Goal: Task Accomplishment & Management: Manage account settings

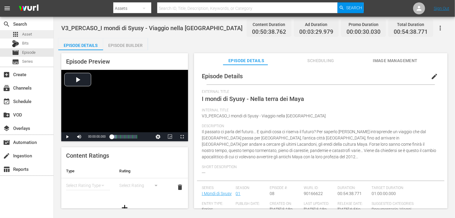
click at [31, 33] on span "Asset" at bounding box center [27, 34] width 10 height 6
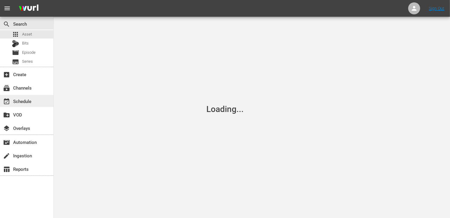
click at [30, 103] on div "event_available Schedule" at bounding box center [16, 100] width 33 height 5
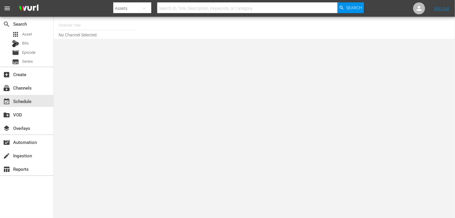
click at [88, 25] on input "text" at bounding box center [97, 25] width 76 height 14
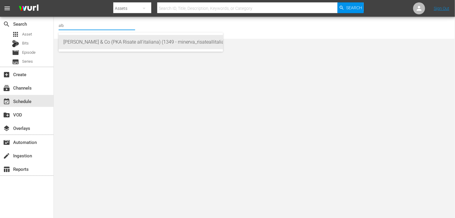
click at [98, 46] on div "Alberto Sordi & Co (PKA Risate all'italiana) (1349 - minerva_risateallitaliana_…" at bounding box center [140, 42] width 155 height 14
type input "Alberto Sordi & Co (PKA Risate all'italiana) (1349 - minerva_risateallitaliana_…"
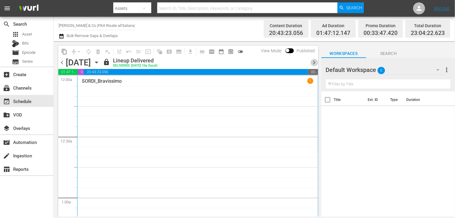
click at [312, 65] on span "chevron_right" at bounding box center [313, 62] width 7 height 7
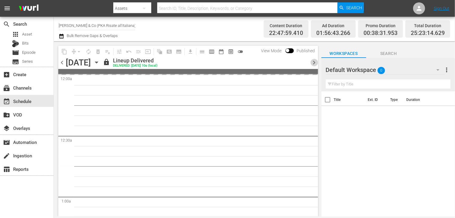
click at [312, 65] on span "chevron_right" at bounding box center [313, 62] width 7 height 7
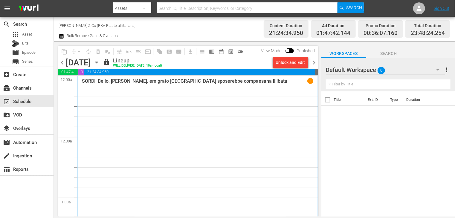
click at [62, 37] on icon "button" at bounding box center [62, 36] width 6 height 7
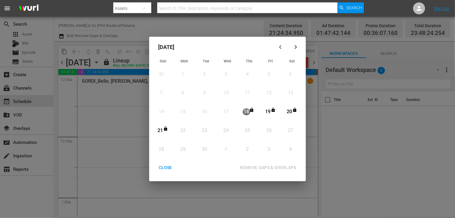
click at [165, 168] on div "CLOSE" at bounding box center [165, 167] width 23 height 7
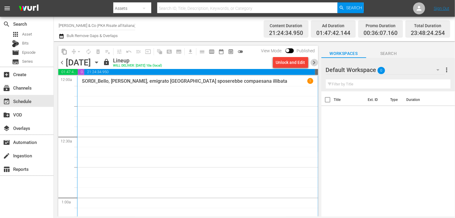
click at [313, 63] on span "chevron_right" at bounding box center [313, 62] width 7 height 7
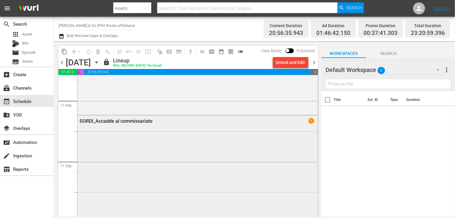
scroll to position [2742, 0]
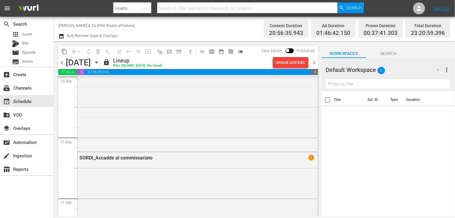
click at [314, 63] on span "chevron_right" at bounding box center [313, 62] width 7 height 7
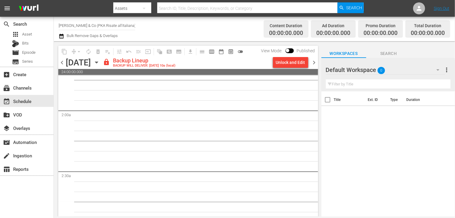
scroll to position [418, 0]
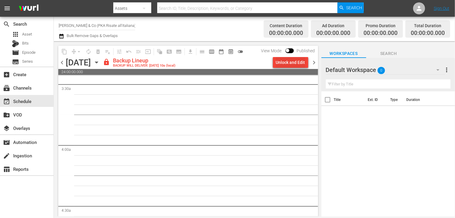
click at [294, 61] on div "Unlock and Edit" at bounding box center [290, 62] width 29 height 11
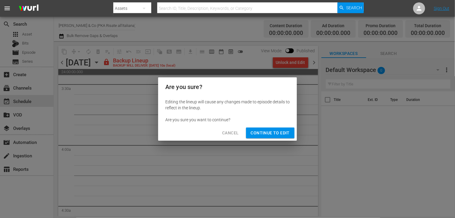
click at [267, 137] on span "Continue to Edit" at bounding box center [270, 132] width 39 height 7
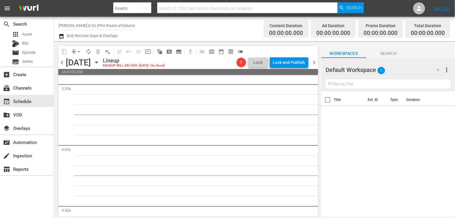
click at [314, 64] on span "chevron_right" at bounding box center [313, 62] width 7 height 7
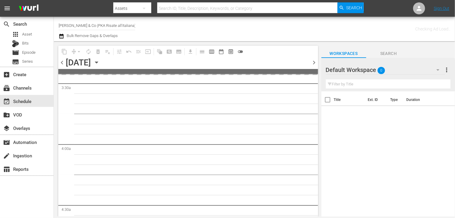
scroll to position [428, 0]
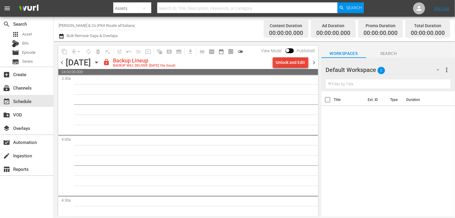
click at [286, 65] on div "Unlock and Edit" at bounding box center [290, 62] width 29 height 11
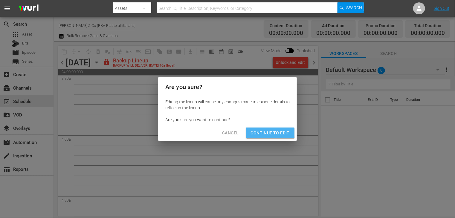
click at [267, 132] on span "Continue to Edit" at bounding box center [270, 132] width 39 height 7
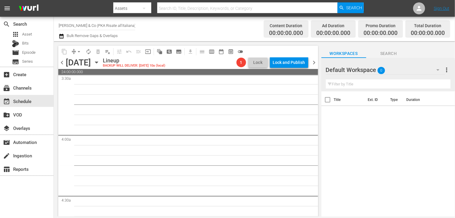
click at [313, 64] on span "chevron_right" at bounding box center [313, 62] width 7 height 7
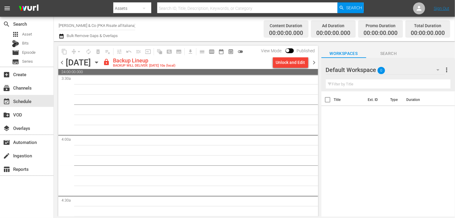
click at [285, 65] on div "Unlock and Edit" at bounding box center [290, 62] width 29 height 11
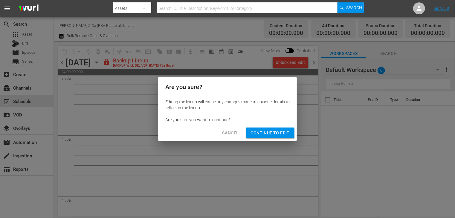
click at [270, 138] on button "Continue to Edit" at bounding box center [270, 133] width 48 height 11
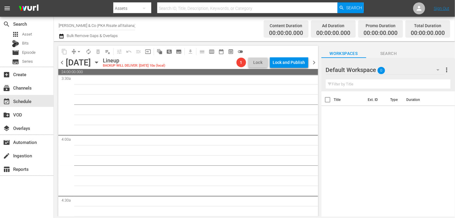
click at [312, 65] on span "chevron_right" at bounding box center [313, 62] width 7 height 7
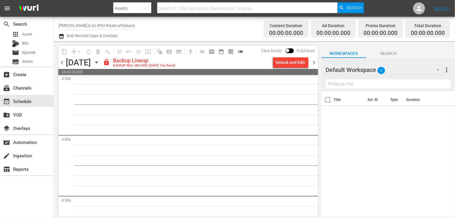
click at [281, 67] on div "Unlock and Edit" at bounding box center [290, 62] width 29 height 11
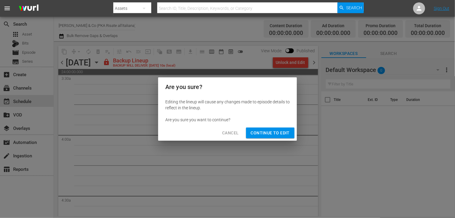
click at [272, 129] on span "Continue to Edit" at bounding box center [270, 132] width 39 height 7
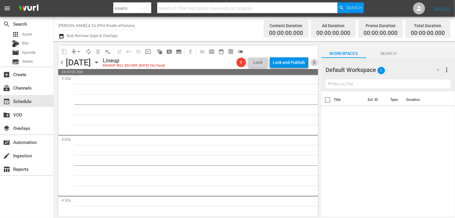
click at [312, 64] on span "chevron_right" at bounding box center [313, 62] width 7 height 7
drag, startPoint x: 290, startPoint y: 66, endPoint x: 298, endPoint y: 77, distance: 13.3
click at [298, 77] on div "content_copy compress arrow_drop_down autorenew_outlined delete_forever_outline…" at bounding box center [188, 131] width 260 height 171
click at [314, 63] on span "chevron_right" at bounding box center [313, 62] width 7 height 7
click at [62, 63] on span "chevron_left" at bounding box center [61, 62] width 7 height 7
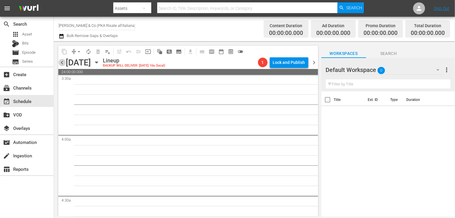
click at [62, 63] on span "chevron_left" at bounding box center [61, 62] width 7 height 7
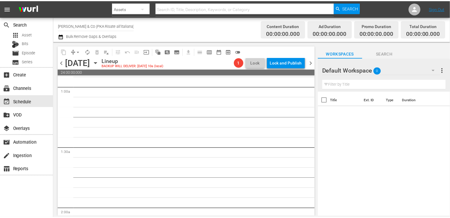
scroll to position [120, 0]
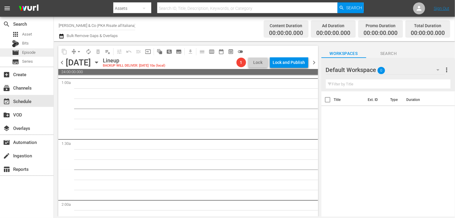
click at [35, 55] on span "Episode" at bounding box center [28, 53] width 13 height 6
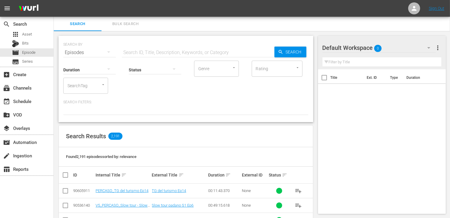
click at [140, 56] on div "Status" at bounding box center [155, 66] width 53 height 22
click at [133, 52] on input "text" at bounding box center [198, 52] width 153 height 14
type input "vedovo"
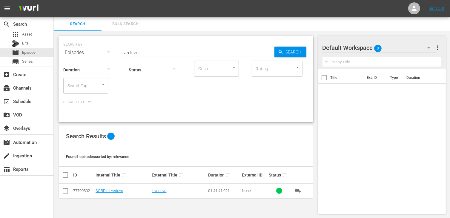
click at [70, 190] on td at bounding box center [65, 191] width 13 height 15
click at [66, 192] on input "checkbox" at bounding box center [65, 192] width 7 height 7
checkbox input "true"
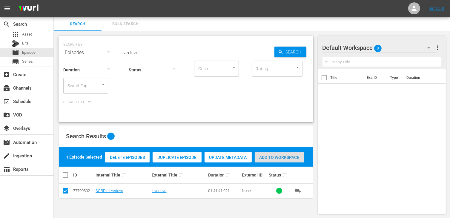
click at [287, 160] on span "Add to Workspace" at bounding box center [280, 157] width 50 height 5
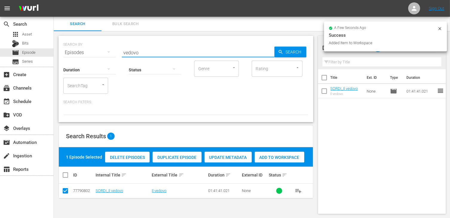
drag, startPoint x: 143, startPoint y: 53, endPoint x: 85, endPoint y: 49, distance: 57.5
click at [85, 49] on div "SEARCH BY Search By Episodes Search ID, Title, Description, Keywords, or Catego…" at bounding box center [185, 49] width 245 height 22
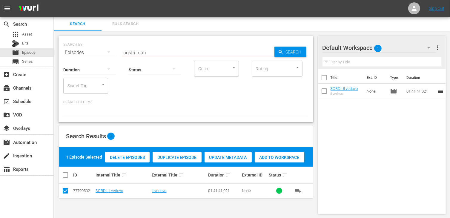
type input "nostri mari"
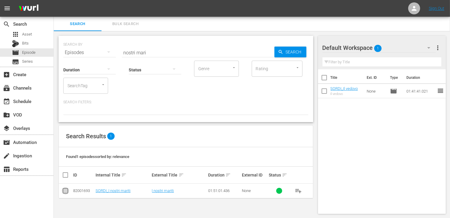
click at [63, 190] on input "checkbox" at bounding box center [65, 192] width 7 height 7
checkbox input "true"
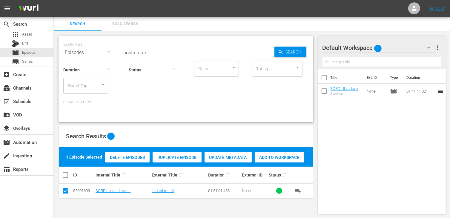
click at [276, 157] on span "Add to Workspace" at bounding box center [280, 157] width 50 height 5
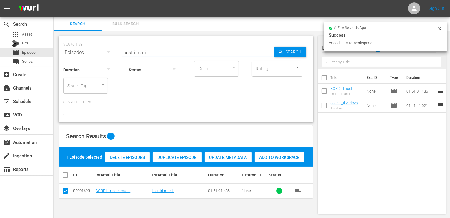
drag, startPoint x: 154, startPoint y: 53, endPoint x: 118, endPoint y: 49, distance: 36.4
click at [118, 49] on div "SEARCH BY Search By Episodes Search ID, Title, Description, Keywords, or Catego…" at bounding box center [185, 49] width 245 height 22
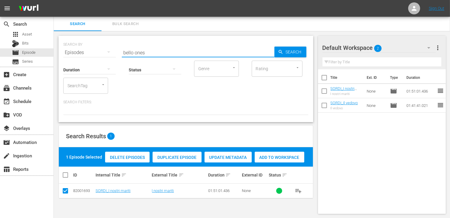
type input "bello ones"
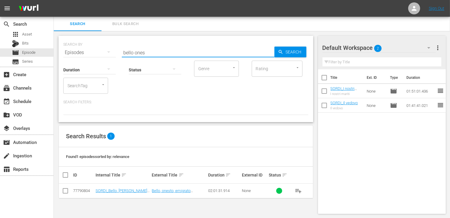
click at [68, 192] on input "checkbox" at bounding box center [65, 192] width 7 height 7
checkbox input "true"
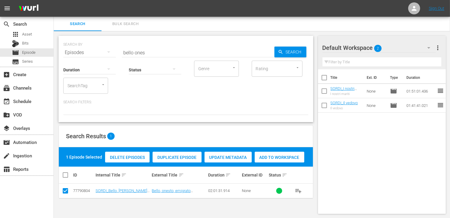
click at [294, 158] on span "Add to Workspace" at bounding box center [280, 157] width 50 height 5
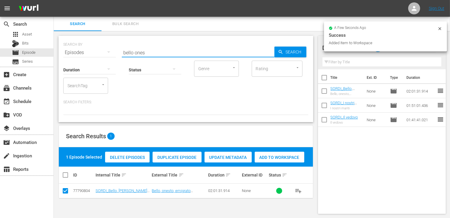
drag, startPoint x: 151, startPoint y: 53, endPoint x: 96, endPoint y: 50, distance: 55.0
click at [96, 50] on div "SEARCH BY Search By Episodes Search ID, Title, Description, Keywords, or Catego…" at bounding box center [185, 49] width 245 height 22
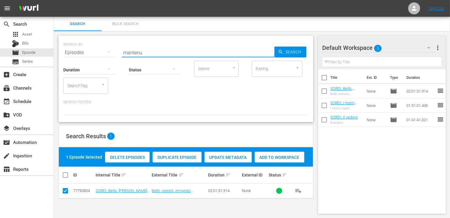
type input "mantenu"
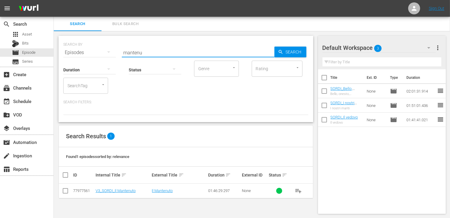
click at [68, 187] on td at bounding box center [65, 191] width 13 height 15
click at [68, 193] on input "checkbox" at bounding box center [65, 192] width 7 height 7
checkbox input "true"
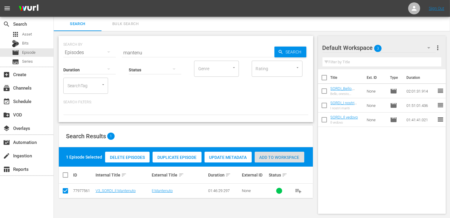
click at [286, 160] on div "Add to Workspace" at bounding box center [280, 157] width 50 height 11
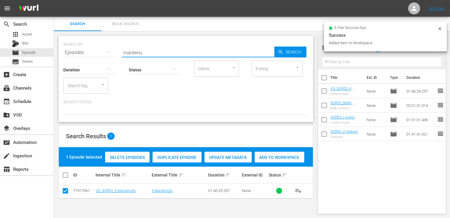
drag, startPoint x: 117, startPoint y: 49, endPoint x: 110, endPoint y: 48, distance: 6.9
click at [110, 48] on div "SEARCH BY Search By Episodes Search ID, Title, Description, Keywords, or Catego…" at bounding box center [185, 49] width 245 height 22
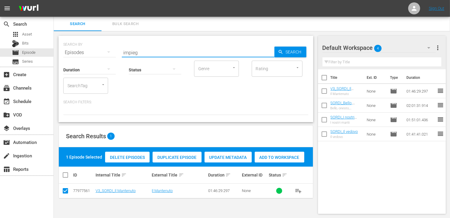
type input "impieg"
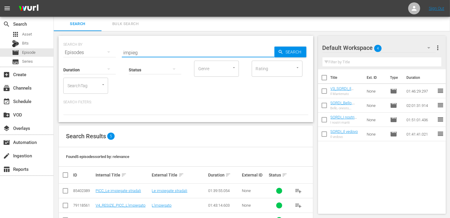
scroll to position [49, 0]
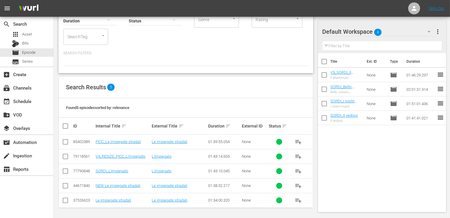
click at [68, 170] on input "checkbox" at bounding box center [65, 172] width 7 height 7
checkbox input "true"
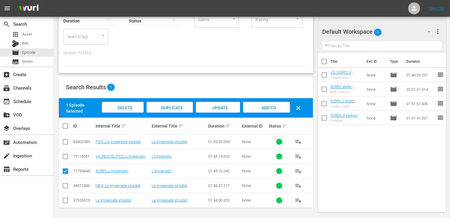
click at [264, 108] on span "Add to Workspace" at bounding box center [266, 113] width 29 height 16
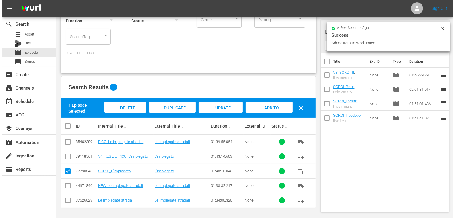
scroll to position [0, 0]
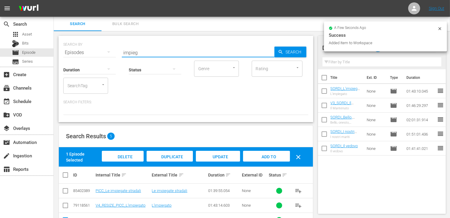
drag, startPoint x: 145, startPoint y: 54, endPoint x: 91, endPoint y: 51, distance: 54.2
click at [91, 51] on div "SEARCH BY Search By Episodes Search ID, Title, Description, Keywords, or Catego…" at bounding box center [185, 49] width 245 height 22
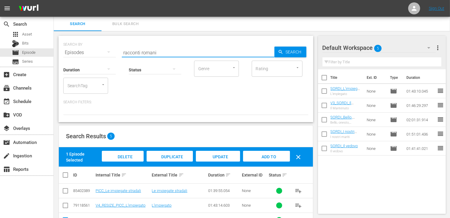
type input "racconti romani"
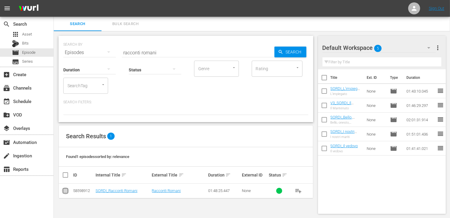
click at [66, 192] on input "checkbox" at bounding box center [65, 192] width 7 height 7
checkbox input "true"
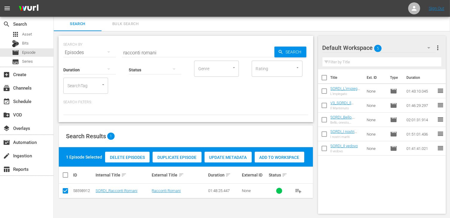
click at [289, 157] on span "Add to Workspace" at bounding box center [280, 157] width 50 height 5
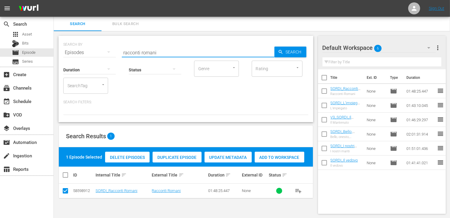
drag, startPoint x: 162, startPoint y: 55, endPoint x: 114, endPoint y: 52, distance: 48.5
click at [114, 52] on div "SEARCH BY Search By Episodes Search ID, Title, Description, Keywords, or Catego…" at bounding box center [185, 49] width 245 height 22
type input "monaco di mon"
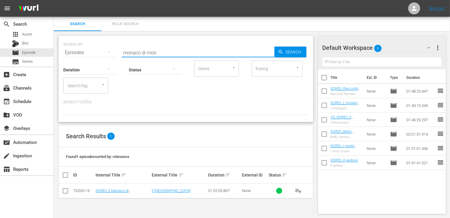
click at [66, 191] on input "checkbox" at bounding box center [65, 192] width 7 height 7
checkbox input "true"
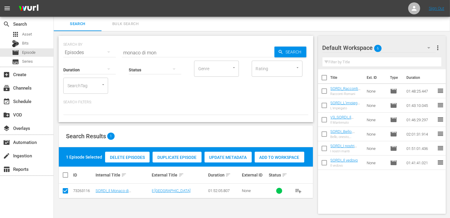
click at [291, 156] on span "Add to Workspace" at bounding box center [280, 157] width 50 height 5
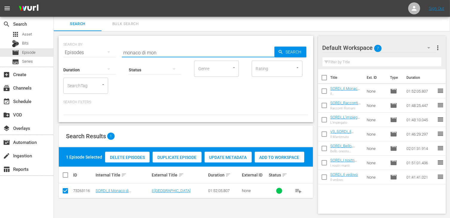
drag, startPoint x: 165, startPoint y: 53, endPoint x: 116, endPoint y: 48, distance: 49.0
click at [116, 48] on div "SEARCH BY Search By Episodes Search ID, Title, Description, Keywords, or Catego…" at bounding box center [185, 49] width 245 height 22
type input "giovani d"
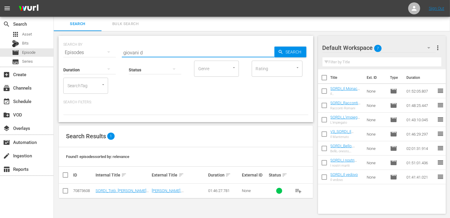
click at [65, 194] on input "checkbox" at bounding box center [65, 192] width 7 height 7
checkbox input "true"
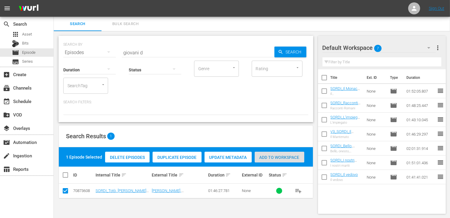
click at [280, 158] on span "Add to Workspace" at bounding box center [280, 157] width 50 height 5
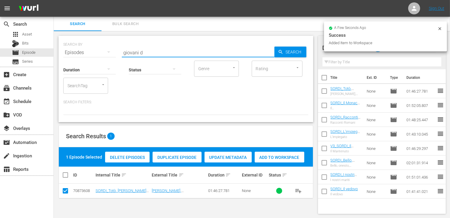
drag, startPoint x: 153, startPoint y: 53, endPoint x: 97, endPoint y: 46, distance: 55.7
click at [97, 46] on div "SEARCH BY Search By Episodes Search ID, Title, Description, Keywords, or Catego…" at bounding box center [185, 49] width 245 height 22
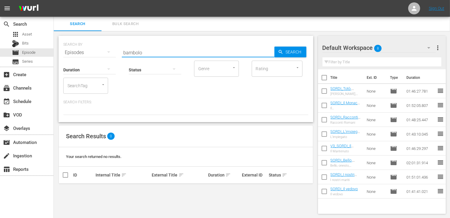
type input "bambolo"
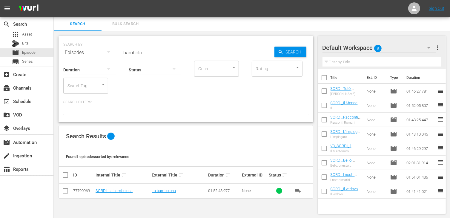
click at [69, 191] on td at bounding box center [65, 191] width 13 height 15
click at [67, 189] on input "checkbox" at bounding box center [65, 192] width 7 height 7
checkbox input "true"
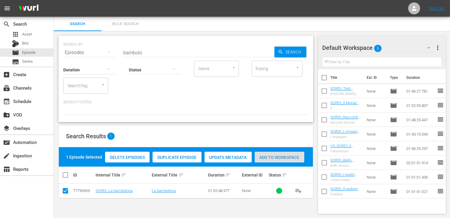
click at [285, 158] on span "Add to Workspace" at bounding box center [280, 157] width 50 height 5
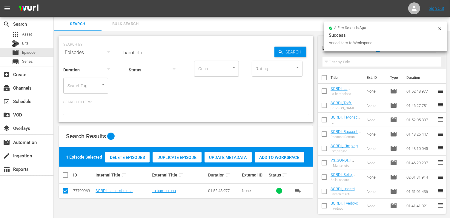
drag, startPoint x: 150, startPoint y: 54, endPoint x: 102, endPoint y: 52, distance: 47.3
click at [102, 52] on div "SEARCH BY Search By Episodes Search ID, Title, Description, Keywords, or Catego…" at bounding box center [185, 49] width 245 height 22
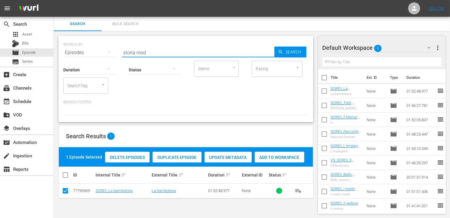
type input "storia mod"
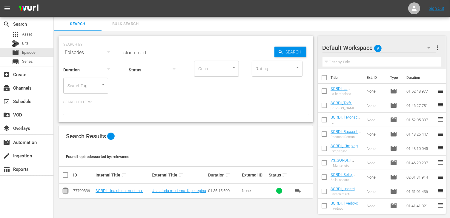
click at [66, 193] on input "checkbox" at bounding box center [65, 192] width 7 height 7
checkbox input "true"
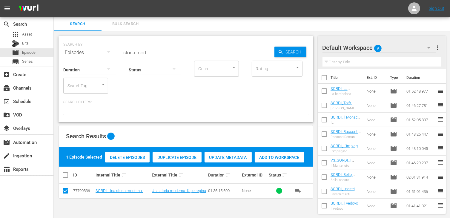
click at [284, 158] on span "Add to Workspace" at bounding box center [280, 157] width 50 height 5
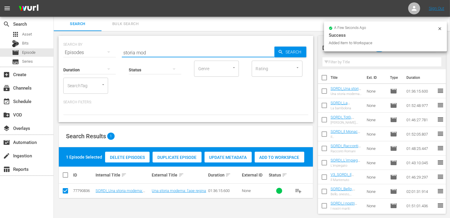
drag, startPoint x: 141, startPoint y: 49, endPoint x: 114, endPoint y: 48, distance: 27.2
click at [114, 48] on div "SEARCH BY Search By Episodes Search ID, Title, Description, Keywords, or Catego…" at bounding box center [185, 49] width 245 height 22
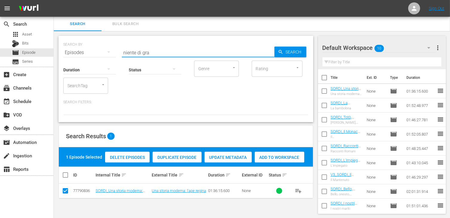
type input "niente di gra"
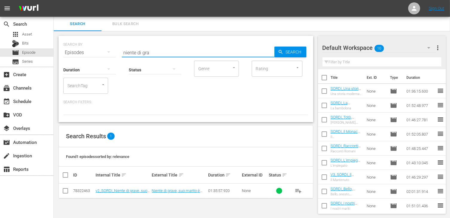
click at [71, 189] on td at bounding box center [65, 191] width 13 height 15
click at [67, 190] on td at bounding box center [65, 191] width 13 height 15
click at [67, 190] on input "checkbox" at bounding box center [65, 192] width 7 height 7
checkbox input "true"
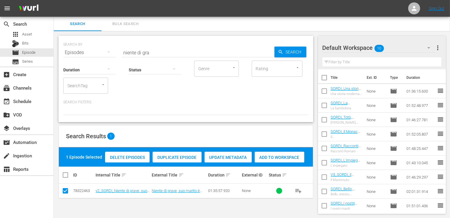
click at [289, 156] on span "Add to Workspace" at bounding box center [280, 157] width 50 height 5
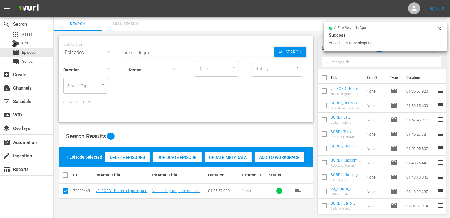
drag, startPoint x: 148, startPoint y: 50, endPoint x: 116, endPoint y: 53, distance: 32.3
click at [116, 53] on div "SEARCH BY Search By Episodes Search ID, Title, Description, Keywords, or Catego…" at bounding box center [185, 49] width 245 height 22
type input "parigi"
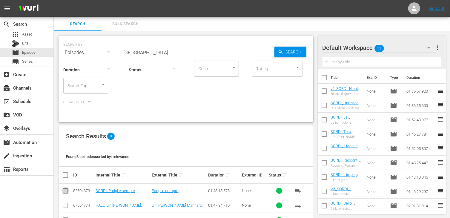
click at [63, 189] on input "checkbox" at bounding box center [65, 192] width 7 height 7
checkbox input "true"
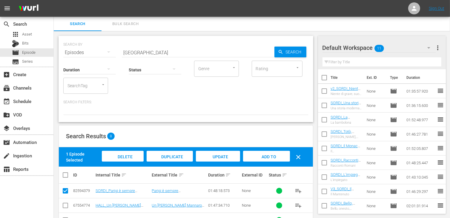
click at [270, 155] on span "Add to Workspace" at bounding box center [266, 162] width 29 height 16
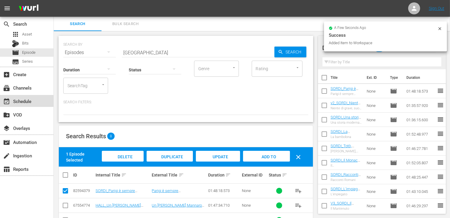
click at [25, 103] on div "event_available Schedule" at bounding box center [16, 100] width 33 height 5
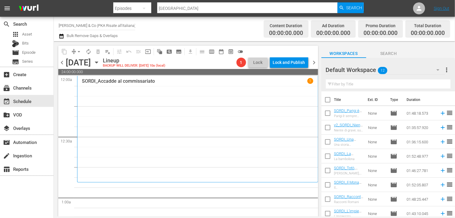
click at [327, 100] on input "checkbox" at bounding box center [327, 101] width 13 height 13
checkbox input "true"
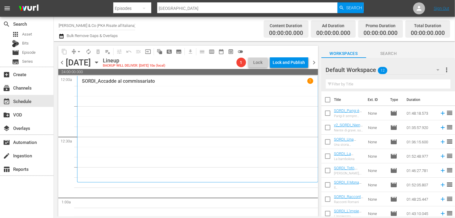
checkbox input "true"
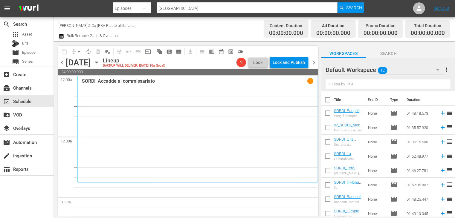
checkbox input "true"
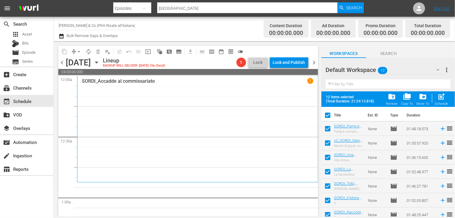
click at [437, 100] on span "post_add" at bounding box center [441, 97] width 8 height 8
checkbox input "false"
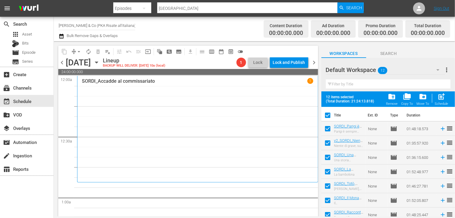
checkbox input "false"
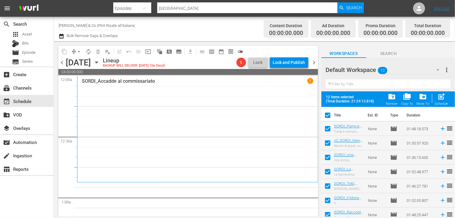
checkbox input "false"
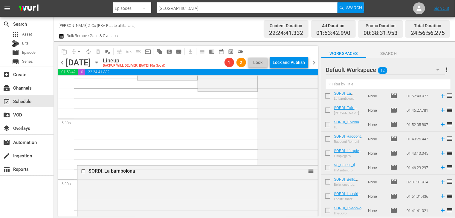
scroll to position [687, 0]
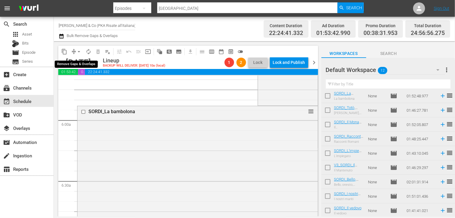
click at [79, 53] on span "arrow_drop_down" at bounding box center [79, 52] width 6 height 6
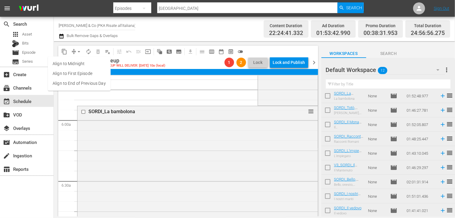
click at [80, 85] on li "Align to End of Previous Day" at bounding box center [79, 84] width 63 height 10
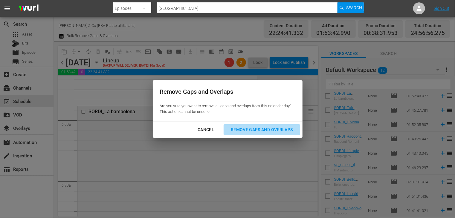
click at [265, 131] on div "Remove Gaps and Overlaps" at bounding box center [261, 129] width 71 height 7
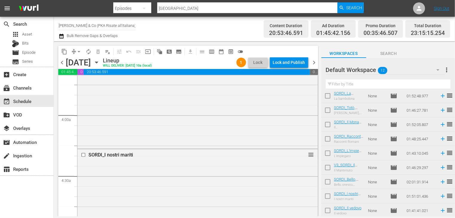
scroll to position [508, 0]
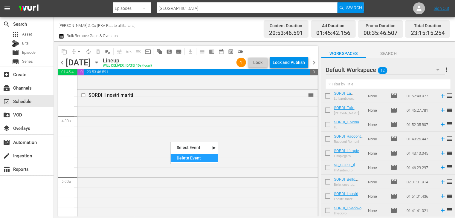
click at [186, 157] on div "Delete Event" at bounding box center [194, 158] width 47 height 8
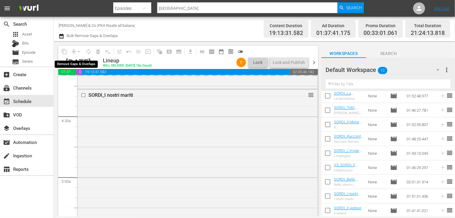
click at [78, 54] on span "arrow_drop_down" at bounding box center [79, 52] width 6 height 6
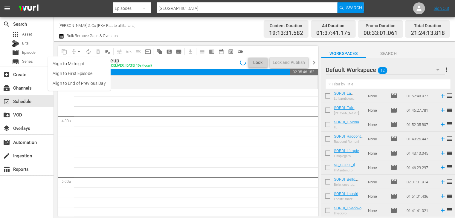
click at [78, 53] on span "arrow_drop_down" at bounding box center [79, 52] width 6 height 6
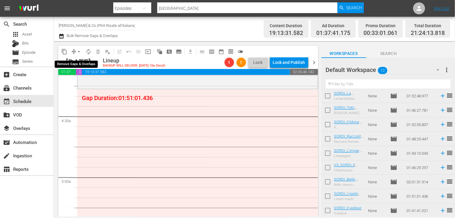
click at [79, 51] on span "arrow_drop_down" at bounding box center [79, 52] width 6 height 6
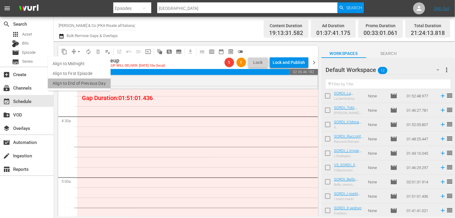
click at [86, 83] on li "Align to End of Previous Day" at bounding box center [79, 84] width 63 height 10
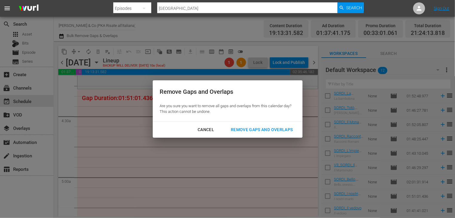
click at [261, 132] on div "Remove Gaps and Overlaps" at bounding box center [261, 129] width 71 height 7
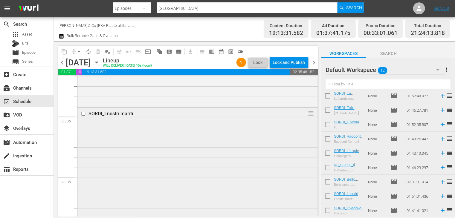
scroll to position [2456, 0]
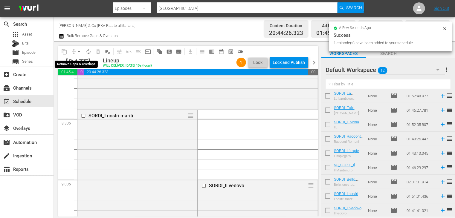
click at [79, 52] on span "arrow_drop_down" at bounding box center [79, 52] width 6 height 6
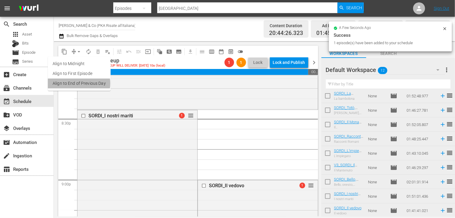
click at [76, 83] on li "Align to End of Previous Day" at bounding box center [79, 84] width 63 height 10
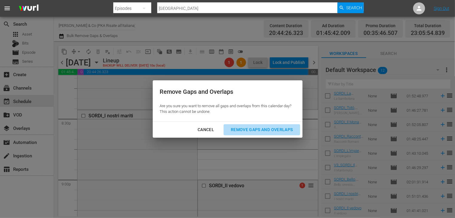
click at [258, 130] on div "Remove Gaps and Overlaps" at bounding box center [261, 129] width 71 height 7
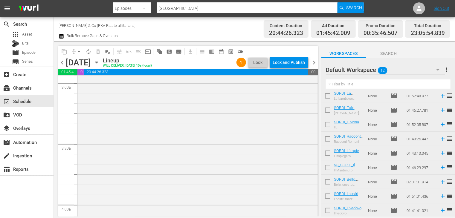
scroll to position [478, 0]
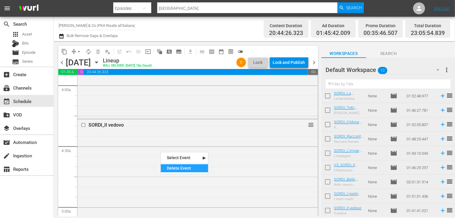
click at [183, 170] on div "Delete Event" at bounding box center [184, 168] width 47 height 8
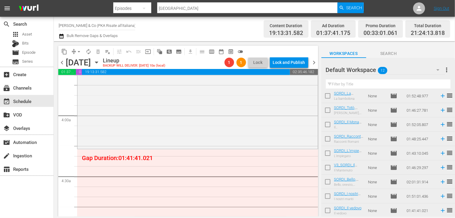
scroll to position [448, 0]
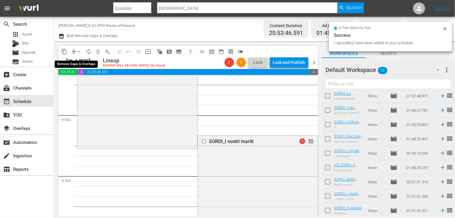
click at [78, 50] on span "arrow_drop_down" at bounding box center [79, 52] width 6 height 6
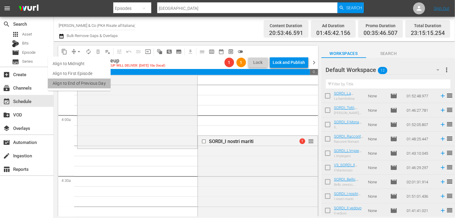
click at [83, 83] on li "Align to End of Previous Day" at bounding box center [79, 84] width 63 height 10
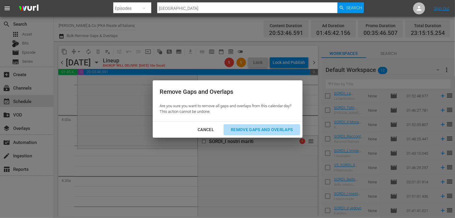
click at [258, 128] on div "Remove Gaps and Overlaps" at bounding box center [261, 129] width 71 height 7
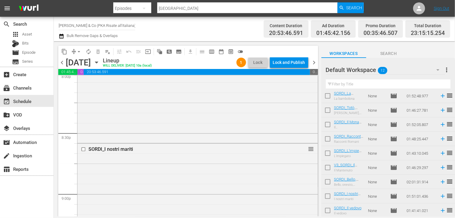
scroll to position [0, 0]
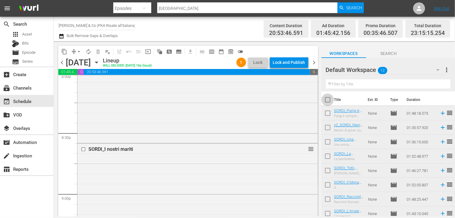
click at [326, 102] on input "checkbox" at bounding box center [327, 101] width 13 height 13
checkbox input "true"
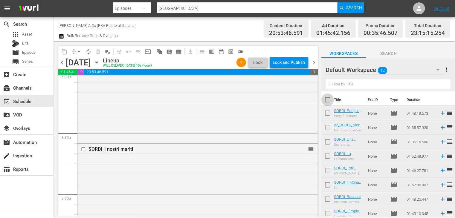
checkbox input "true"
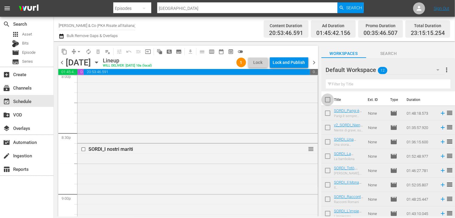
checkbox input "true"
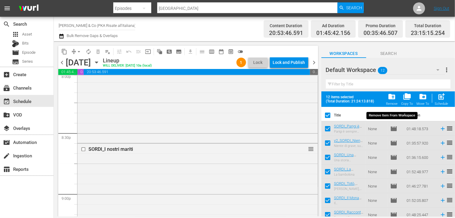
click at [389, 99] on span "folder_delete" at bounding box center [392, 97] width 8 height 8
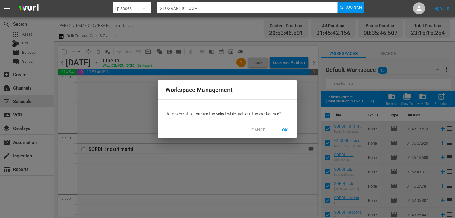
click at [285, 130] on span "OK" at bounding box center [285, 129] width 10 height 7
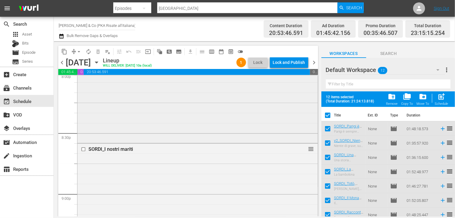
checkbox input "false"
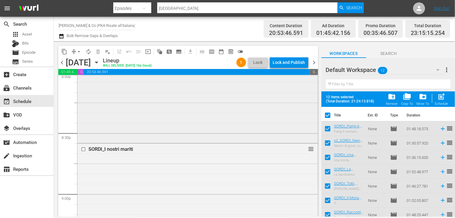
checkbox input "false"
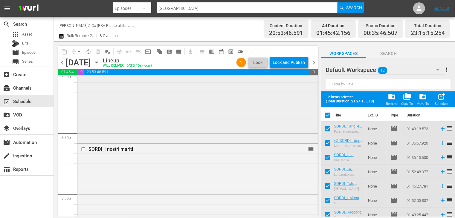
checkbox input "false"
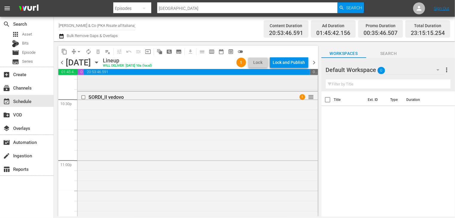
scroll to position [2651, 0]
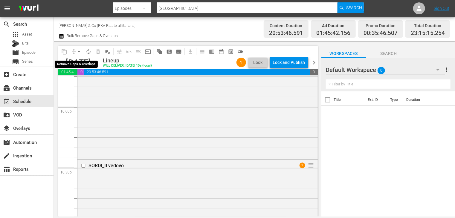
click at [79, 51] on span "arrow_drop_down" at bounding box center [79, 52] width 6 height 6
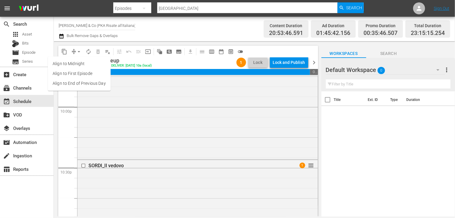
click at [81, 84] on li "Align to End of Previous Day" at bounding box center [79, 84] width 63 height 10
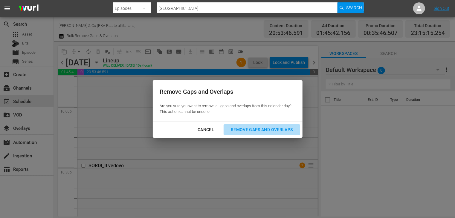
click at [250, 131] on div "Remove Gaps and Overlaps" at bounding box center [261, 129] width 71 height 7
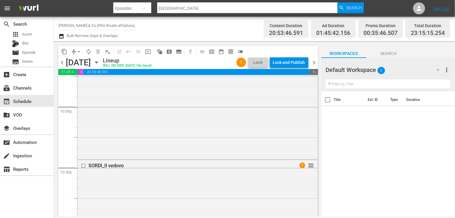
click at [285, 64] on div "Lock and Publish" at bounding box center [289, 62] width 32 height 11
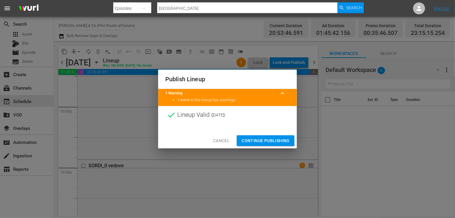
click at [258, 141] on span "Continue Publishing" at bounding box center [265, 140] width 48 height 7
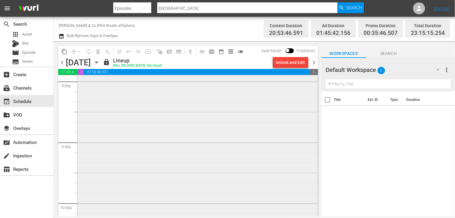
scroll to position [2531, 0]
click at [313, 62] on span "chevron_right" at bounding box center [313, 62] width 7 height 7
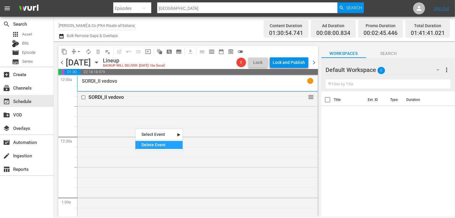
click at [147, 145] on div "Delete Event" at bounding box center [158, 145] width 47 height 8
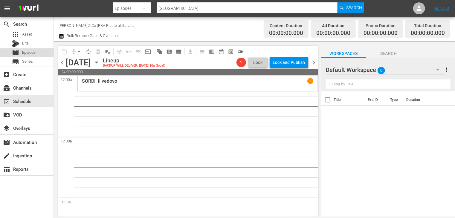
click at [32, 55] on span "Episode" at bounding box center [28, 53] width 13 height 6
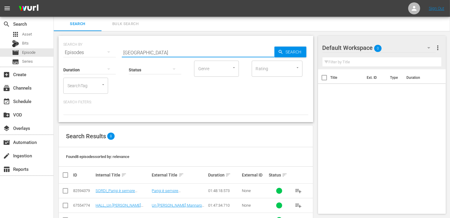
drag, startPoint x: 145, startPoint y: 54, endPoint x: 118, endPoint y: 52, distance: 26.7
click at [118, 52] on div "SEARCH BY Search By Episodes Search ID, Title, Description, Keywords, or Catego…" at bounding box center [185, 49] width 245 height 22
type input "arte di arr"
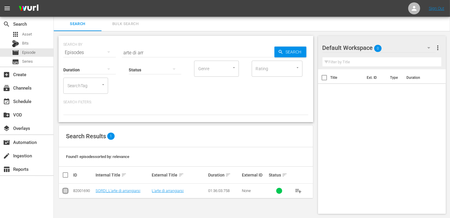
click at [66, 190] on input "checkbox" at bounding box center [65, 192] width 7 height 7
checkbox input "true"
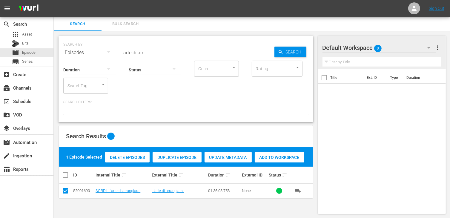
click at [276, 158] on span "Add to Workspace" at bounding box center [280, 157] width 50 height 5
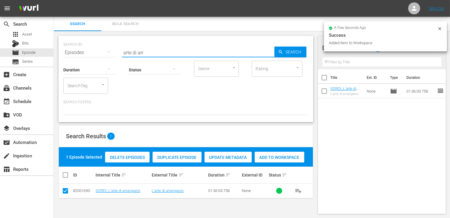
drag, startPoint x: 148, startPoint y: 49, endPoint x: 106, endPoint y: 49, distance: 42.1
click at [106, 49] on div "SEARCH BY Search By Episodes Search ID, Title, Description, Keywords, or Catego…" at bounding box center [185, 49] width 245 height 22
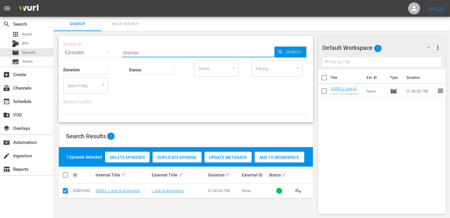
type input "braviss"
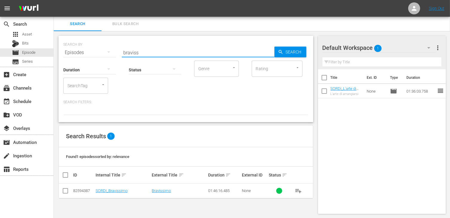
click at [65, 192] on input "checkbox" at bounding box center [65, 192] width 7 height 7
checkbox input "true"
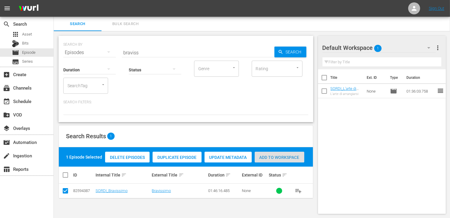
click at [277, 158] on span "Add to Workspace" at bounding box center [280, 157] width 50 height 5
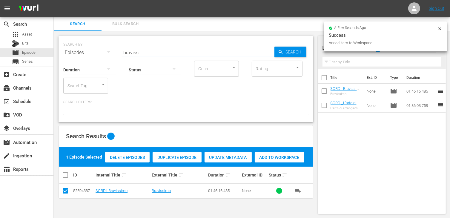
drag, startPoint x: 147, startPoint y: 52, endPoint x: 115, endPoint y: 48, distance: 32.2
click at [115, 48] on div "SEARCH BY Search By Episodes Search ID, Title, Description, Keywords, or Catego…" at bounding box center [185, 49] width 245 height 22
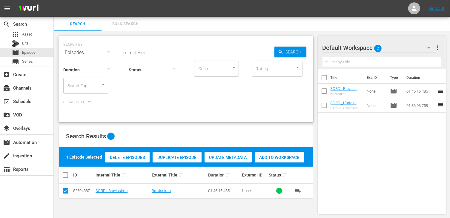
type input "complessi"
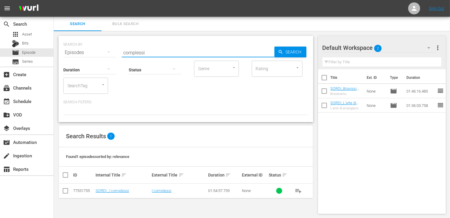
click at [65, 192] on input "checkbox" at bounding box center [65, 192] width 7 height 7
checkbox input "true"
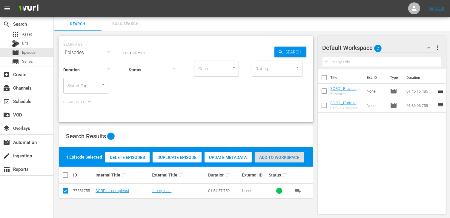
click at [265, 162] on div "Add to Workspace" at bounding box center [280, 157] width 50 height 11
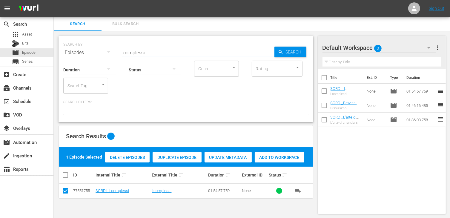
drag, startPoint x: 154, startPoint y: 51, endPoint x: 118, endPoint y: 53, distance: 36.5
click at [118, 53] on div "SEARCH BY Search By Episodes Search ID, Title, Description, Keywords, or Catego…" at bounding box center [185, 49] width 245 height 22
type input "carmela"
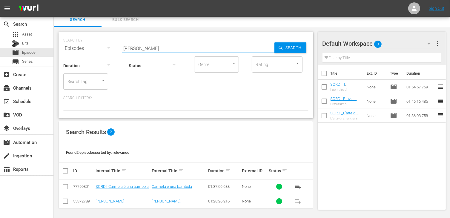
scroll to position [5, 0]
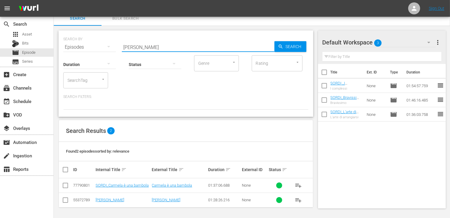
click at [63, 186] on input "checkbox" at bounding box center [65, 186] width 7 height 7
checkbox input "true"
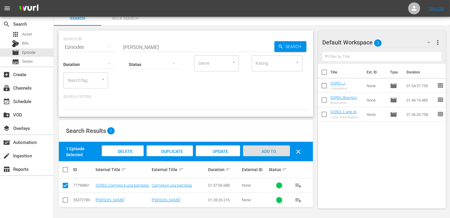
click at [259, 149] on span "Add to Workspace" at bounding box center [266, 157] width 29 height 16
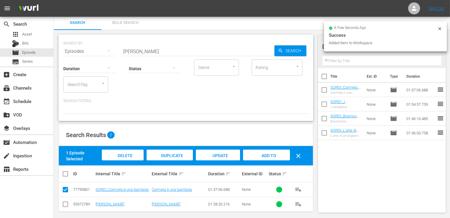
scroll to position [0, 0]
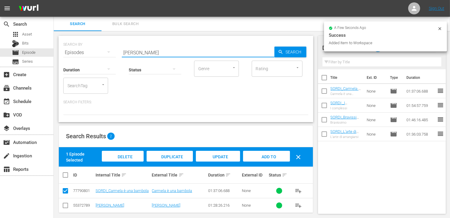
drag, startPoint x: 147, startPoint y: 52, endPoint x: 106, endPoint y: 49, distance: 41.0
click at [106, 49] on div "SEARCH BY Search By Episodes Search ID, Title, Description, Keywords, or Catego…" at bounding box center [185, 49] width 245 height 22
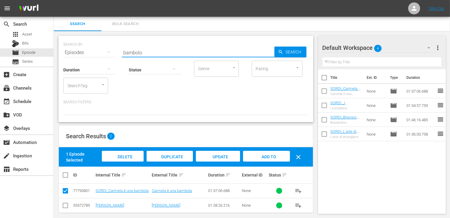
type input "bambolo"
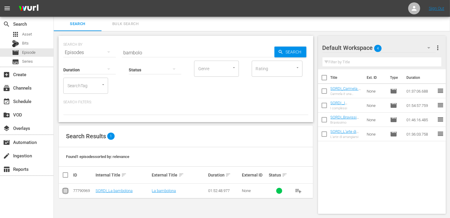
click at [65, 193] on input "checkbox" at bounding box center [65, 192] width 7 height 7
checkbox input "true"
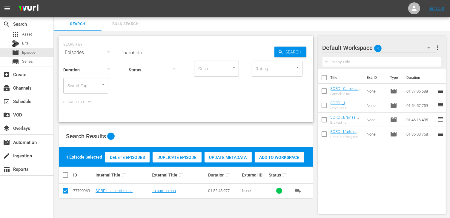
click at [273, 157] on span "Add to Workspace" at bounding box center [280, 157] width 50 height 5
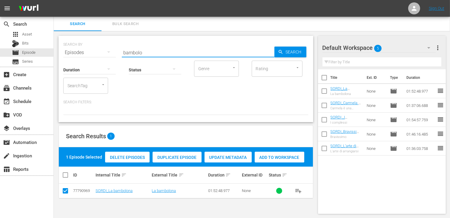
drag, startPoint x: 145, startPoint y: 52, endPoint x: 107, endPoint y: 48, distance: 38.1
click at [107, 48] on div "SEARCH BY Search By Episodes Search ID, Title, Description, Keywords, or Catego…" at bounding box center [185, 49] width 245 height 22
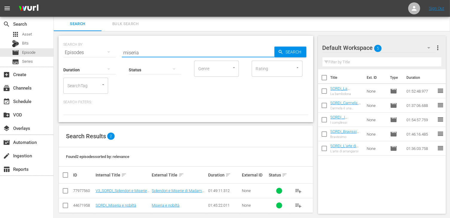
type input "miseria"
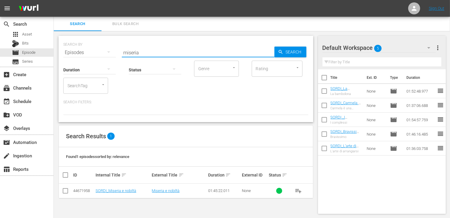
click at [68, 190] on input "checkbox" at bounding box center [65, 192] width 7 height 7
checkbox input "true"
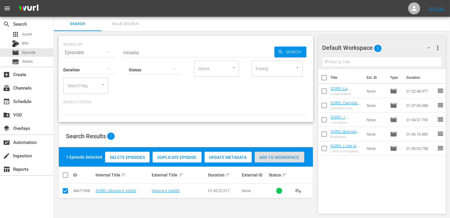
click at [279, 159] on span "Add to Workspace" at bounding box center [280, 157] width 50 height 5
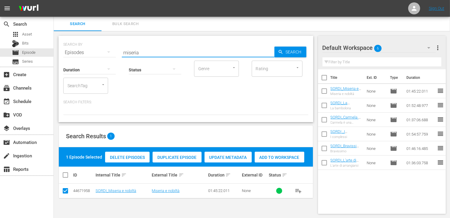
drag, startPoint x: 145, startPoint y: 52, endPoint x: 106, endPoint y: 50, distance: 38.9
click at [106, 50] on div "SEARCH BY Search By Episodes Search ID, Title, Description, Keywords, or Catego…" at bounding box center [185, 49] width 245 height 22
type input "fanatiche"
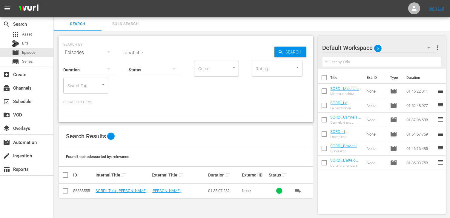
click at [69, 191] on td at bounding box center [65, 191] width 13 height 15
click at [65, 192] on input "checkbox" at bounding box center [65, 192] width 7 height 7
checkbox input "true"
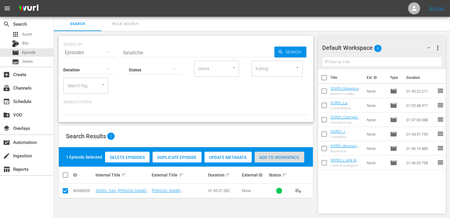
click at [279, 155] on span "Add to Workspace" at bounding box center [280, 157] width 50 height 5
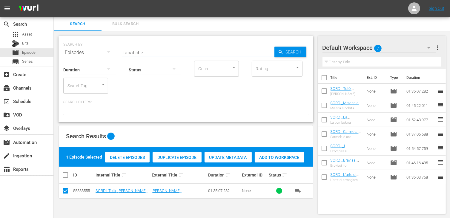
drag, startPoint x: 149, startPoint y: 52, endPoint x: 102, endPoint y: 47, distance: 46.6
click at [102, 47] on div "SEARCH BY Search By Episodes Search ID, Title, Description, Keywords, or Catego…" at bounding box center [185, 49] width 245 height 22
type input "malafe"
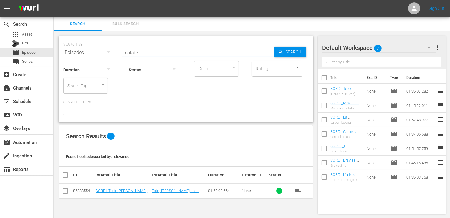
click at [67, 191] on input "checkbox" at bounding box center [65, 192] width 7 height 7
checkbox input "true"
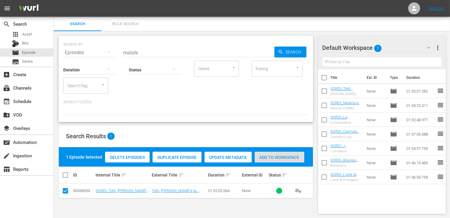
drag, startPoint x: 294, startPoint y: 156, endPoint x: 252, endPoint y: 151, distance: 42.7
click at [294, 156] on span "Add to Workspace" at bounding box center [280, 157] width 50 height 5
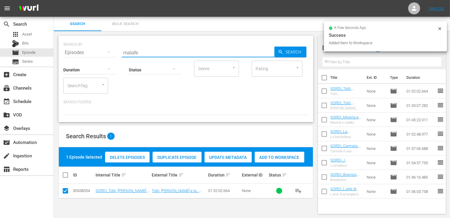
drag, startPoint x: 143, startPoint y: 54, endPoint x: 111, endPoint y: 49, distance: 32.0
click at [111, 49] on div "SEARCH BY Search By Episodes Search ID, Title, Description, Keywords, or Catego…" at bounding box center [185, 49] width 245 height 22
type input "d"
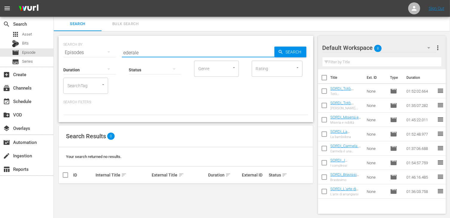
click at [125, 50] on input "ederale" at bounding box center [198, 52] width 153 height 14
type input "federale"
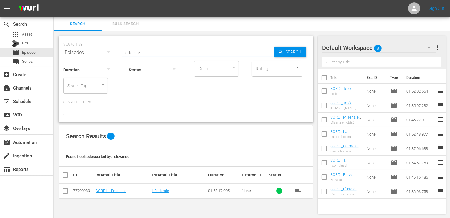
click at [63, 194] on input "checkbox" at bounding box center [65, 192] width 7 height 7
checkbox input "true"
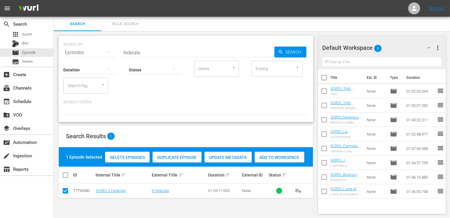
click at [272, 158] on span "Add to Workspace" at bounding box center [280, 157] width 50 height 5
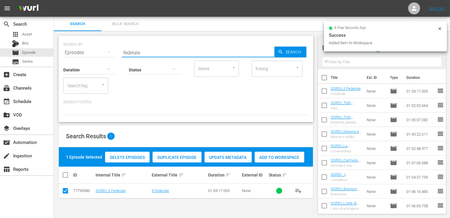
drag, startPoint x: 145, startPoint y: 52, endPoint x: 105, endPoint y: 50, distance: 39.2
click at [105, 50] on div "SEARCH BY Search By Episodes Search ID, Title, Description, Keywords, or Catego…" at bounding box center [185, 49] width 245 height 22
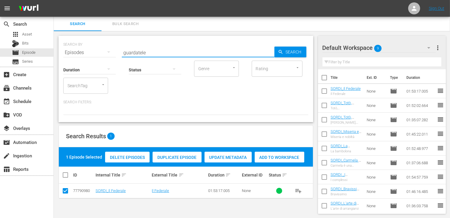
type input "guardatele"
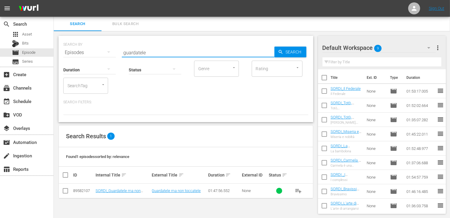
click at [63, 192] on input "checkbox" at bounding box center [65, 192] width 7 height 7
checkbox input "true"
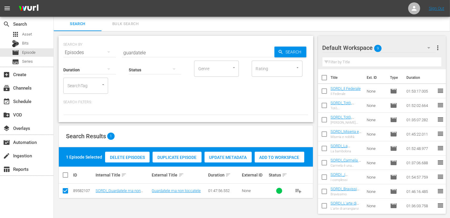
click at [273, 159] on span "Add to Workspace" at bounding box center [280, 157] width 50 height 5
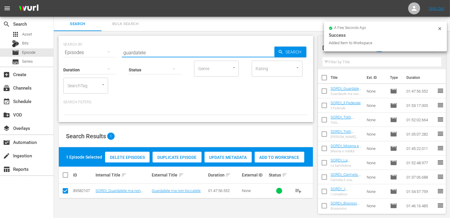
drag, startPoint x: 145, startPoint y: 50, endPoint x: 103, endPoint y: 50, distance: 42.1
click at [103, 50] on div "SEARCH BY Search By Episodes Search ID, Title, Description, Keywords, or Catego…" at bounding box center [185, 49] width 245 height 22
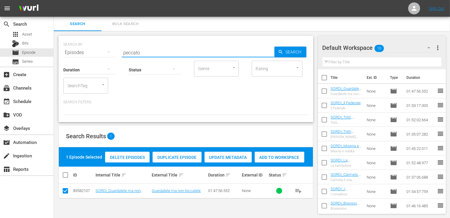
type input "peccato"
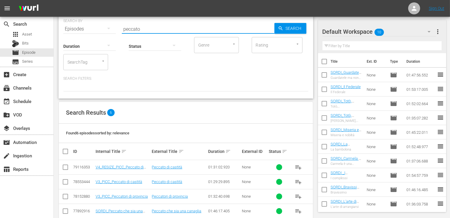
scroll to position [60, 0]
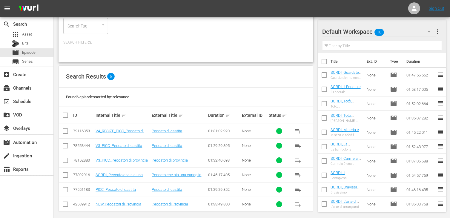
click at [62, 174] on input "checkbox" at bounding box center [65, 176] width 7 height 7
checkbox input "true"
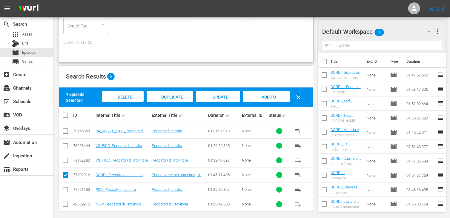
click at [263, 96] on span "Add to Workspace" at bounding box center [266, 103] width 29 height 16
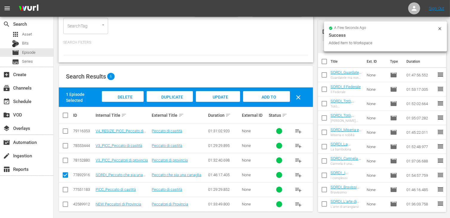
scroll to position [0, 0]
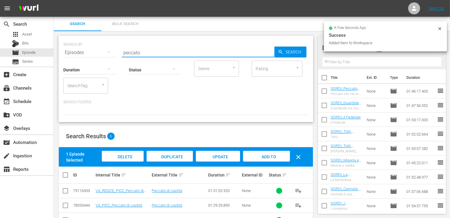
drag, startPoint x: 144, startPoint y: 53, endPoint x: 76, endPoint y: 50, distance: 67.9
click at [76, 50] on div "SEARCH BY Search By Episodes Search ID, Title, Description, Keywords, or Catego…" at bounding box center [185, 49] width 245 height 22
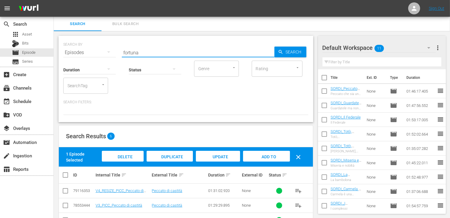
type input "fortuna"
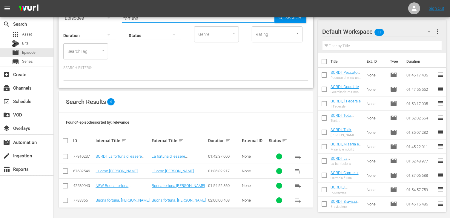
scroll to position [35, 0]
click at [66, 158] on input "checkbox" at bounding box center [65, 157] width 7 height 7
checkbox input "true"
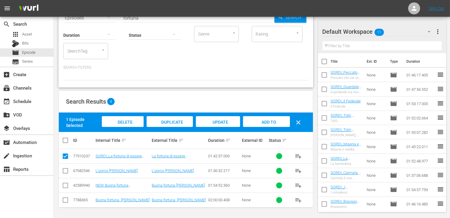
click at [268, 123] on span "Add to Workspace" at bounding box center [266, 128] width 29 height 16
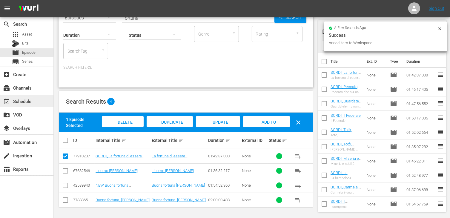
click at [31, 101] on div "event_available Schedule" at bounding box center [16, 100] width 33 height 5
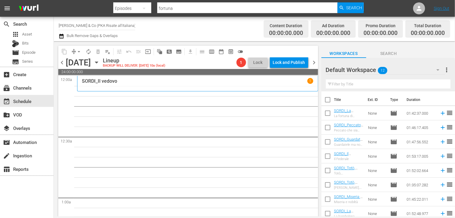
click at [329, 99] on input "checkbox" at bounding box center [327, 101] width 13 height 13
checkbox input "true"
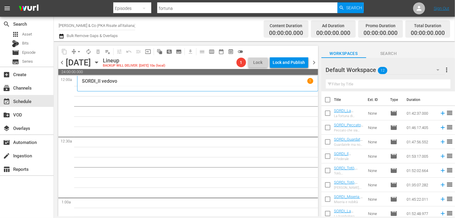
checkbox input "true"
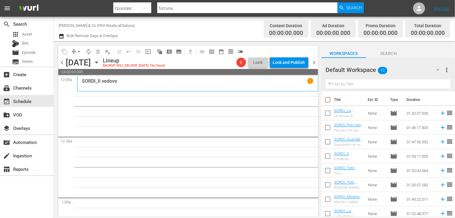
checkbox input "true"
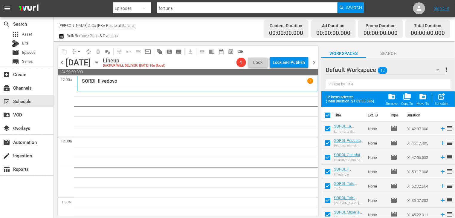
click at [441, 103] on div "Schedule" at bounding box center [441, 104] width 13 height 4
checkbox input "false"
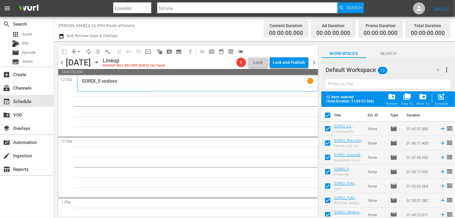
checkbox input "false"
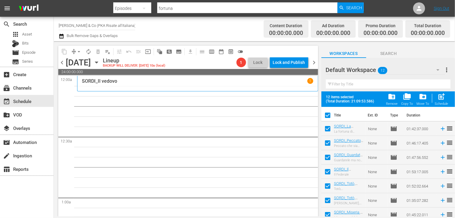
checkbox input "false"
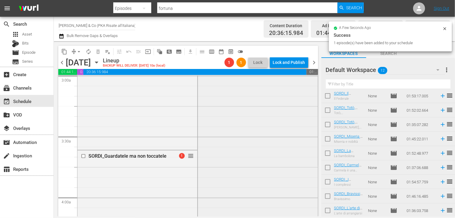
scroll to position [418, 0]
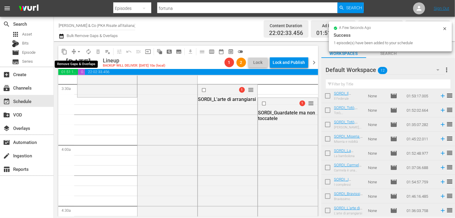
click at [78, 52] on span "arrow_drop_down" at bounding box center [79, 52] width 6 height 6
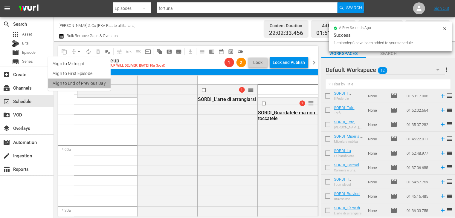
click at [84, 84] on li "Align to End of Previous Day" at bounding box center [79, 84] width 63 height 10
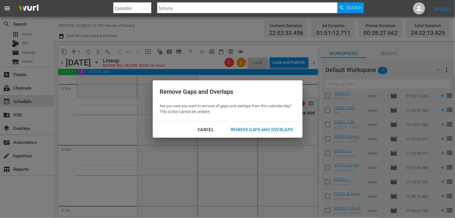
click at [264, 129] on div "Remove Gaps and Overlaps" at bounding box center [261, 129] width 71 height 7
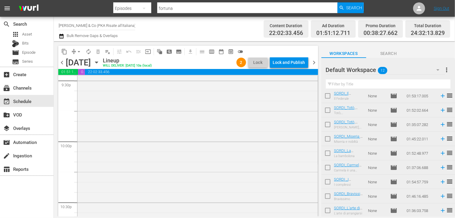
scroll to position [2567, 0]
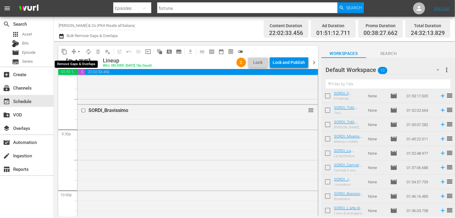
click at [79, 53] on span "arrow_drop_down" at bounding box center [79, 52] width 6 height 6
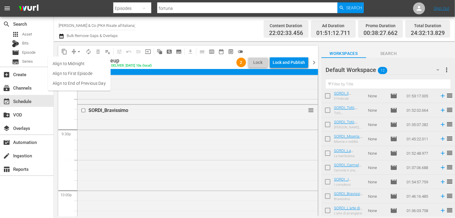
click at [72, 84] on li "Align to End of Previous Day" at bounding box center [79, 84] width 63 height 10
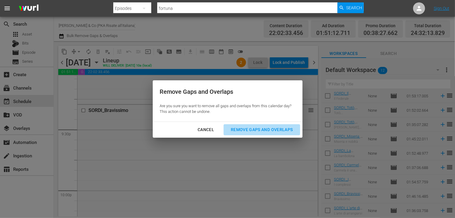
click at [270, 128] on div "Remove Gaps and Overlaps" at bounding box center [261, 129] width 71 height 7
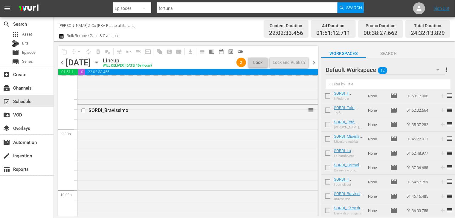
scroll to position [0, 0]
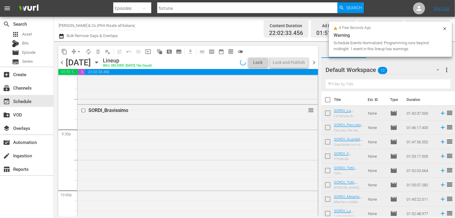
click at [328, 101] on input "checkbox" at bounding box center [327, 101] width 13 height 13
checkbox input "true"
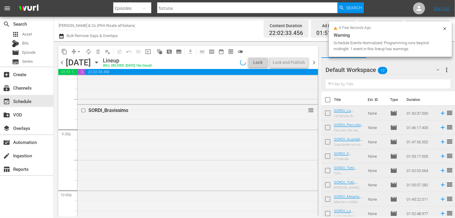
checkbox input "true"
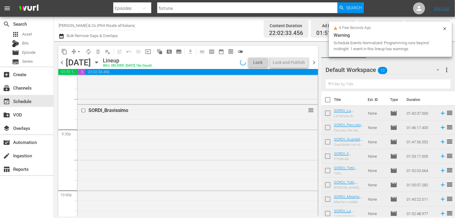
checkbox input "true"
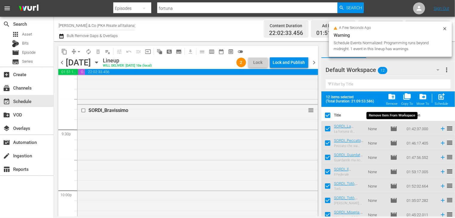
click at [391, 98] on span "folder_delete" at bounding box center [392, 97] width 8 height 8
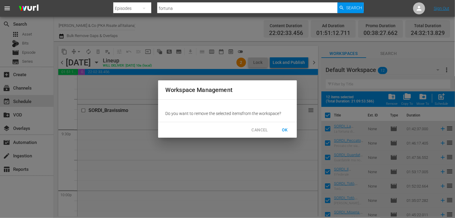
click at [282, 128] on span "OK" at bounding box center [285, 129] width 10 height 7
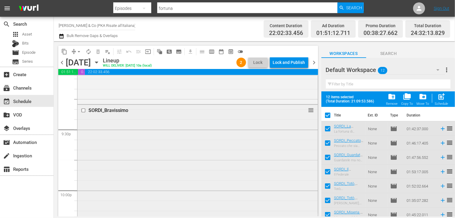
checkbox input "false"
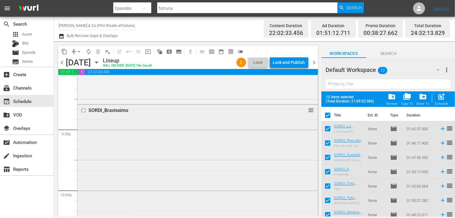
checkbox input "false"
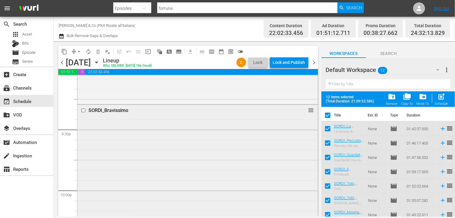
checkbox input "false"
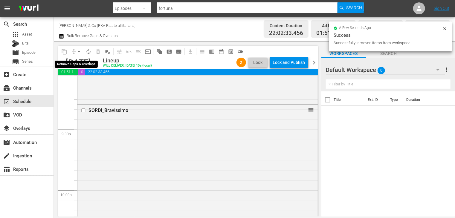
click at [79, 53] on span "arrow_drop_down" at bounding box center [79, 52] width 6 height 6
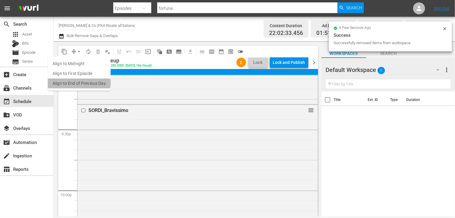
click at [79, 83] on li "Align to End of Previous Day" at bounding box center [79, 84] width 63 height 10
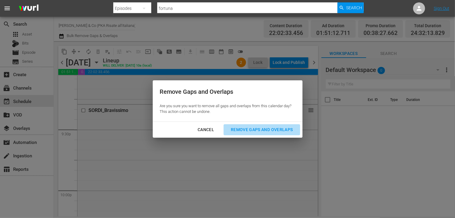
click at [252, 130] on div "Remove Gaps and Overlaps" at bounding box center [261, 129] width 71 height 7
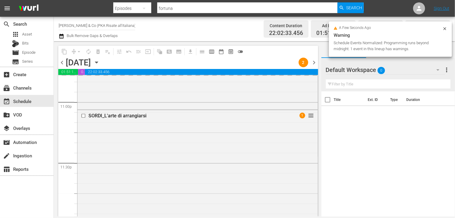
scroll to position [2687, 0]
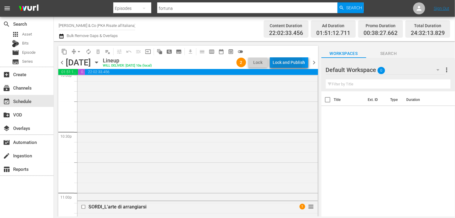
click at [283, 63] on div "Lock and Publish" at bounding box center [289, 62] width 32 height 11
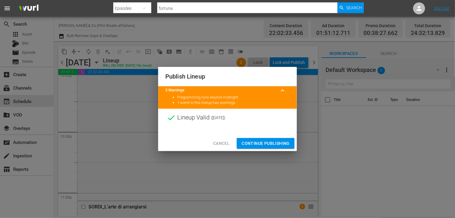
click at [260, 144] on span "Continue Publishing" at bounding box center [265, 143] width 48 height 7
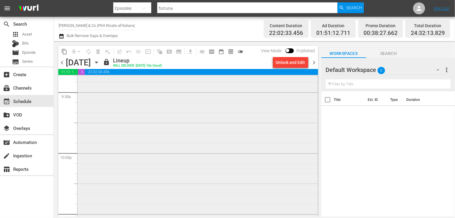
scroll to position [2567, 0]
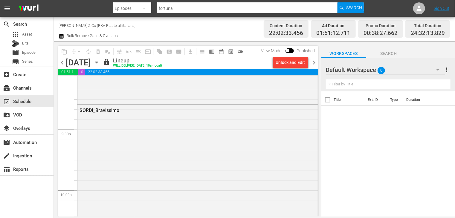
click at [314, 64] on span "chevron_right" at bounding box center [313, 62] width 7 height 7
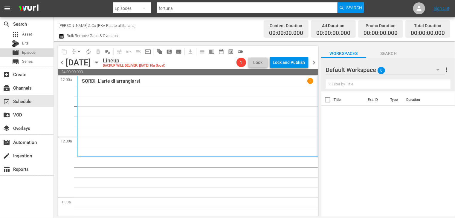
click at [29, 48] on div "movie Episode" at bounding box center [24, 52] width 24 height 8
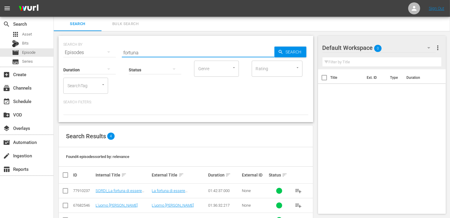
drag, startPoint x: 145, startPoint y: 48, endPoint x: 98, endPoint y: 49, distance: 46.3
click at [98, 49] on div "SEARCH BY Search By Episodes Search ID, Title, Description, Keywords, or Catego…" at bounding box center [185, 49] width 245 height 22
type input "riuscir"
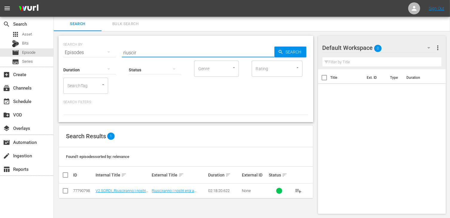
click at [66, 191] on input "checkbox" at bounding box center [65, 192] width 7 height 7
checkbox input "true"
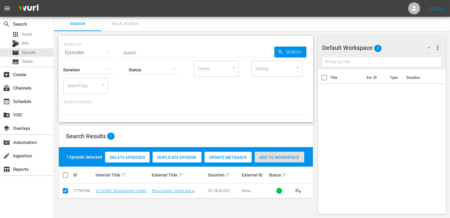
click at [288, 155] on span "Add to Workspace" at bounding box center [280, 157] width 50 height 5
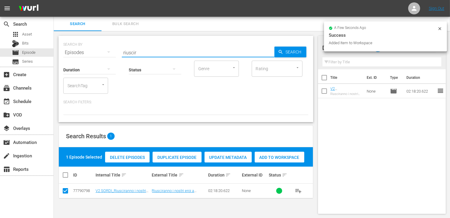
drag, startPoint x: 141, startPoint y: 50, endPoint x: 93, endPoint y: 48, distance: 47.9
click at [93, 48] on div "SEARCH BY Search By Episodes Search ID, Title, Description, Keywords, or Catego…" at bounding box center [185, 49] width 245 height 22
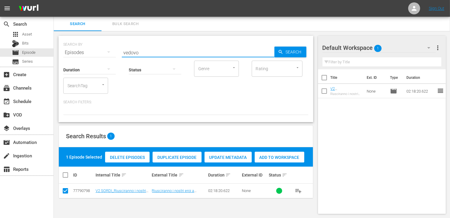
type input "vedovo"
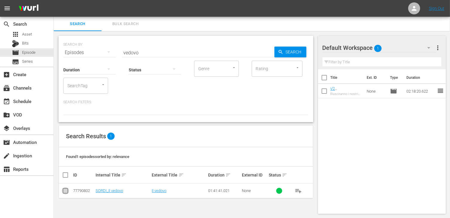
click at [66, 192] on input "checkbox" at bounding box center [65, 192] width 7 height 7
checkbox input "true"
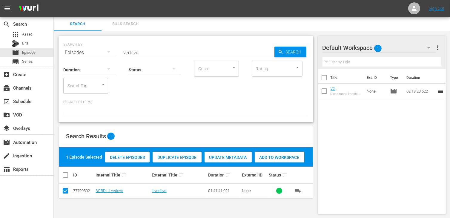
click at [278, 156] on span "Add to Workspace" at bounding box center [280, 157] width 50 height 5
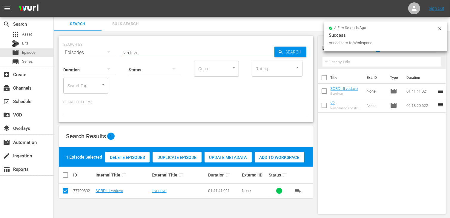
drag, startPoint x: 150, startPoint y: 52, endPoint x: 118, endPoint y: 46, distance: 32.2
click at [118, 46] on div "SEARCH BY Search By Episodes Search ID, Title, Description, Keywords, or Catego…" at bounding box center [185, 49] width 245 height 22
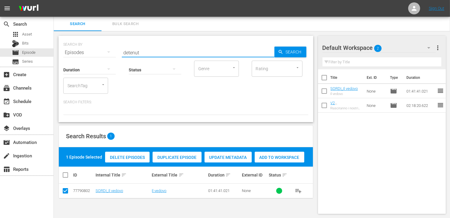
type input "detenut"
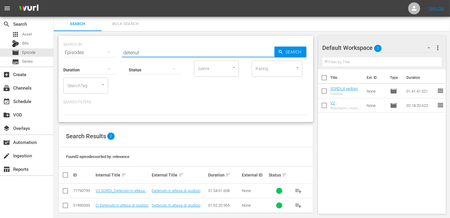
scroll to position [5, 0]
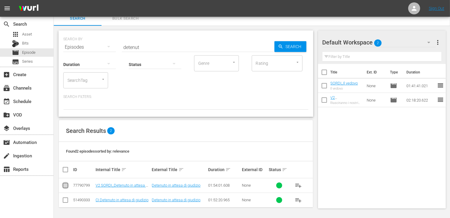
click at [63, 187] on input "checkbox" at bounding box center [65, 186] width 7 height 7
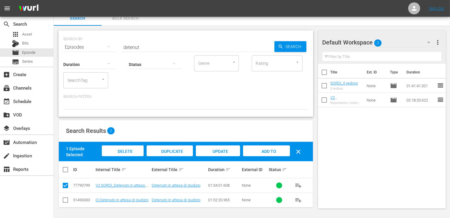
click at [271, 152] on span "Add to Workspace" at bounding box center [266, 157] width 29 height 16
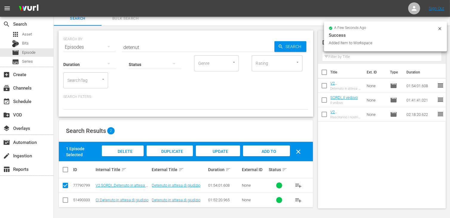
click at [67, 187] on input "checkbox" at bounding box center [65, 186] width 7 height 7
checkbox input "false"
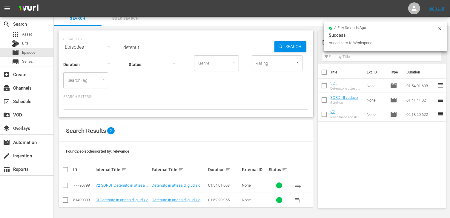
click at [67, 201] on input "checkbox" at bounding box center [65, 201] width 7 height 7
checkbox input "true"
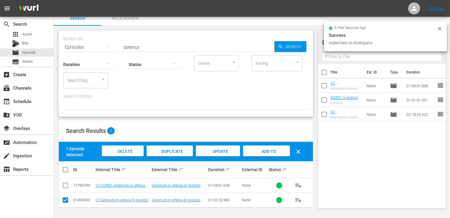
click at [127, 154] on div "Delete Episodes" at bounding box center [123, 157] width 42 height 22
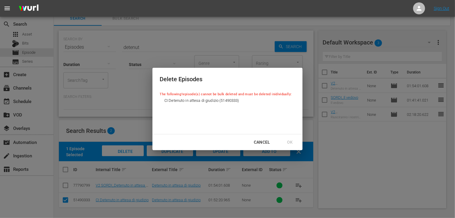
click at [268, 140] on div "Cancel" at bounding box center [262, 142] width 26 height 7
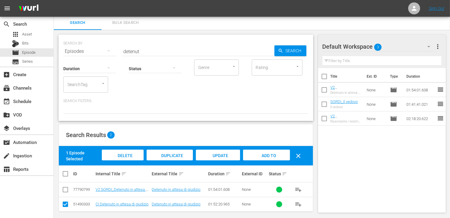
scroll to position [0, 0]
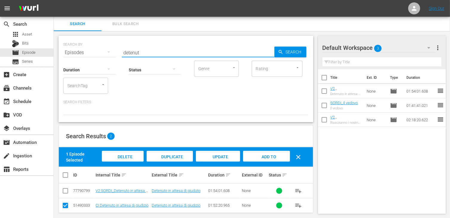
drag, startPoint x: 141, startPoint y: 53, endPoint x: 110, endPoint y: 53, distance: 31.1
click at [111, 53] on div "SEARCH BY Search By Episodes Search ID, Title, Description, Keywords, or Catego…" at bounding box center [185, 49] width 245 height 22
type input "parioli"
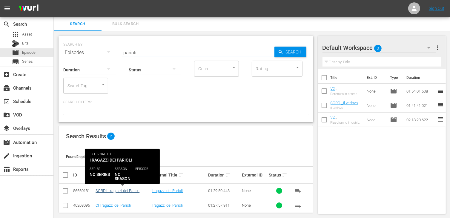
scroll to position [5, 0]
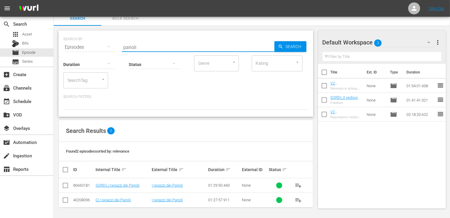
click at [68, 186] on input "checkbox" at bounding box center [65, 186] width 7 height 7
checkbox input "true"
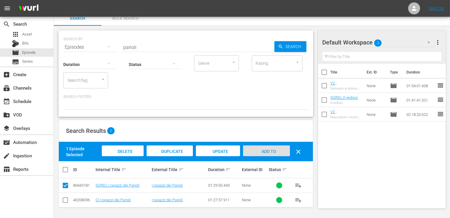
click at [267, 154] on div "Add to Workspace" at bounding box center [266, 157] width 47 height 22
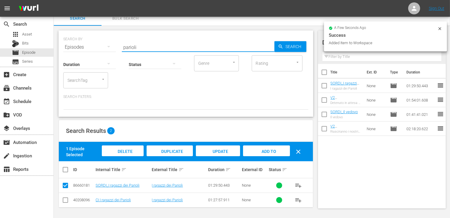
drag, startPoint x: 140, startPoint y: 45, endPoint x: 94, endPoint y: 39, distance: 45.6
click at [94, 39] on div "SEARCH BY Search By Episodes Search ID, Title, Description, Keywords, or Catego…" at bounding box center [185, 44] width 245 height 22
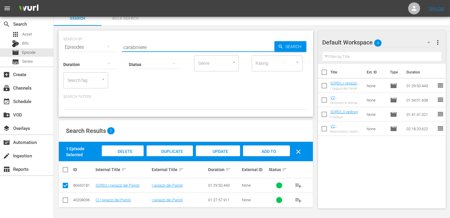
type input "carabiniere"
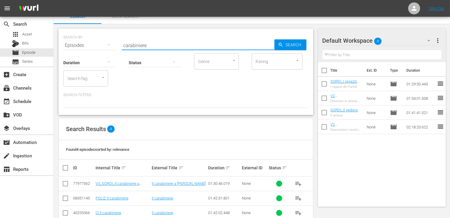
scroll to position [35, 0]
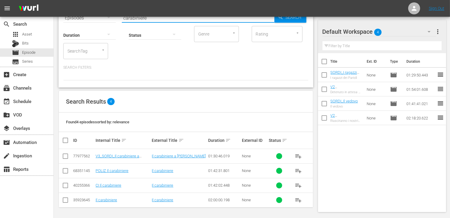
click at [66, 154] on input "checkbox" at bounding box center [65, 157] width 7 height 7
checkbox input "true"
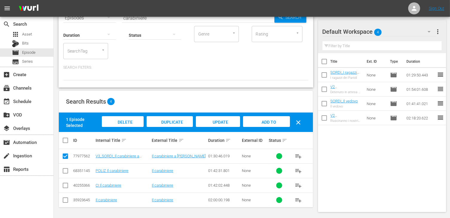
click at [266, 123] on span "Add to Workspace" at bounding box center [266, 128] width 29 height 16
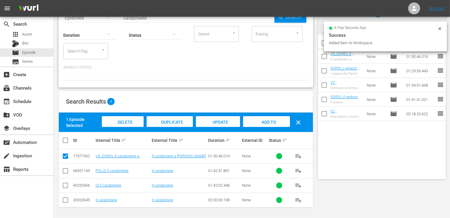
scroll to position [0, 0]
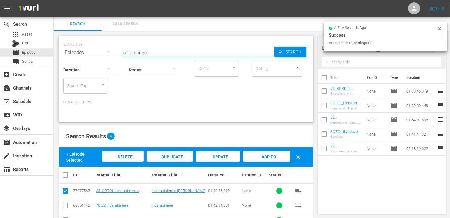
drag, startPoint x: 151, startPoint y: 52, endPoint x: 104, endPoint y: 50, distance: 47.5
click at [104, 50] on div "SEARCH BY Search By Episodes Search ID, Title, Description, Keywords, or Catego…" at bounding box center [185, 49] width 245 height 22
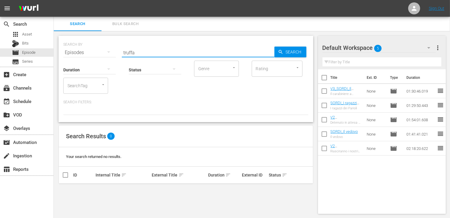
click at [124, 52] on input "truffa" at bounding box center [198, 52] width 153 height 14
type input "totòtruffa"
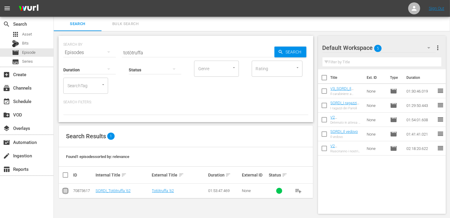
click at [67, 193] on input "checkbox" at bounding box center [65, 192] width 7 height 7
checkbox input "true"
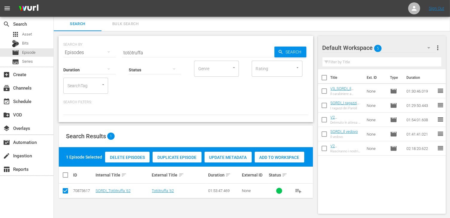
click at [274, 160] on div "Add to Workspace" at bounding box center [280, 157] width 50 height 11
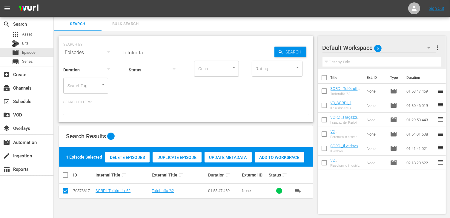
drag, startPoint x: 155, startPoint y: 53, endPoint x: 105, endPoint y: 51, distance: 50.6
click at [105, 51] on div "SEARCH BY Search By Episodes Search ID, Title, Description, Keywords, or Catego…" at bounding box center [185, 49] width 245 height 22
type input "due orf"
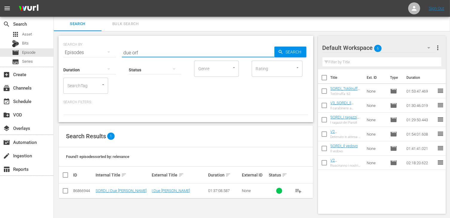
click at [66, 192] on input "checkbox" at bounding box center [65, 192] width 7 height 7
checkbox input "true"
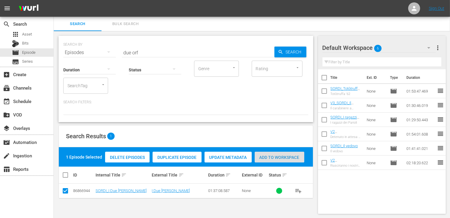
click at [272, 158] on span "Add to Workspace" at bounding box center [280, 157] width 50 height 5
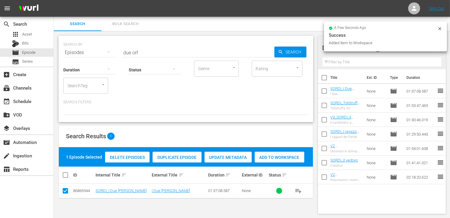
drag, startPoint x: 143, startPoint y: 52, endPoint x: 117, endPoint y: 48, distance: 26.8
click at [117, 48] on div "SEARCH BY Search By Episodes Search ID, Title, Description, Keywords, or Catego…" at bounding box center [185, 49] width 245 height 22
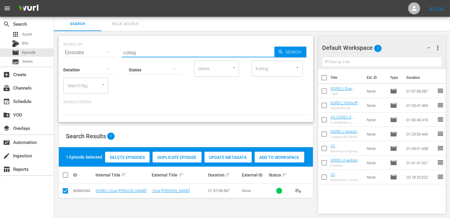
type input "colleg"
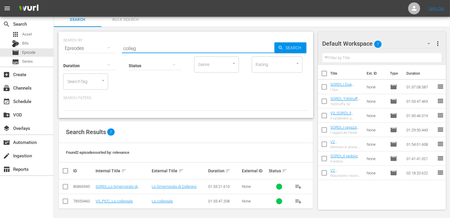
scroll to position [5, 0]
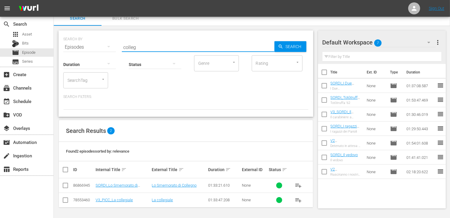
drag, startPoint x: 68, startPoint y: 183, endPoint x: 66, endPoint y: 184, distance: 3.1
click at [67, 183] on input "checkbox" at bounding box center [65, 186] width 7 height 7
checkbox input "true"
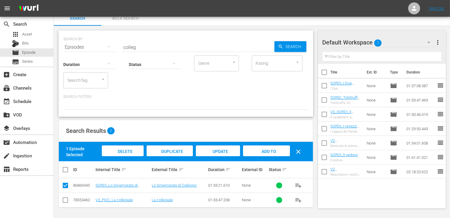
click at [263, 153] on span "Add to Workspace" at bounding box center [266, 157] width 29 height 16
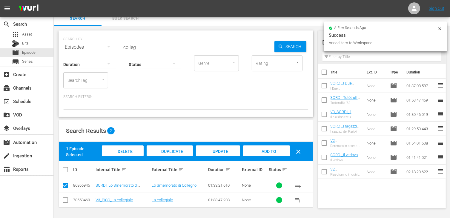
scroll to position [0, 0]
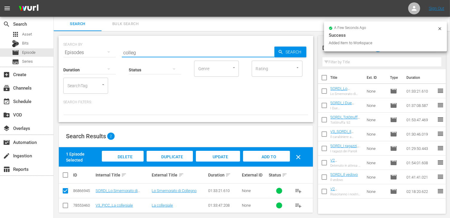
drag, startPoint x: 141, startPoint y: 50, endPoint x: 85, endPoint y: 53, distance: 56.2
click at [85, 53] on div "SEARCH BY Search By Episodes Search ID, Title, Description, Keywords, or Catego…" at bounding box center [185, 49] width 245 height 22
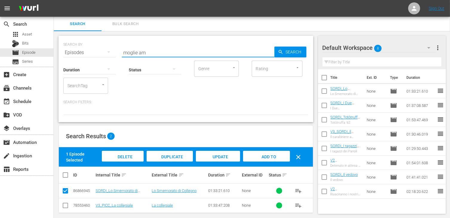
type input "moglie am"
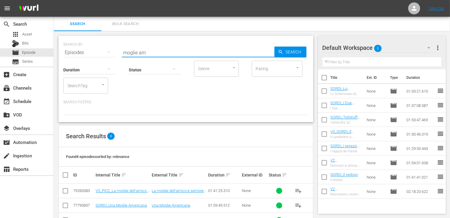
click at [65, 204] on input "checkbox" at bounding box center [65, 206] width 7 height 7
checkbox input "true"
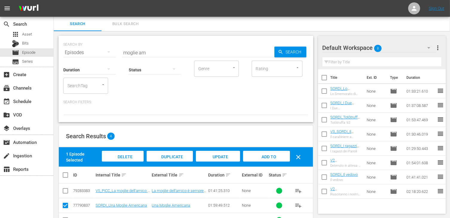
click at [269, 156] on span "Add to Workspace" at bounding box center [266, 162] width 29 height 16
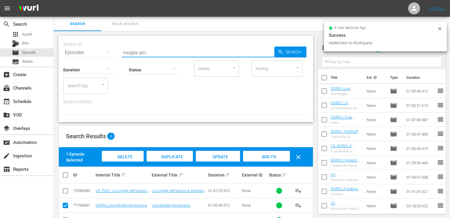
drag, startPoint x: 154, startPoint y: 51, endPoint x: 108, endPoint y: 46, distance: 46.9
click at [108, 46] on div "SEARCH BY Search By Episodes Search ID, Title, Description, Keywords, or Catego…" at bounding box center [185, 49] width 245 height 22
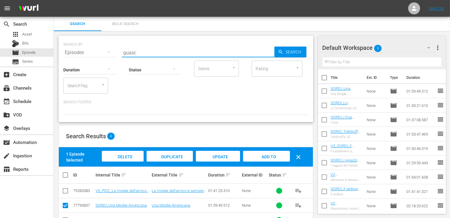
type input "guasc"
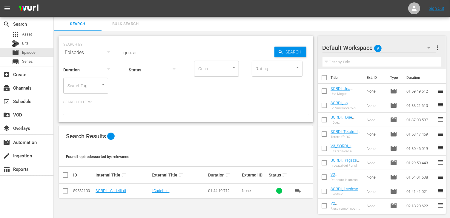
click at [65, 190] on input "checkbox" at bounding box center [65, 192] width 7 height 7
checkbox input "true"
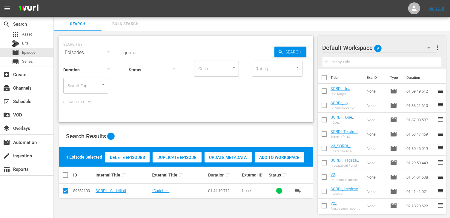
click at [270, 156] on span "Add to Workspace" at bounding box center [280, 157] width 50 height 5
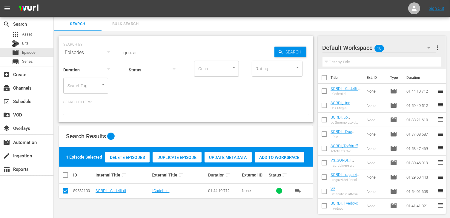
drag, startPoint x: 146, startPoint y: 52, endPoint x: 107, endPoint y: 47, distance: 39.4
click at [107, 47] on div "SEARCH BY Search By Episodes Search ID, Title, Description, Keywords, or Catego…" at bounding box center [185, 49] width 245 height 22
type input "parigi"
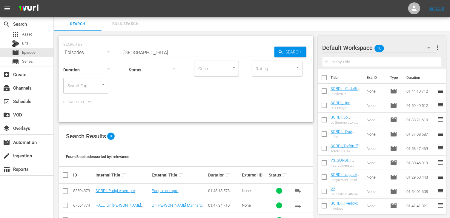
click at [65, 192] on input "checkbox" at bounding box center [65, 192] width 7 height 7
checkbox input "true"
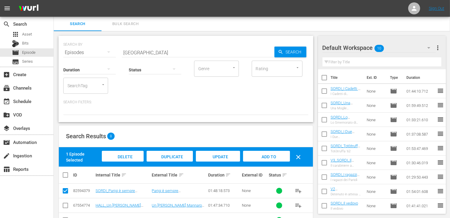
click at [263, 157] on span "Add to Workspace" at bounding box center [266, 162] width 29 height 16
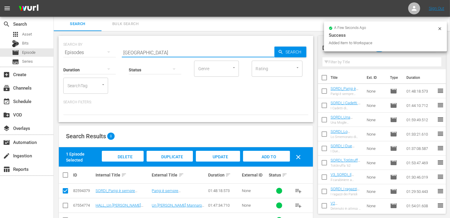
drag, startPoint x: 143, startPoint y: 52, endPoint x: 97, endPoint y: 49, distance: 45.8
click at [97, 49] on div "SEARCH BY Search By Episodes Search ID, Title, Description, Keywords, or Catego…" at bounding box center [185, 49] width 245 height 22
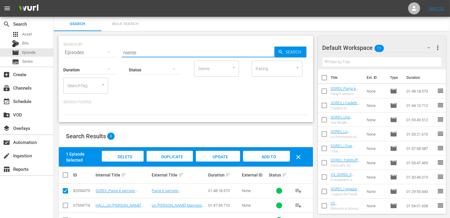
type input "niente"
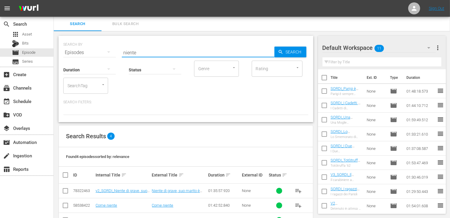
click at [66, 192] on input "checkbox" at bounding box center [65, 192] width 7 height 7
checkbox input "true"
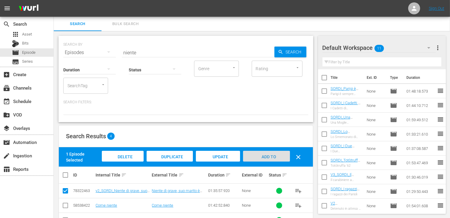
click at [271, 152] on div "Add to Workspace" at bounding box center [266, 162] width 47 height 22
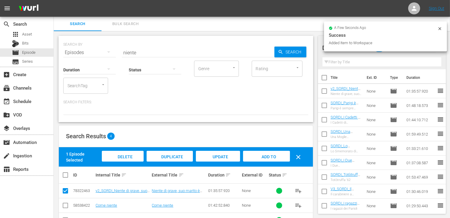
scroll to position [35, 0]
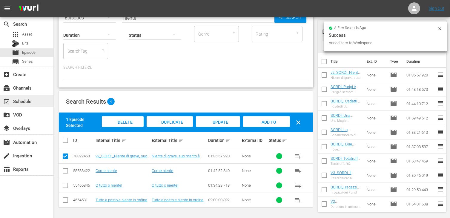
click at [27, 100] on div "event_available Schedule" at bounding box center [16, 100] width 33 height 5
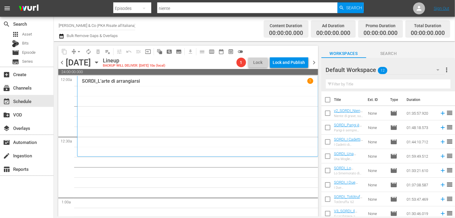
click at [327, 101] on input "checkbox" at bounding box center [327, 101] width 13 height 13
checkbox input "true"
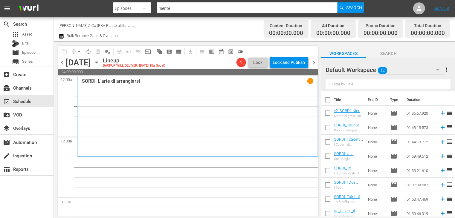
checkbox input "true"
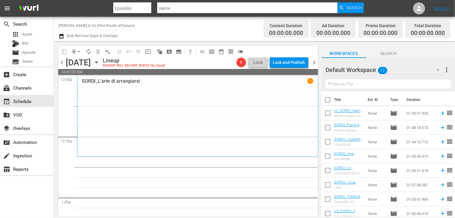
checkbox input "true"
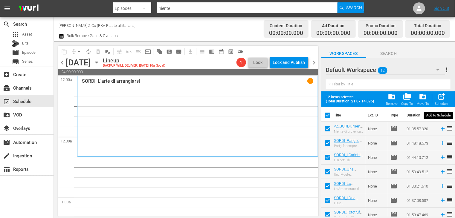
click at [441, 98] on span "post_add" at bounding box center [441, 97] width 8 height 8
checkbox input "false"
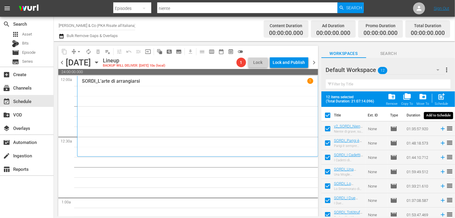
checkbox input "false"
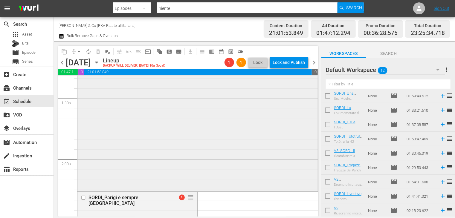
scroll to position [160, 0]
click at [77, 53] on span "arrow_drop_down" at bounding box center [79, 52] width 6 height 6
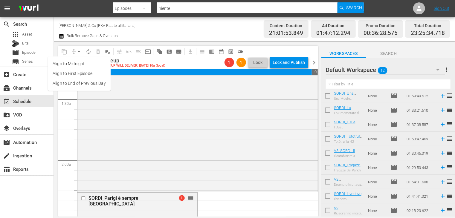
click at [76, 81] on li "Align to End of Previous Day" at bounding box center [79, 84] width 63 height 10
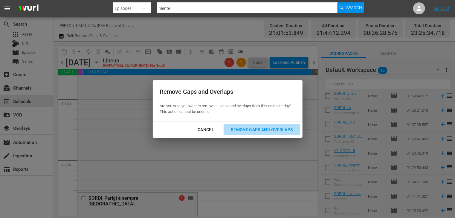
click at [250, 129] on div "Remove Gaps and Overlaps" at bounding box center [261, 129] width 71 height 7
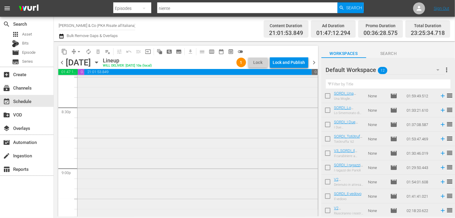
scroll to position [2378, 0]
click at [78, 52] on span "arrow_drop_down" at bounding box center [79, 52] width 6 height 6
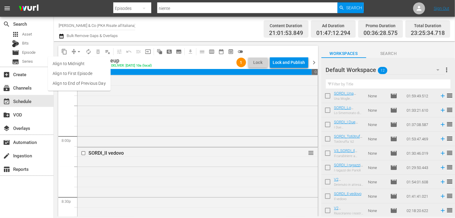
click at [86, 82] on li "Align to End of Previous Day" at bounding box center [79, 84] width 63 height 10
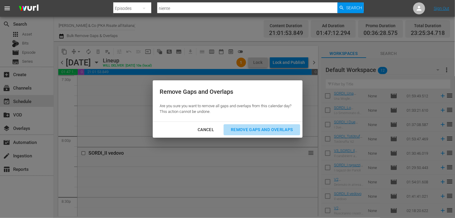
click at [250, 127] on div "Remove Gaps and Overlaps" at bounding box center [261, 129] width 71 height 7
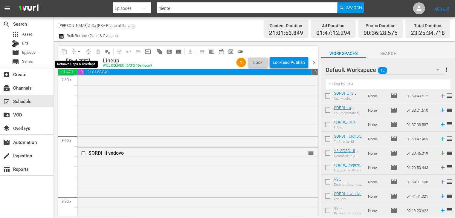
click at [79, 51] on span "arrow_drop_down" at bounding box center [79, 52] width 6 height 6
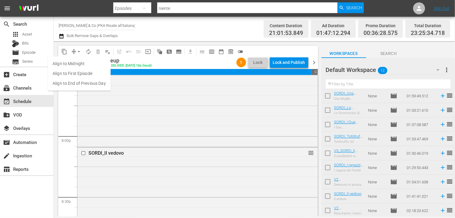
click at [79, 82] on li "Align to End of Previous Day" at bounding box center [79, 84] width 63 height 10
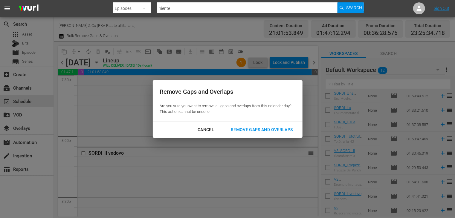
click at [264, 131] on div "Remove Gaps and Overlaps" at bounding box center [261, 129] width 71 height 7
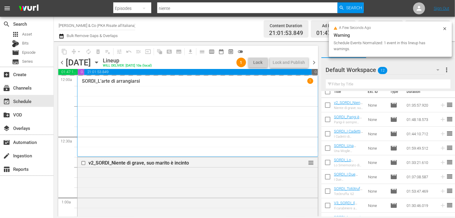
scroll to position [0, 0]
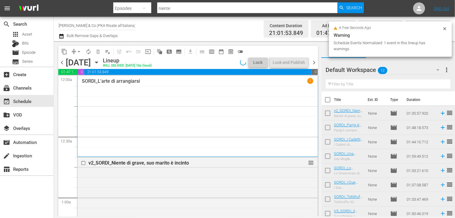
click at [322, 101] on input "checkbox" at bounding box center [327, 101] width 13 height 13
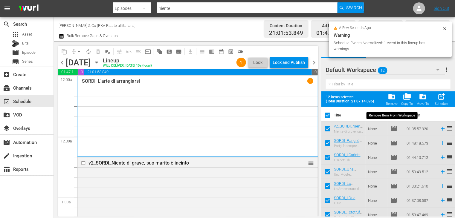
click at [392, 98] on span "folder_delete" at bounding box center [392, 97] width 8 height 8
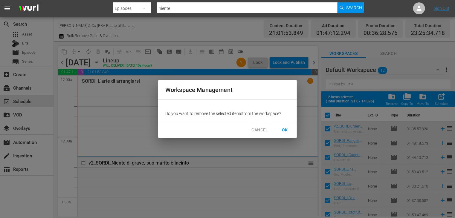
click at [284, 130] on span "OK" at bounding box center [285, 129] width 10 height 7
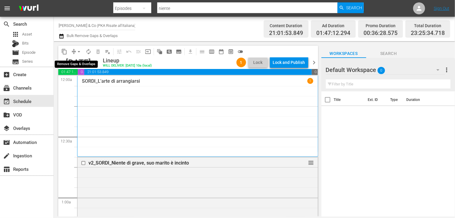
click at [77, 51] on span "arrow_drop_down" at bounding box center [79, 52] width 6 height 6
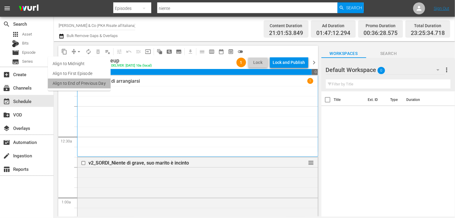
click at [79, 82] on li "Align to End of Previous Day" at bounding box center [79, 84] width 63 height 10
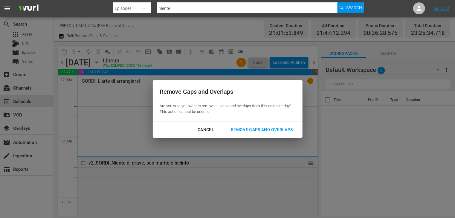
click at [261, 129] on div "Remove Gaps and Overlaps" at bounding box center [261, 129] width 71 height 7
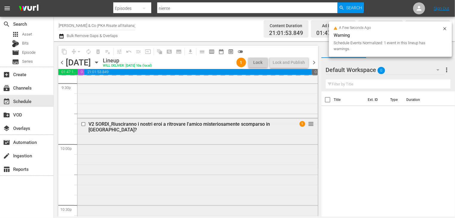
scroll to position [2587, 0]
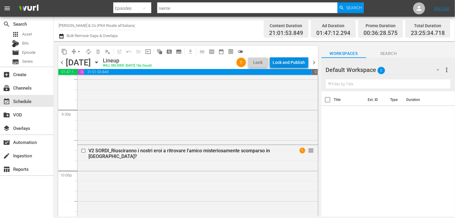
click at [276, 63] on div "Lock and Publish" at bounding box center [289, 62] width 32 height 11
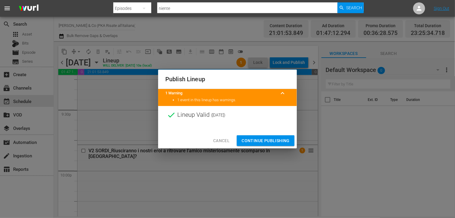
click at [262, 140] on span "Continue Publishing" at bounding box center [265, 140] width 48 height 7
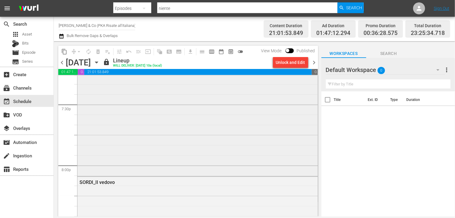
scroll to position [2348, 0]
click at [313, 61] on span "chevron_right" at bounding box center [313, 62] width 7 height 7
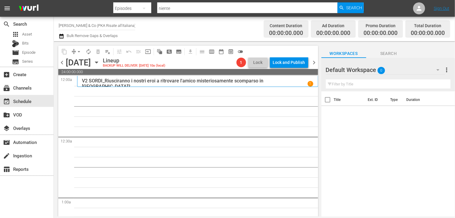
click at [62, 64] on span "chevron_left" at bounding box center [61, 62] width 7 height 7
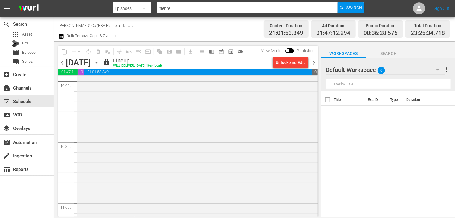
scroll to position [2587, 0]
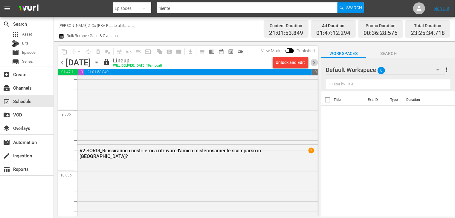
click at [313, 62] on span "chevron_right" at bounding box center [313, 62] width 7 height 7
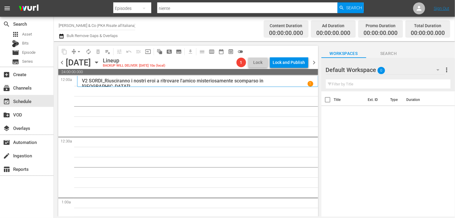
click at [62, 63] on span "chevron_left" at bounding box center [61, 62] width 7 height 7
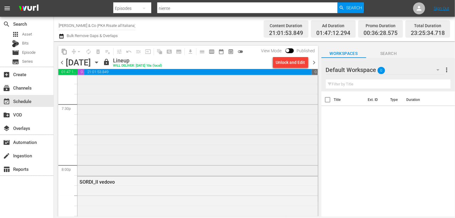
scroll to position [2348, 0]
click at [312, 61] on span "chevron_right" at bounding box center [313, 62] width 7 height 7
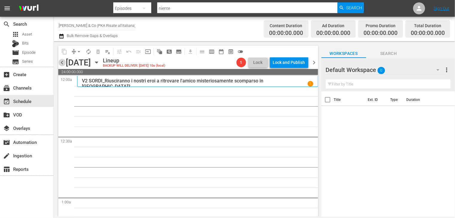
click at [61, 65] on span "chevron_left" at bounding box center [61, 62] width 7 height 7
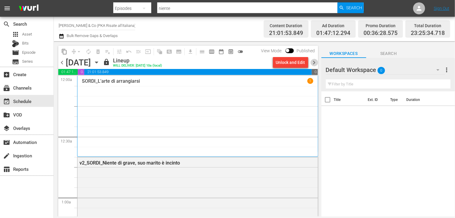
click at [314, 62] on span "chevron_right" at bounding box center [313, 62] width 7 height 7
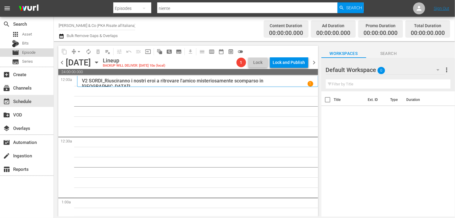
click at [39, 52] on div "movie Episode" at bounding box center [26, 52] width 53 height 8
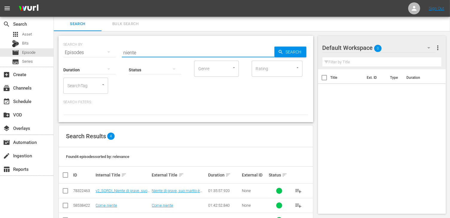
drag, startPoint x: 145, startPoint y: 50, endPoint x: 103, endPoint y: 49, distance: 41.9
click at [103, 49] on div "SEARCH BY Search By Episodes Search ID, Title, Description, Keywords, or Catego…" at bounding box center [185, 49] width 245 height 22
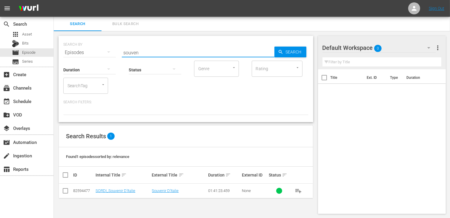
click at [67, 192] on input "checkbox" at bounding box center [65, 192] width 7 height 7
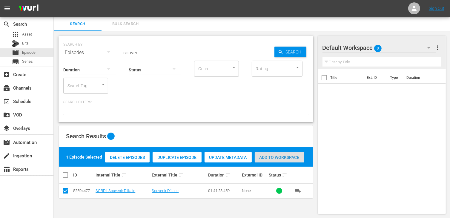
drag, startPoint x: 284, startPoint y: 156, endPoint x: 204, endPoint y: 110, distance: 92.4
click at [284, 156] on span "Add to Workspace" at bounding box center [280, 157] width 50 height 5
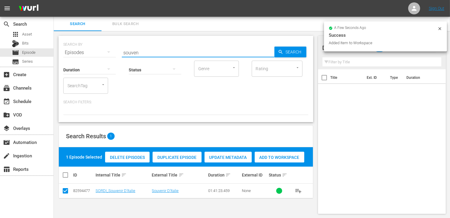
drag, startPoint x: 146, startPoint y: 52, endPoint x: 105, endPoint y: 45, distance: 41.2
click at [106, 46] on div "SEARCH BY Search By Episodes Search ID, Title, Description, Keywords, or Catego…" at bounding box center [185, 49] width 245 height 22
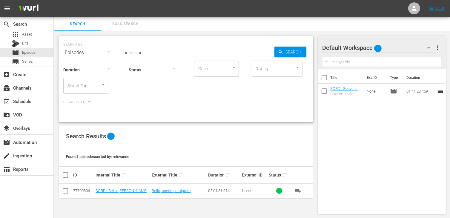
click at [68, 189] on input "checkbox" at bounding box center [65, 192] width 7 height 7
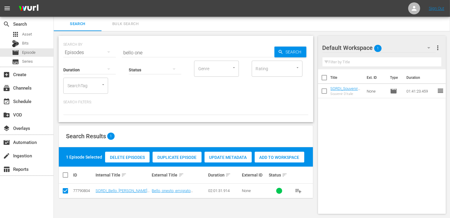
click at [286, 156] on span "Add to Workspace" at bounding box center [280, 157] width 50 height 5
drag, startPoint x: 142, startPoint y: 51, endPoint x: 104, endPoint y: 47, distance: 38.2
click at [104, 47] on div "SEARCH BY Search By Episodes Search ID, Title, Description, Keywords, or Catego…" at bounding box center [185, 49] width 245 height 22
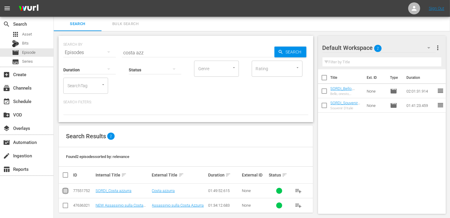
click at [65, 193] on input "checkbox" at bounding box center [65, 192] width 7 height 7
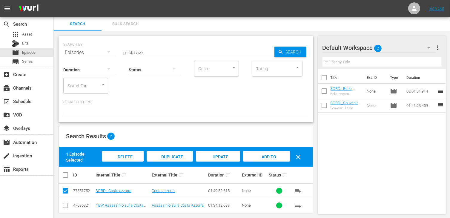
click at [273, 160] on div "Add to Workspace" at bounding box center [266, 162] width 47 height 22
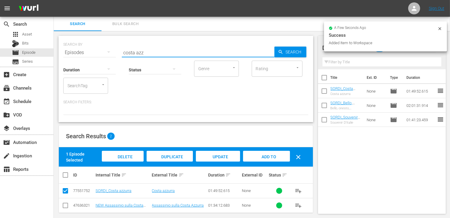
drag, startPoint x: 146, startPoint y: 53, endPoint x: 106, endPoint y: 50, distance: 39.9
click at [106, 50] on div "SEARCH BY Search By Episodes Search ID, Title, Description, Keywords, or Catego…" at bounding box center [185, 49] width 245 height 22
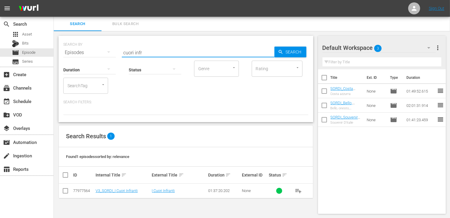
click at [66, 191] on input "checkbox" at bounding box center [65, 192] width 7 height 7
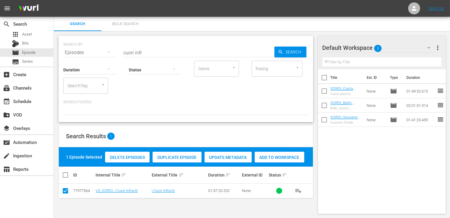
click at [285, 158] on span "Add to Workspace" at bounding box center [280, 157] width 50 height 5
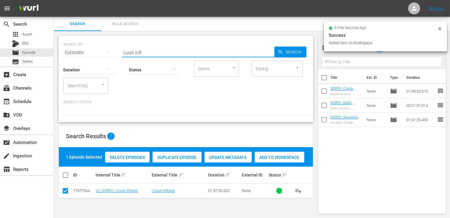
drag, startPoint x: 147, startPoint y: 50, endPoint x: 114, endPoint y: 45, distance: 33.3
click at [114, 45] on div "SEARCH BY Search By Episodes Search ID, Title, Description, Keywords, or Catego…" at bounding box center [185, 49] width 245 height 22
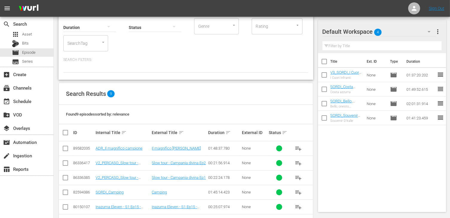
scroll to position [60, 0]
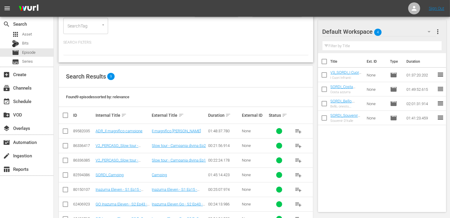
click at [68, 174] on input "checkbox" at bounding box center [65, 176] width 7 height 7
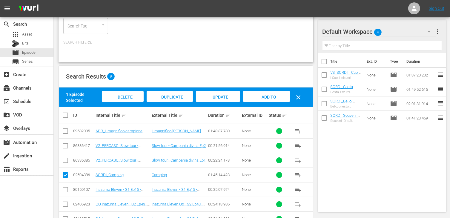
click at [271, 97] on span "Add to Workspace" at bounding box center [266, 103] width 29 height 16
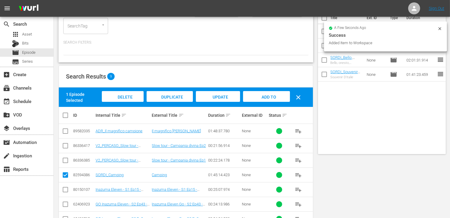
scroll to position [0, 0]
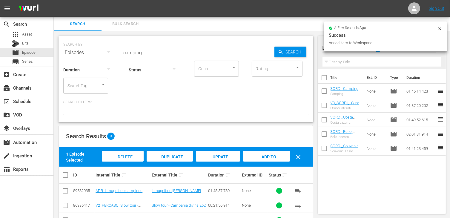
drag, startPoint x: 153, startPoint y: 52, endPoint x: 78, endPoint y: 53, distance: 75.0
click at [78, 53] on div "SEARCH BY Search By Episodes Search ID, Title, Description, Keywords, or Catego…" at bounding box center [185, 49] width 245 height 22
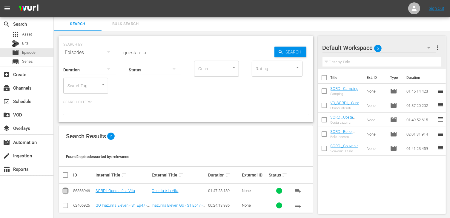
click at [65, 192] on input "checkbox" at bounding box center [65, 192] width 7 height 7
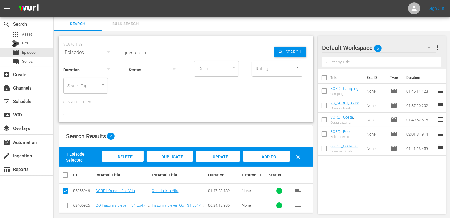
click at [271, 155] on span "Add to Workspace" at bounding box center [266, 162] width 29 height 16
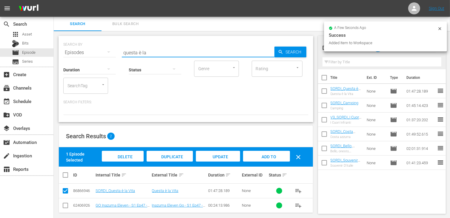
drag, startPoint x: 158, startPoint y: 55, endPoint x: 110, endPoint y: 49, distance: 47.8
click at [110, 49] on div "SEARCH BY Search By Episodes Search ID, Title, Description, Keywords, or Catego…" at bounding box center [185, 49] width 245 height 22
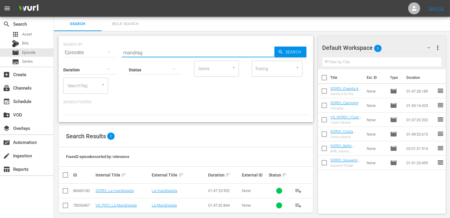
click at [68, 192] on input "checkbox" at bounding box center [65, 192] width 7 height 7
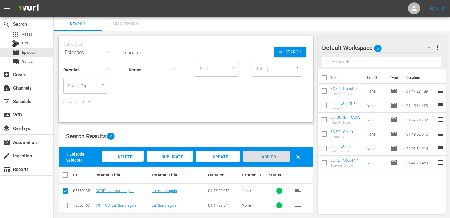
click at [270, 157] on span "Add to Workspace" at bounding box center [266, 162] width 29 height 16
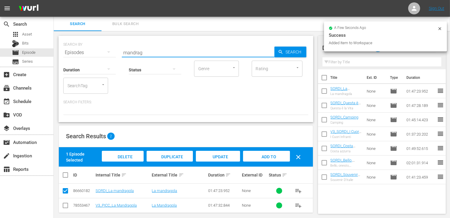
drag, startPoint x: 148, startPoint y: 53, endPoint x: 102, endPoint y: 52, distance: 46.6
click at [102, 52] on div "SEARCH BY Search By Episodes Search ID, Title, Description, Keywords, or Catego…" at bounding box center [185, 49] width 245 height 22
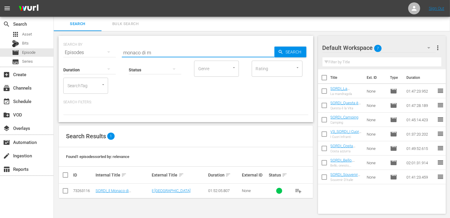
click at [65, 192] on input "checkbox" at bounding box center [65, 192] width 7 height 7
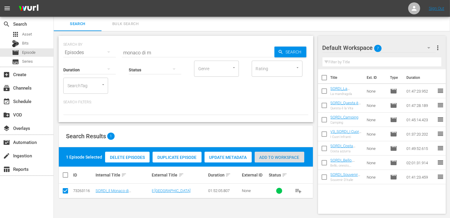
click at [274, 157] on span "Add to Workspace" at bounding box center [280, 157] width 50 height 5
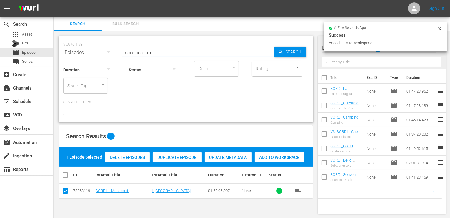
drag, startPoint x: 160, startPoint y: 54, endPoint x: 106, endPoint y: 50, distance: 54.8
click at [106, 50] on div "SEARCH BY Search By Episodes Search ID, Title, Description, Keywords, or Catego…" at bounding box center [185, 49] width 245 height 22
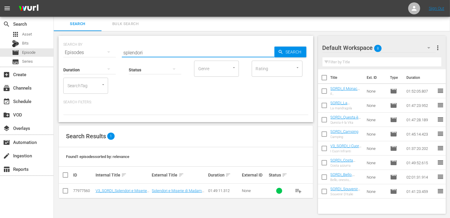
click at [67, 189] on input "checkbox" at bounding box center [65, 192] width 7 height 7
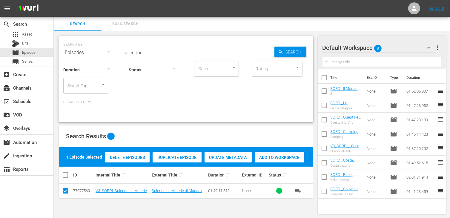
click at [278, 157] on span "Add to Workspace" at bounding box center [280, 157] width 50 height 5
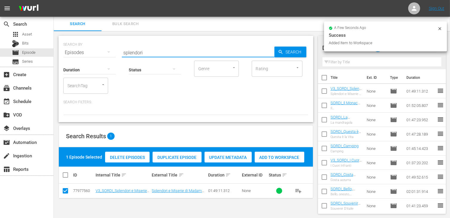
drag, startPoint x: 145, startPoint y: 50, endPoint x: 103, endPoint y: 46, distance: 41.5
click at [103, 46] on div "SEARCH BY Search By Episodes Search ID, Title, Description, Keywords, or Catego…" at bounding box center [185, 49] width 245 height 22
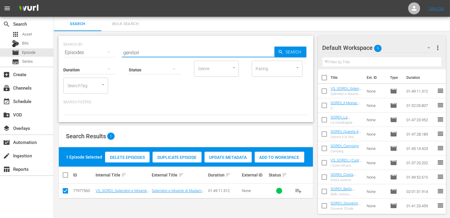
type input "genitori"
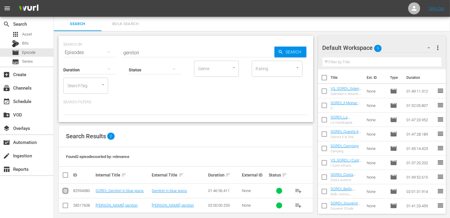
click at [67, 190] on input "checkbox" at bounding box center [65, 192] width 7 height 7
checkbox input "true"
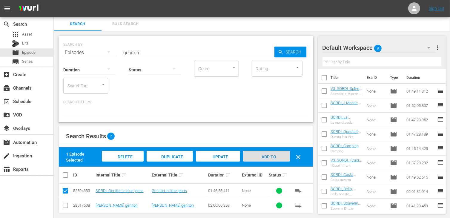
click at [265, 158] on span "Add to Workspace" at bounding box center [266, 162] width 29 height 16
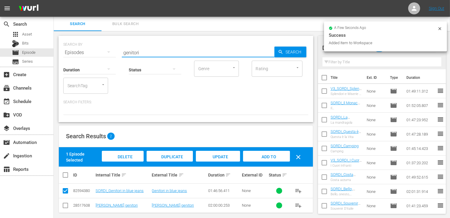
drag, startPoint x: 139, startPoint y: 52, endPoint x: 103, endPoint y: 50, distance: 36.2
click at [103, 50] on div "SEARCH BY Search By Episodes Search ID, Title, Description, Keywords, or Catego…" at bounding box center [185, 49] width 245 height 22
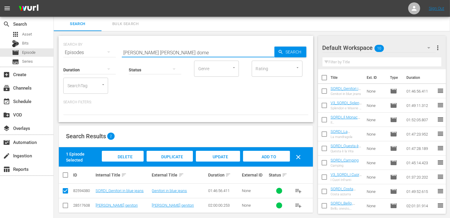
type input "[PERSON_NAME] [PERSON_NAME] dome"
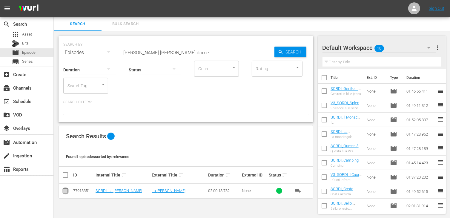
click at [66, 192] on input "checkbox" at bounding box center [65, 192] width 7 height 7
checkbox input "true"
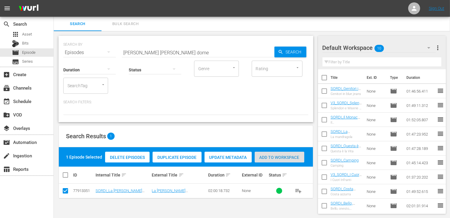
click at [278, 157] on span "Add to Workspace" at bounding box center [280, 157] width 50 height 5
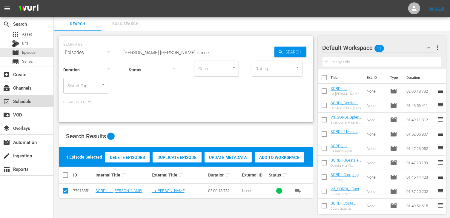
click at [26, 103] on div "event_available Schedule" at bounding box center [16, 100] width 33 height 5
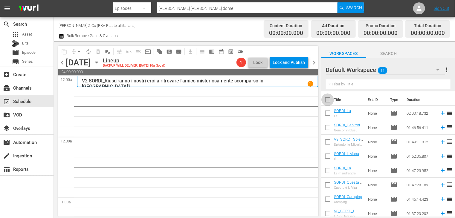
click at [329, 101] on input "checkbox" at bounding box center [327, 101] width 13 height 13
checkbox input "true"
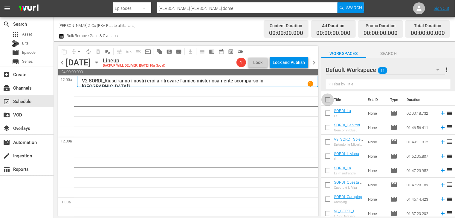
checkbox input "true"
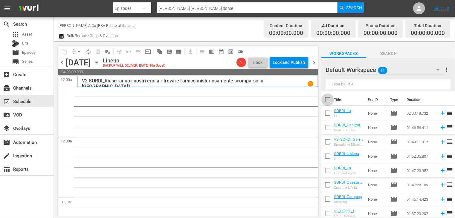
checkbox input "true"
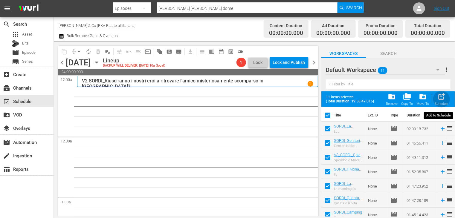
click at [443, 97] on span "post_add" at bounding box center [441, 97] width 8 height 8
checkbox input "false"
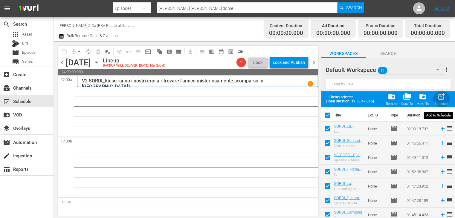
checkbox input "false"
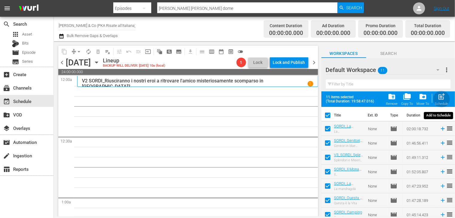
checkbox input "false"
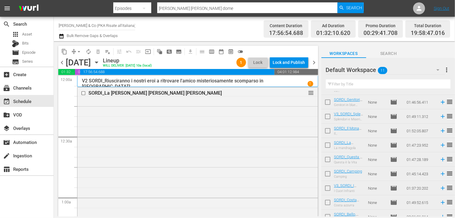
scroll to position [46, 0]
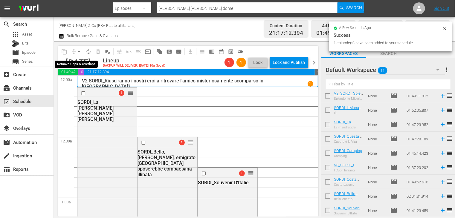
click at [79, 52] on span "arrow_drop_down" at bounding box center [79, 52] width 6 height 6
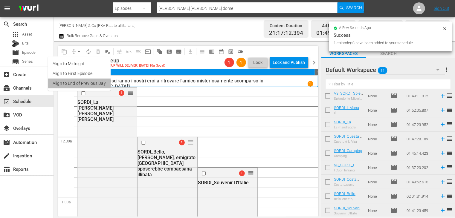
click at [82, 85] on li "Align to End of Previous Day" at bounding box center [79, 84] width 63 height 10
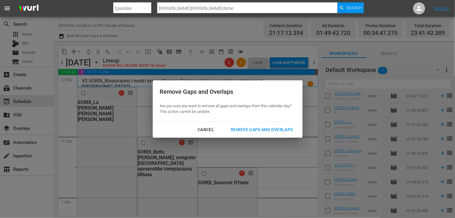
click at [253, 131] on div "Remove Gaps and Overlaps" at bounding box center [261, 129] width 71 height 7
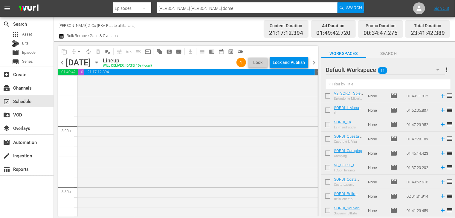
scroll to position [329, 0]
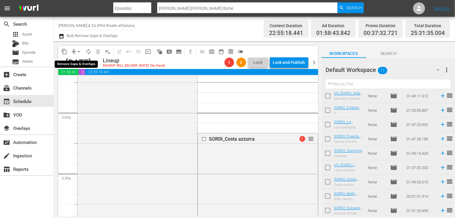
click at [79, 51] on span "arrow_drop_down" at bounding box center [79, 52] width 6 height 6
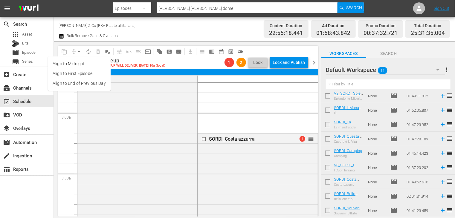
click at [85, 85] on li "Align to End of Previous Day" at bounding box center [79, 84] width 63 height 10
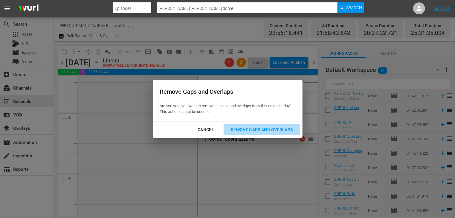
click at [259, 133] on div "Remove Gaps and Overlaps" at bounding box center [261, 129] width 71 height 7
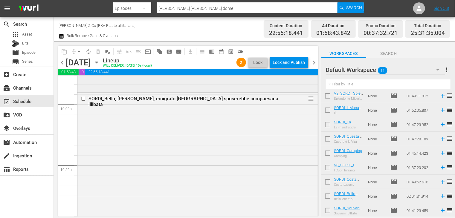
scroll to position [2594, 0]
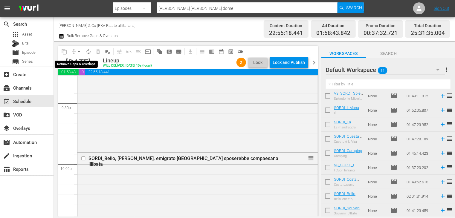
click at [79, 52] on span "arrow_drop_down" at bounding box center [79, 52] width 6 height 6
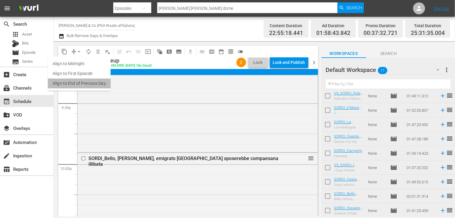
click at [83, 85] on li "Align to End of Previous Day" at bounding box center [79, 84] width 63 height 10
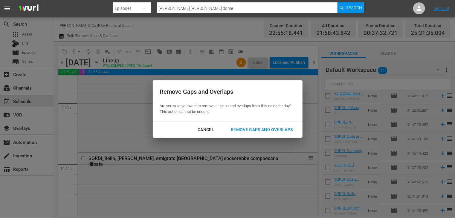
click at [264, 128] on div "Remove Gaps and Overlaps" at bounding box center [261, 129] width 71 height 7
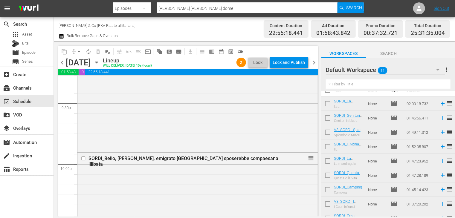
scroll to position [0, 0]
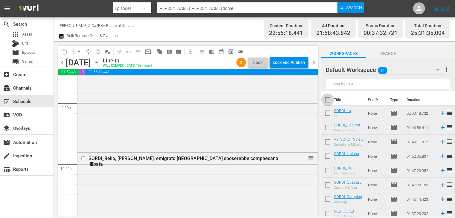
click at [325, 102] on input "checkbox" at bounding box center [327, 101] width 13 height 13
checkbox input "true"
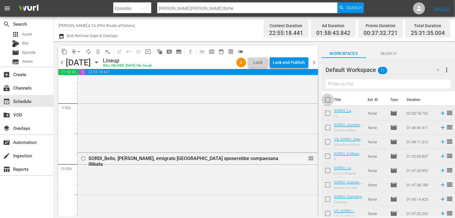
checkbox input "true"
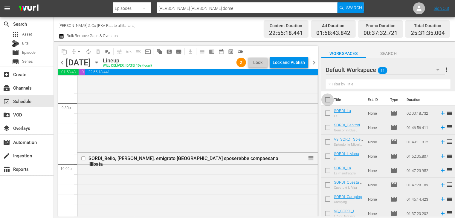
checkbox input "true"
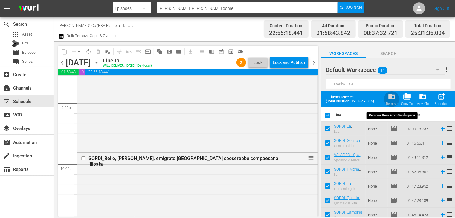
click at [393, 101] on span "folder_delete" at bounding box center [392, 97] width 8 height 8
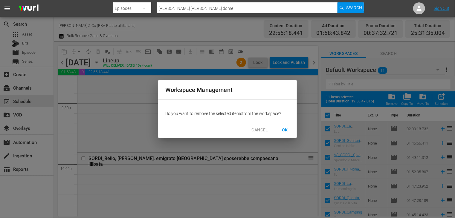
click at [281, 132] on span "OK" at bounding box center [285, 129] width 10 height 7
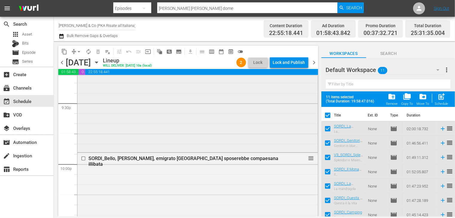
checkbox input "false"
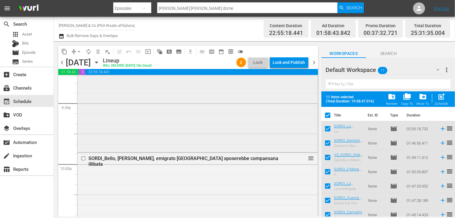
checkbox input "false"
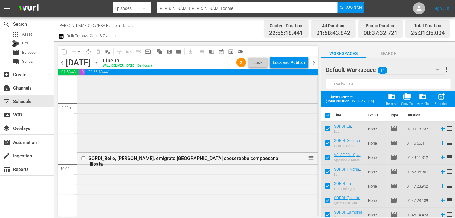
checkbox input "false"
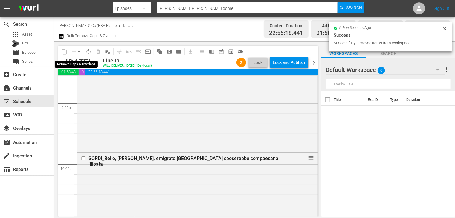
click at [78, 53] on span "arrow_drop_down" at bounding box center [79, 52] width 6 height 6
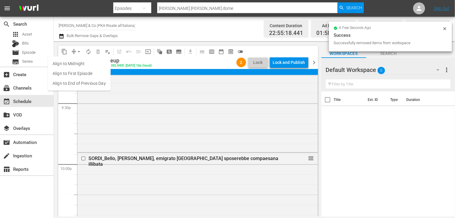
click at [84, 83] on li "Align to End of Previous Day" at bounding box center [79, 84] width 63 height 10
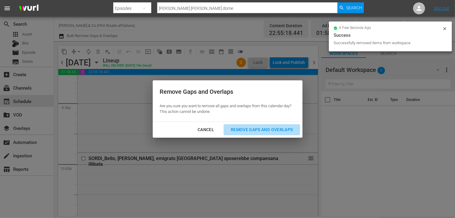
click at [269, 128] on div "Remove Gaps and Overlaps" at bounding box center [261, 129] width 71 height 7
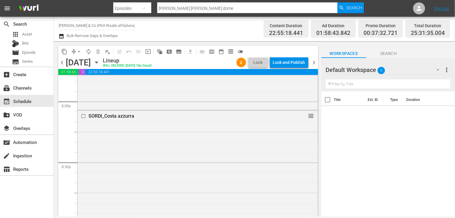
scroll to position [2384, 0]
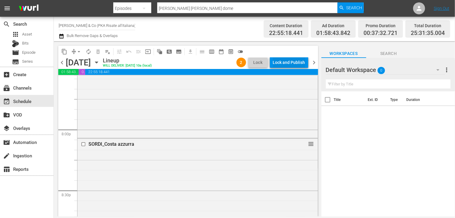
click at [288, 64] on div "Lock and Publish" at bounding box center [289, 62] width 32 height 11
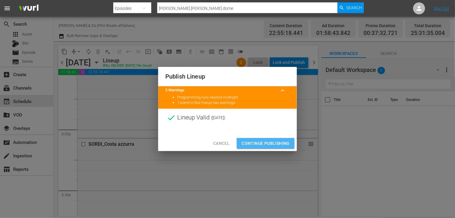
click at [264, 143] on span "Continue Publishing" at bounding box center [265, 143] width 48 height 7
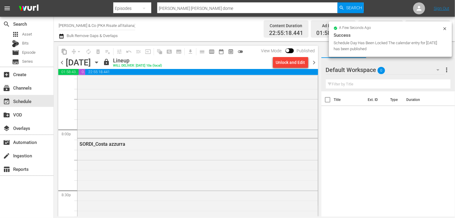
click at [311, 63] on span "chevron_right" at bounding box center [313, 62] width 7 height 7
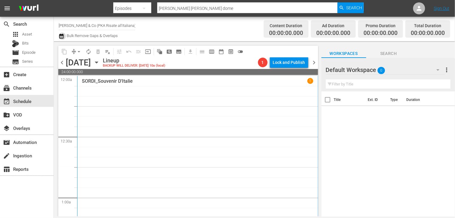
click at [60, 34] on icon "button" at bounding box center [61, 36] width 4 height 5
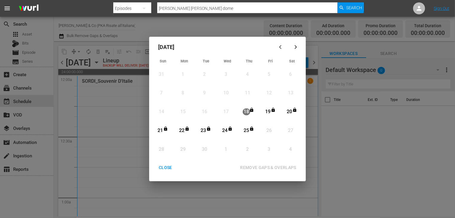
click at [165, 168] on div "CLOSE" at bounding box center [165, 167] width 23 height 7
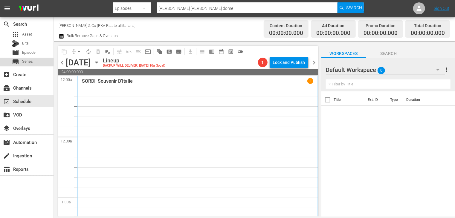
click at [35, 59] on div "subtitles Series" at bounding box center [26, 62] width 53 height 8
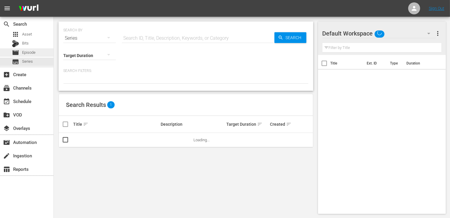
drag, startPoint x: 35, startPoint y: 59, endPoint x: 29, endPoint y: 53, distance: 7.8
click at [29, 53] on span "Episode" at bounding box center [28, 53] width 13 height 6
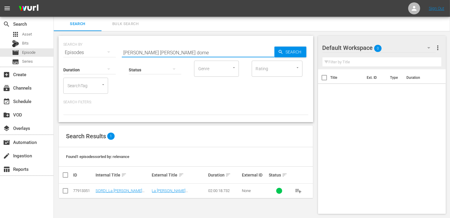
drag, startPoint x: 167, startPoint y: 51, endPoint x: 121, endPoint y: 48, distance: 46.1
click at [121, 48] on div "SEARCH BY Search By Episodes Search ID, Title, Description, Keywords, or Catego…" at bounding box center [185, 49] width 245 height 22
type input "ci trovi"
click at [64, 192] on input "checkbox" at bounding box center [65, 192] width 7 height 7
checkbox input "true"
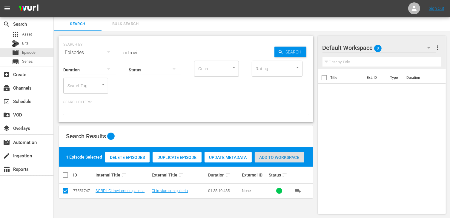
drag, startPoint x: 270, startPoint y: 159, endPoint x: 246, endPoint y: 150, distance: 26.0
click at [270, 159] on span "Add to Workspace" at bounding box center [280, 157] width 50 height 5
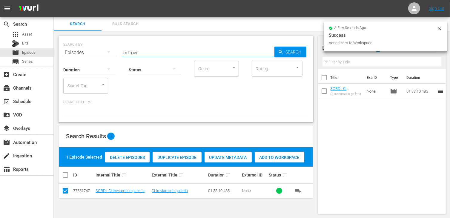
drag, startPoint x: 148, startPoint y: 50, endPoint x: 111, endPoint y: 50, distance: 36.8
click at [111, 50] on div "SEARCH BY Search By Episodes Search ID, Title, Description, Keywords, or Catego…" at bounding box center [185, 49] width 245 height 22
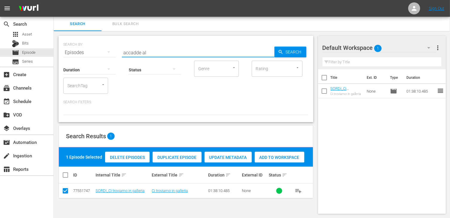
type input "accadde al"
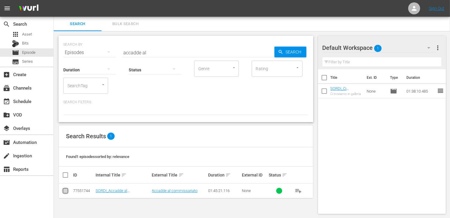
click at [65, 192] on input "checkbox" at bounding box center [65, 192] width 7 height 7
checkbox input "true"
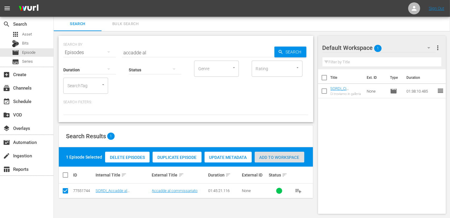
click at [276, 156] on span "Add to Workspace" at bounding box center [280, 157] width 50 height 5
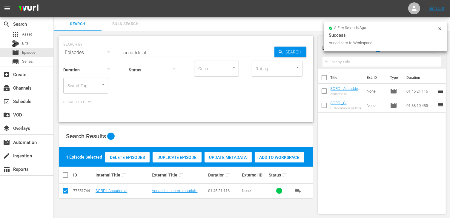
drag, startPoint x: 150, startPoint y: 53, endPoint x: 95, endPoint y: 50, distance: 55.6
click at [95, 50] on div "SEARCH BY Search By Episodes Search ID, Title, Description, Keywords, or Catego…" at bounding box center [185, 49] width 245 height 22
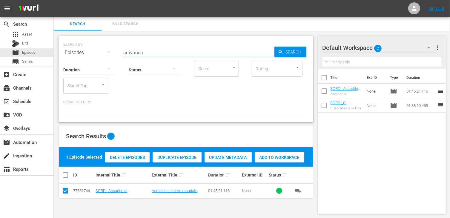
type input "arrivano i"
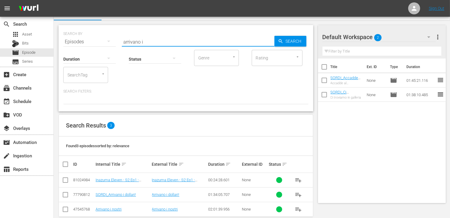
scroll to position [20, 0]
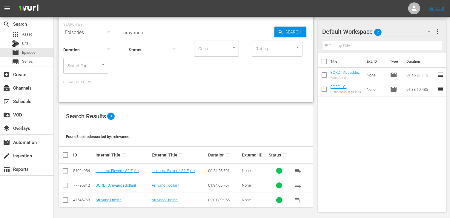
click at [59, 186] on div "SEARCH BY Search By Episodes Search ID, Title, Description, Keywords, or Catego…" at bounding box center [186, 115] width 264 height 208
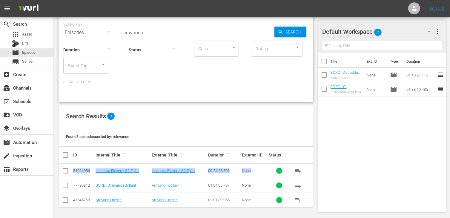
click at [67, 187] on input "checkbox" at bounding box center [65, 186] width 7 height 7
checkbox input "true"
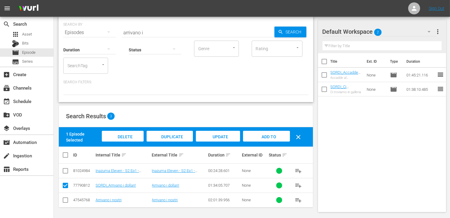
click at [268, 143] on div "Add to Workspace" at bounding box center [266, 137] width 47 height 12
click at [264, 137] on span "Add to Workspace" at bounding box center [266, 142] width 29 height 16
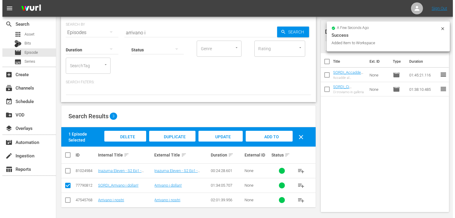
scroll to position [0, 0]
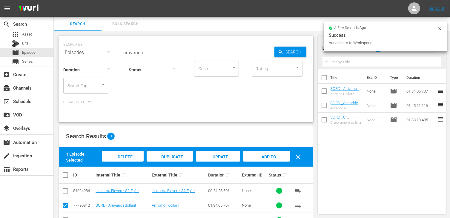
drag, startPoint x: 147, startPoint y: 50, endPoint x: 98, endPoint y: 50, distance: 49.6
click at [98, 50] on div "SEARCH BY Search By Episodes Search ID, Title, Description, Keywords, or Catego…" at bounding box center [185, 49] width 245 height 22
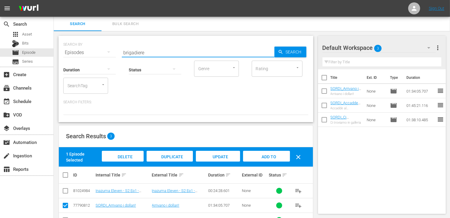
type input "brigadiere"
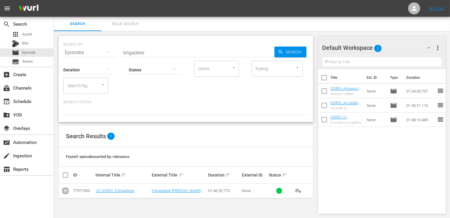
click at [66, 190] on input "checkbox" at bounding box center [65, 192] width 7 height 7
checkbox input "true"
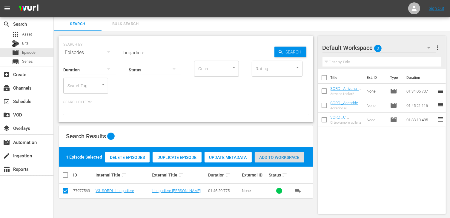
click at [280, 156] on span "Add to Workspace" at bounding box center [280, 157] width 50 height 5
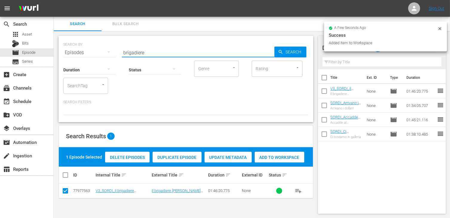
drag, startPoint x: 147, startPoint y: 53, endPoint x: 108, endPoint y: 52, distance: 39.5
click at [108, 52] on div "SEARCH BY Search By Episodes Search ID, Title, Description, Keywords, or Catego…" at bounding box center [185, 49] width 245 height 22
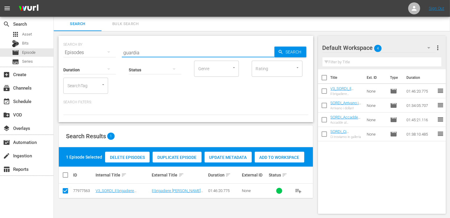
type input "guardia"
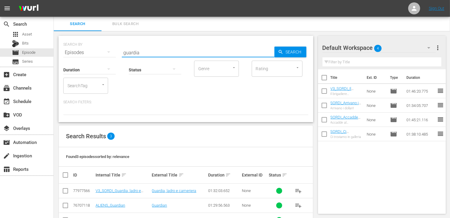
click at [68, 192] on input "checkbox" at bounding box center [65, 192] width 7 height 7
checkbox input "true"
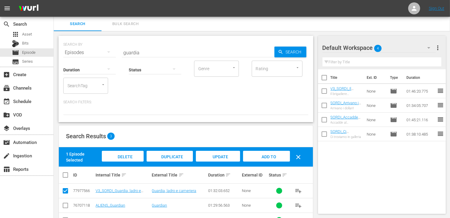
click at [267, 157] on span "Add to Workspace" at bounding box center [266, 162] width 29 height 16
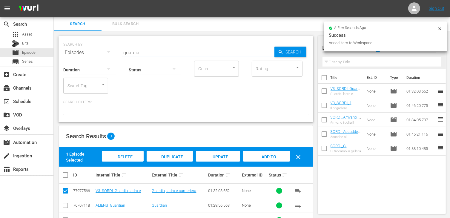
drag, startPoint x: 147, startPoint y: 52, endPoint x: 93, endPoint y: 47, distance: 54.0
click at [93, 47] on div "SEARCH BY Search By Episodes Search ID, Title, Description, Keywords, or Catego…" at bounding box center [185, 49] width 245 height 22
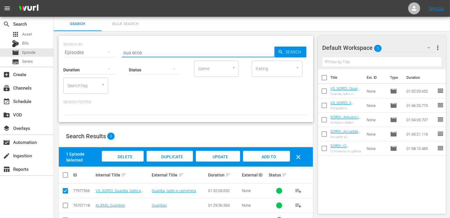
type input "sua ecce"
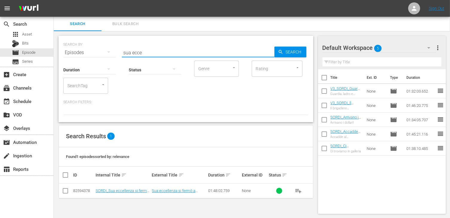
click at [67, 193] on input "checkbox" at bounding box center [65, 192] width 7 height 7
checkbox input "true"
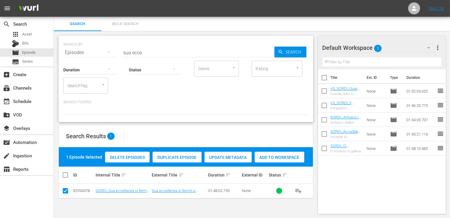
click at [276, 157] on span "Add to Workspace" at bounding box center [280, 157] width 50 height 5
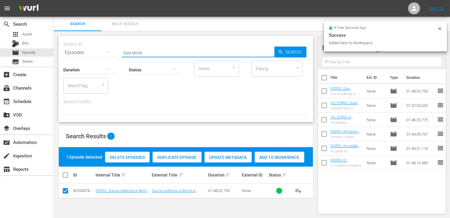
drag, startPoint x: 153, startPoint y: 53, endPoint x: 99, endPoint y: 48, distance: 54.3
click at [99, 48] on div "SEARCH BY Search By Episodes Search ID, Title, Description, Keywords, or Catego…" at bounding box center [185, 49] width 245 height 22
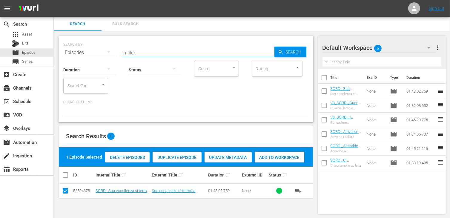
type input "mokò"
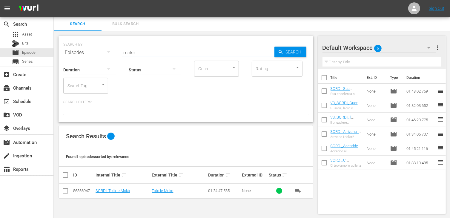
click at [66, 190] on input "checkbox" at bounding box center [65, 192] width 7 height 7
checkbox input "true"
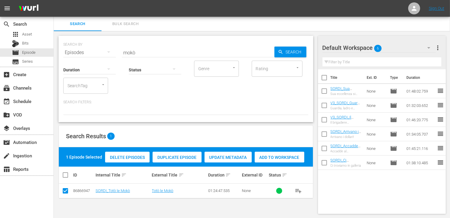
click at [270, 158] on span "Add to Workspace" at bounding box center [280, 157] width 50 height 5
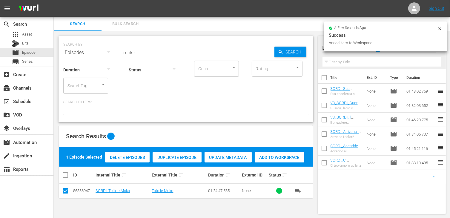
drag, startPoint x: 140, startPoint y: 50, endPoint x: 109, endPoint y: 50, distance: 31.1
click at [109, 50] on div "SEARCH BY Search By Episodes Search ID, Title, Description, Keywords, or Catego…" at bounding box center [185, 49] width 245 height 22
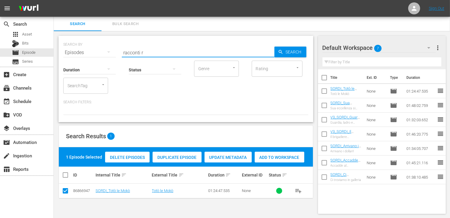
type input "racconti r"
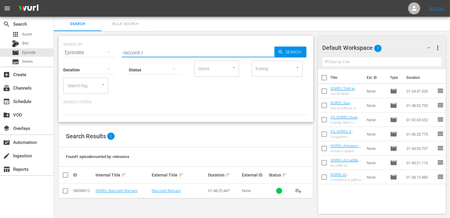
click at [66, 191] on input "checkbox" at bounding box center [65, 192] width 7 height 7
checkbox input "true"
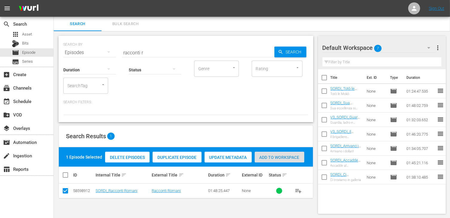
drag, startPoint x: 293, startPoint y: 156, endPoint x: 289, endPoint y: 156, distance: 4.8
click at [294, 155] on span "Add to Workspace" at bounding box center [280, 157] width 50 height 5
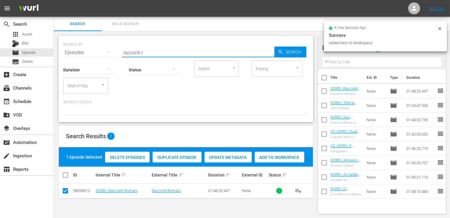
drag, startPoint x: 153, startPoint y: 54, endPoint x: 97, endPoint y: 49, distance: 56.7
click at [97, 49] on div "SEARCH BY Search By Episodes Search ID, Title, Description, Keywords, or Catego…" at bounding box center [185, 49] width 245 height 22
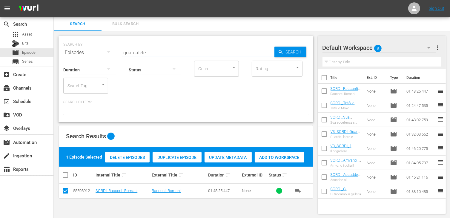
type input "guardatele"
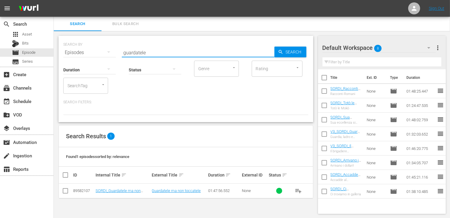
click at [63, 190] on input "checkbox" at bounding box center [65, 192] width 7 height 7
checkbox input "true"
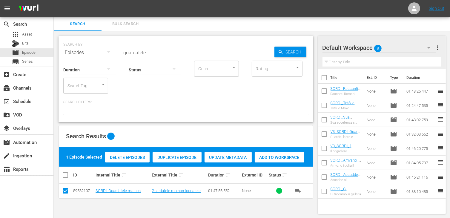
click at [276, 155] on span "Add to Workspace" at bounding box center [280, 157] width 50 height 5
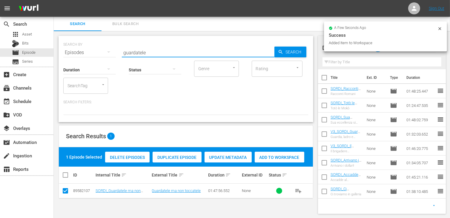
drag, startPoint x: 152, startPoint y: 50, endPoint x: 102, endPoint y: 47, distance: 50.0
click at [102, 47] on div "SEARCH BY Search By Episodes Search ID, Title, Description, Keywords, or Catego…" at bounding box center [185, 49] width 245 height 22
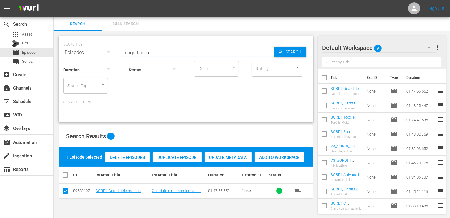
type input "magnifico co"
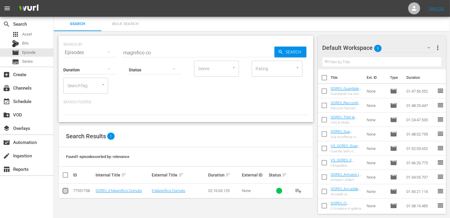
click at [66, 191] on input "checkbox" at bounding box center [65, 192] width 7 height 7
checkbox input "true"
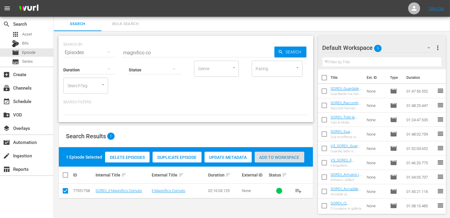
click at [281, 153] on div "Add to Workspace" at bounding box center [280, 157] width 50 height 11
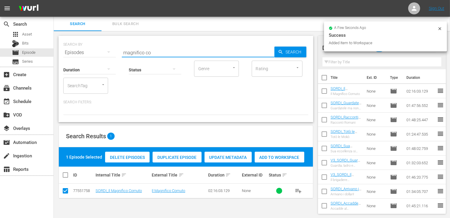
drag, startPoint x: 157, startPoint y: 52, endPoint x: 107, endPoint y: 49, distance: 49.4
click at [107, 49] on div "SEARCH BY Search By Episodes Search ID, Title, Description, Keywords, or Catego…" at bounding box center [185, 49] width 245 height 22
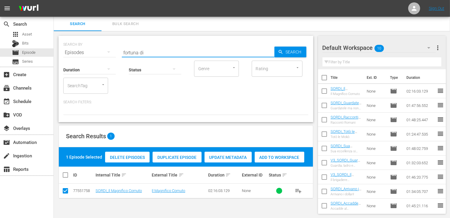
type input "fortuna di"
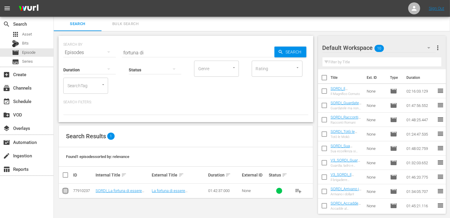
click at [66, 190] on input "checkbox" at bounding box center [65, 192] width 7 height 7
checkbox input "true"
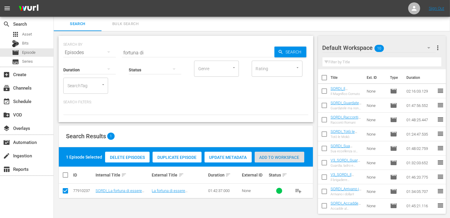
click at [274, 159] on span "Add to Workspace" at bounding box center [280, 157] width 50 height 5
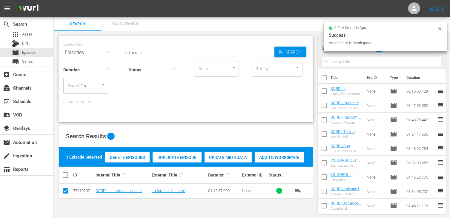
drag, startPoint x: 137, startPoint y: 48, endPoint x: 107, endPoint y: 46, distance: 30.6
click at [107, 46] on div "SEARCH BY Search By Episodes Search ID, Title, Description, Keywords, or Catego…" at bounding box center [185, 49] width 245 height 22
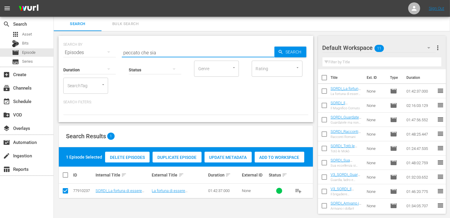
type input "peccato che sia"
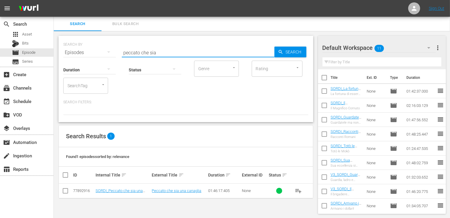
click at [65, 190] on input "checkbox" at bounding box center [65, 192] width 7 height 7
checkbox input "true"
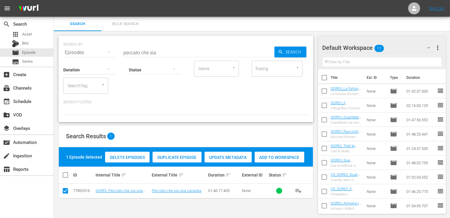
drag, startPoint x: 287, startPoint y: 156, endPoint x: 275, endPoint y: 154, distance: 12.1
click at [287, 156] on span "Add to Workspace" at bounding box center [280, 157] width 50 height 5
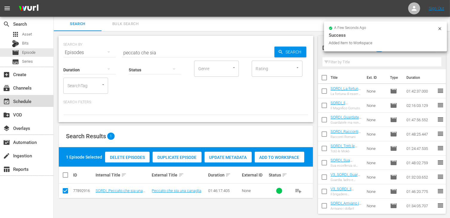
click at [31, 102] on div "event_available Schedule" at bounding box center [16, 100] width 33 height 5
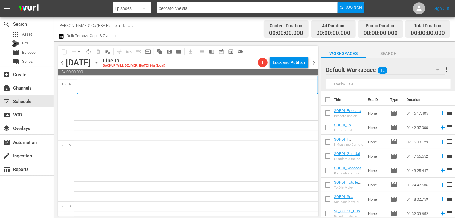
scroll to position [179, 0]
click at [328, 102] on input "checkbox" at bounding box center [327, 101] width 13 height 13
checkbox input "true"
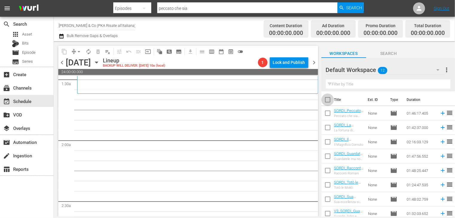
checkbox input "true"
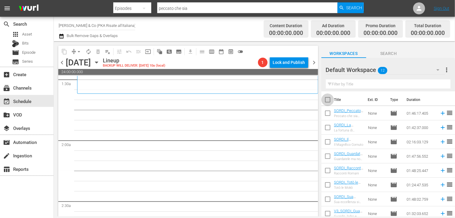
checkbox input "true"
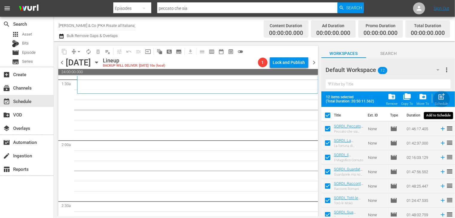
click at [439, 102] on div "post_add Schedule" at bounding box center [441, 99] width 13 height 13
checkbox input "false"
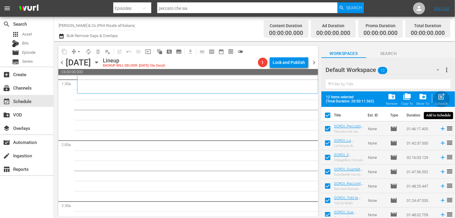
checkbox input "false"
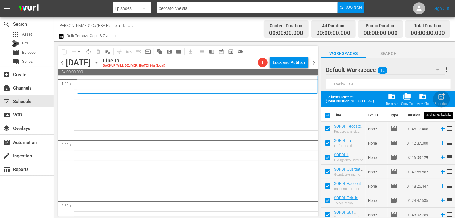
checkbox input "false"
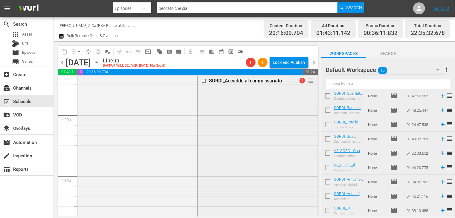
scroll to position [388, 0]
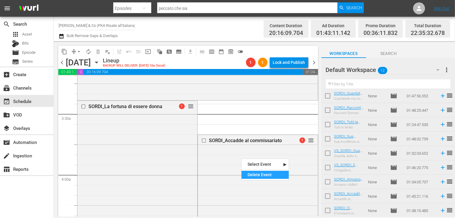
click at [254, 175] on div "Delete Event" at bounding box center [264, 175] width 47 height 8
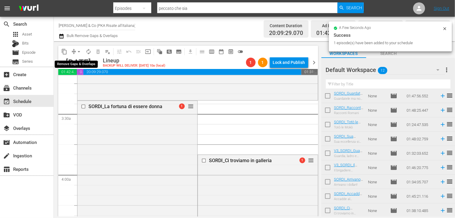
click at [77, 53] on span "arrow_drop_down" at bounding box center [79, 52] width 6 height 6
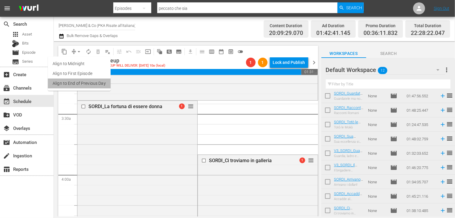
click at [81, 84] on li "Align to End of Previous Day" at bounding box center [79, 84] width 63 height 10
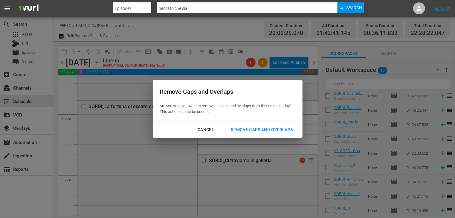
click at [268, 131] on div "Remove Gaps and Overlaps" at bounding box center [261, 129] width 71 height 7
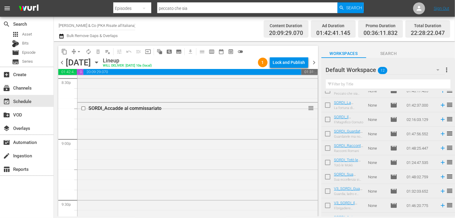
scroll to position [0, 0]
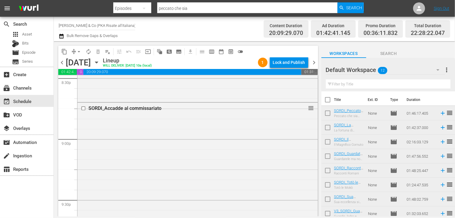
click at [327, 100] on input "checkbox" at bounding box center [327, 101] width 13 height 13
checkbox input "true"
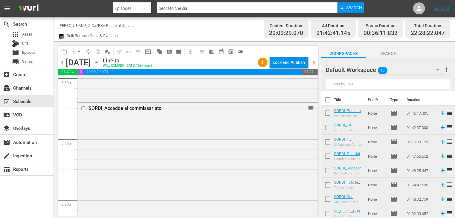
checkbox input "true"
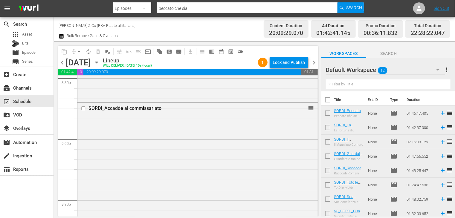
checkbox input "true"
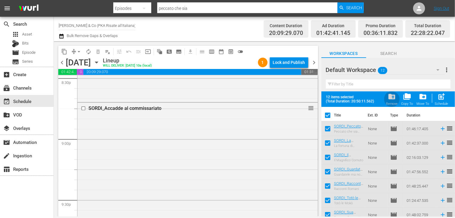
click at [390, 100] on span "folder_delete" at bounding box center [392, 97] width 8 height 8
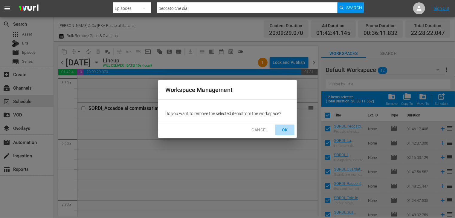
click at [286, 129] on span "OK" at bounding box center [285, 129] width 10 height 7
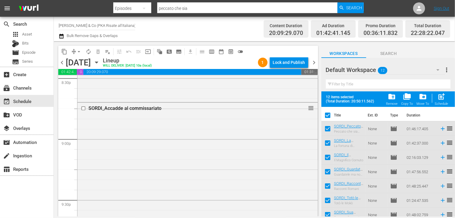
checkbox input "false"
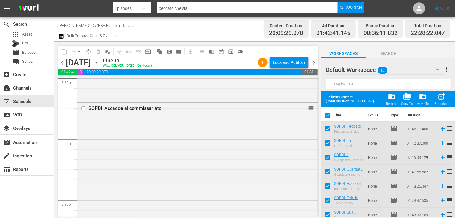
checkbox input "false"
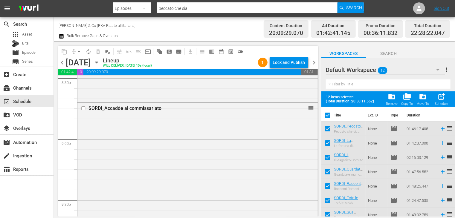
checkbox input "false"
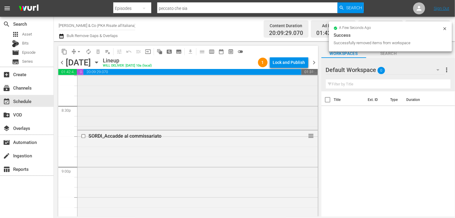
scroll to position [2437, 0]
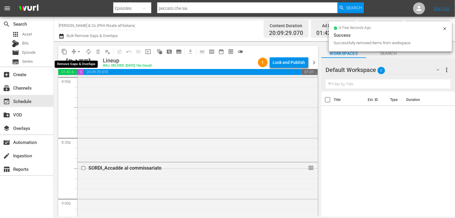
click at [78, 52] on span "arrow_drop_down" at bounding box center [79, 52] width 6 height 6
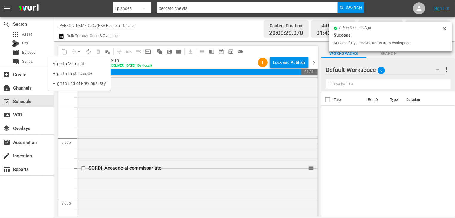
click at [82, 85] on li "Align to End of Previous Day" at bounding box center [79, 84] width 63 height 10
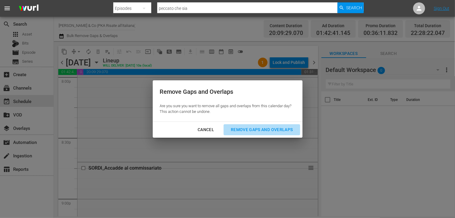
click at [250, 131] on div "Remove Gaps and Overlaps" at bounding box center [261, 129] width 71 height 7
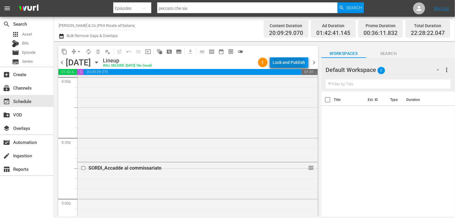
click at [288, 61] on div "Lock and Publish" at bounding box center [289, 62] width 32 height 11
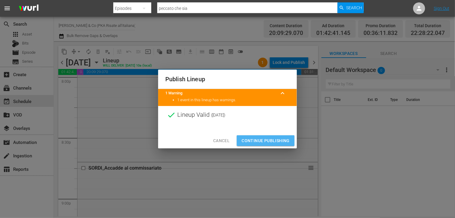
click at [263, 142] on span "Continue Publishing" at bounding box center [265, 140] width 48 height 7
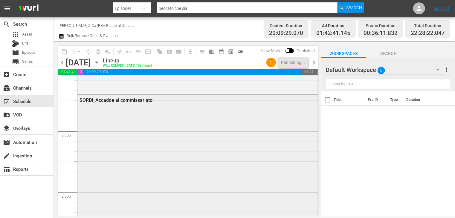
scroll to position [2497, 0]
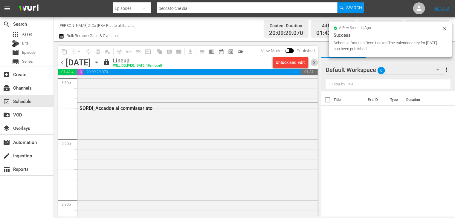
click at [313, 61] on span "chevron_right" at bounding box center [313, 62] width 7 height 7
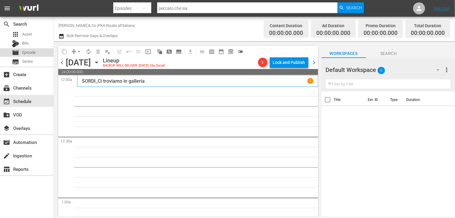
click at [32, 53] on span "Episode" at bounding box center [28, 53] width 13 height 6
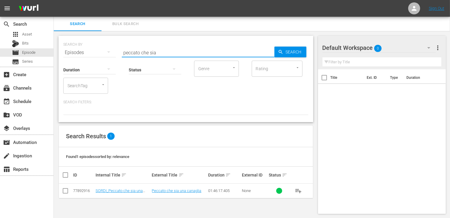
drag, startPoint x: 158, startPoint y: 54, endPoint x: 78, endPoint y: 56, distance: 80.7
click at [78, 56] on div "SEARCH BY Search By Episodes Search ID, Title, Description, Keywords, or Catego…" at bounding box center [186, 79] width 255 height 86
type input "totòtru"
click at [62, 192] on input "checkbox" at bounding box center [65, 192] width 7 height 7
checkbox input "true"
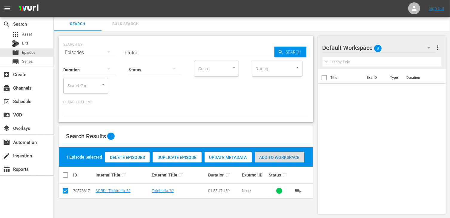
click at [290, 155] on span "Add to Workspace" at bounding box center [280, 157] width 50 height 5
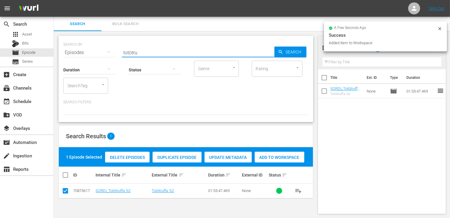
drag, startPoint x: 146, startPoint y: 52, endPoint x: 111, endPoint y: 49, distance: 35.1
click at [111, 49] on div "SEARCH BY Search By Episodes Search ID, Title, Description, Keywords, or Catego…" at bounding box center [185, 49] width 245 height 22
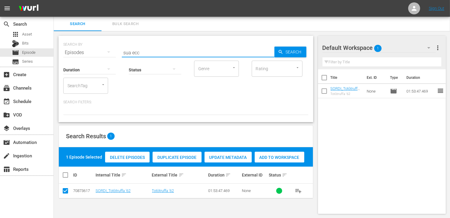
type input "sua ecc"
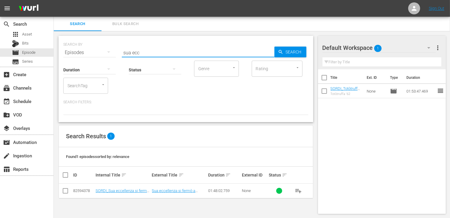
click at [65, 193] on input "checkbox" at bounding box center [65, 192] width 7 height 7
checkbox input "true"
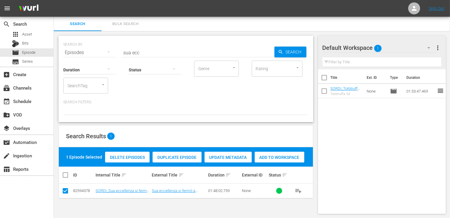
click at [285, 162] on div "Add to Workspace" at bounding box center [280, 157] width 50 height 11
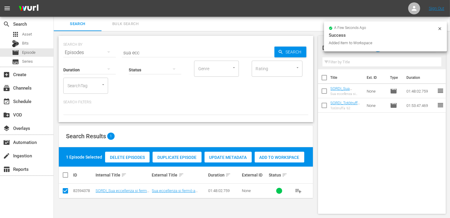
drag, startPoint x: 110, startPoint y: 47, endPoint x: 88, endPoint y: 48, distance: 22.4
click at [88, 48] on div "SEARCH BY Search By Episodes Search ID, Title, Description, Keywords, or Catego…" at bounding box center [185, 49] width 245 height 22
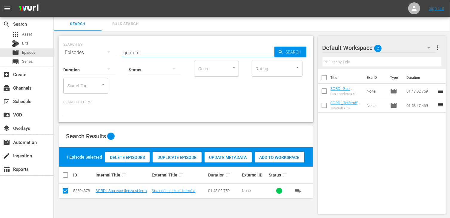
type input "guardat"
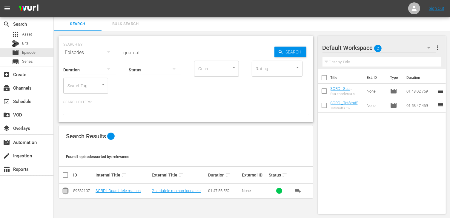
click at [66, 191] on input "checkbox" at bounding box center [65, 192] width 7 height 7
checkbox input "true"
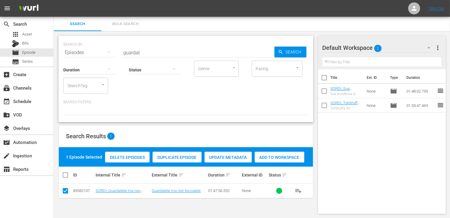
click at [285, 157] on span "Add to Workspace" at bounding box center [280, 157] width 50 height 5
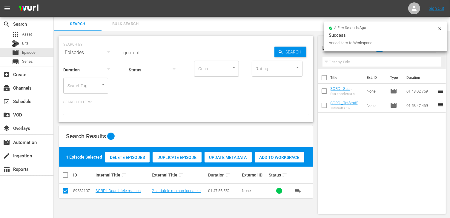
drag, startPoint x: 149, startPoint y: 52, endPoint x: 92, endPoint y: 49, distance: 56.5
click at [92, 49] on div "SEARCH BY Search By Episodes Search ID, Title, Description, Keywords, or Catego…" at bounding box center [185, 49] width 245 height 22
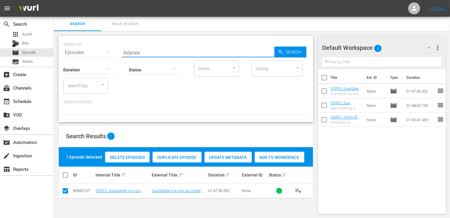
type input "federale"
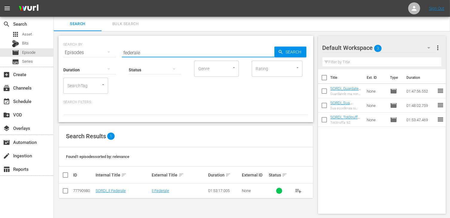
click at [64, 189] on input "checkbox" at bounding box center [65, 192] width 7 height 7
checkbox input "true"
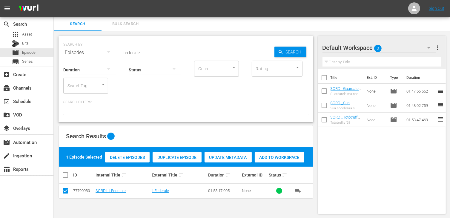
click at [280, 154] on div "Add to Workspace" at bounding box center [280, 157] width 50 height 11
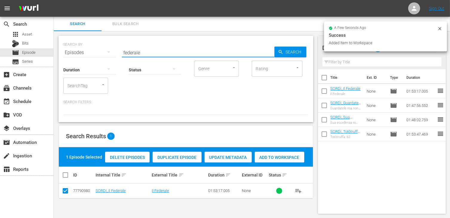
drag, startPoint x: 149, startPoint y: 51, endPoint x: 60, endPoint y: 58, distance: 89.9
click at [60, 58] on div "SEARCH BY Search By Episodes Search ID, Title, Description, Keywords, or Catego…" at bounding box center [186, 79] width 255 height 86
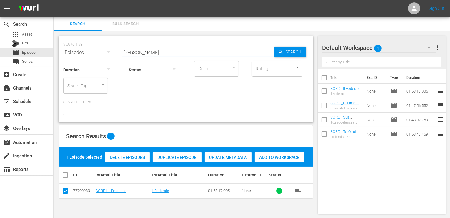
type input "[PERSON_NAME]"
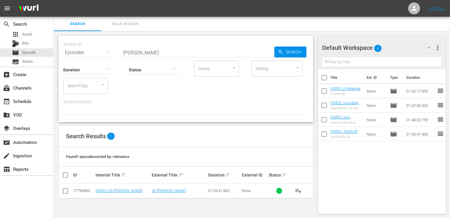
click at [66, 196] on td at bounding box center [65, 191] width 13 height 15
click at [66, 191] on input "checkbox" at bounding box center [65, 192] width 7 height 7
checkbox input "true"
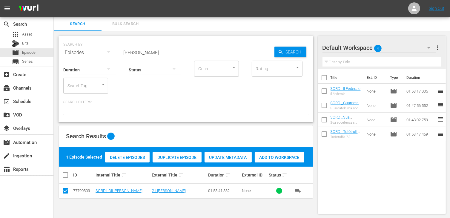
click at [274, 159] on span "Add to Workspace" at bounding box center [280, 157] width 50 height 5
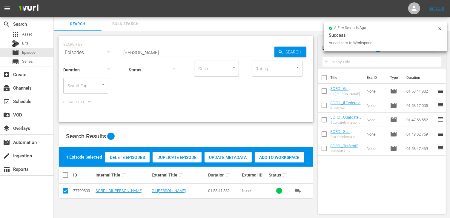
drag, startPoint x: 148, startPoint y: 53, endPoint x: 107, endPoint y: 51, distance: 41.6
click at [107, 51] on div "SEARCH BY Search By Episodes Search ID, Title, Description, Keywords, or Catego…" at bounding box center [185, 49] width 245 height 22
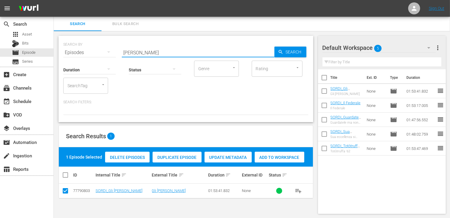
type input "[PERSON_NAME]"
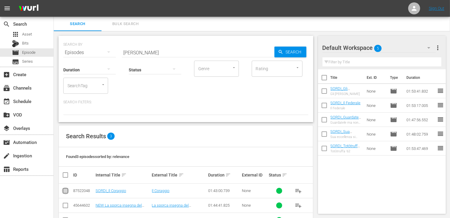
click at [67, 192] on input "checkbox" at bounding box center [65, 192] width 7 height 7
checkbox input "true"
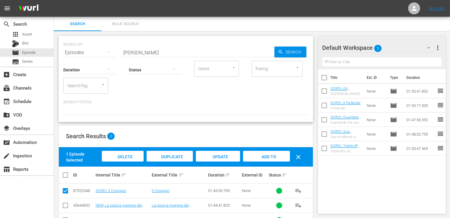
click at [259, 156] on span "Add to Workspace" at bounding box center [266, 162] width 29 height 16
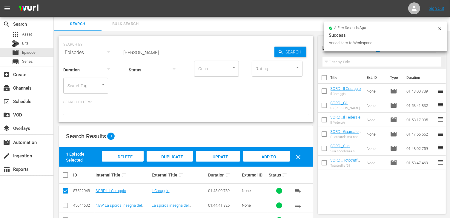
drag, startPoint x: 155, startPoint y: 52, endPoint x: 103, endPoint y: 52, distance: 51.7
click at [103, 52] on div "SEARCH BY Search By Episodes Search ID, Title, Description, Keywords, or Catego…" at bounding box center [185, 49] width 245 height 22
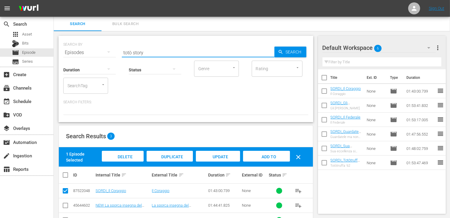
type input "totò story"
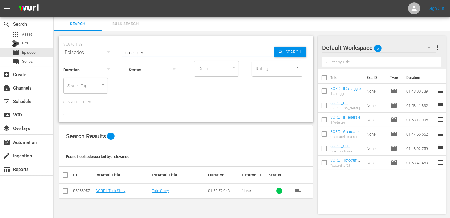
click at [64, 189] on input "checkbox" at bounding box center [65, 192] width 7 height 7
checkbox input "true"
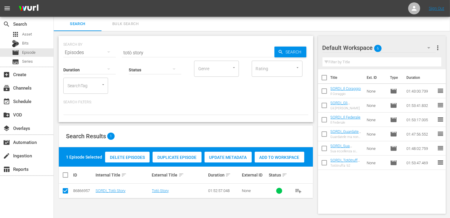
click at [273, 154] on div "Add to Workspace" at bounding box center [280, 157] width 50 height 11
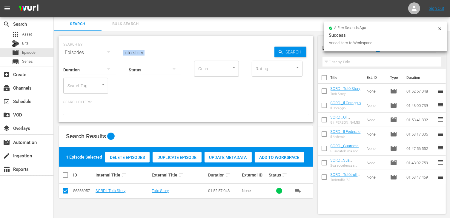
drag, startPoint x: 146, startPoint y: 56, endPoint x: 141, endPoint y: 54, distance: 5.5
click at [141, 54] on div "SEARCH BY Search By Episodes Search ID, Title, Description, Keywords, or Catego…" at bounding box center [186, 79] width 255 height 86
drag, startPoint x: 147, startPoint y: 52, endPoint x: 102, endPoint y: 50, distance: 44.3
click at [102, 50] on div "SEARCH BY Search By Episodes Search ID, Title, Description, Keywords, or Catego…" at bounding box center [185, 49] width 245 height 22
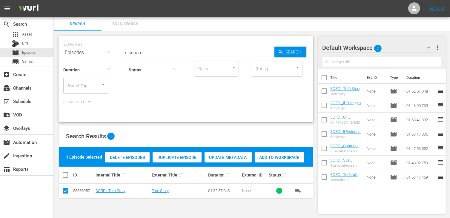
type input "miseria e"
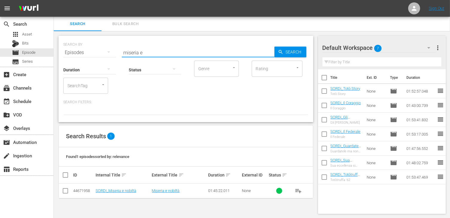
click at [68, 190] on input "checkbox" at bounding box center [65, 192] width 7 height 7
checkbox input "true"
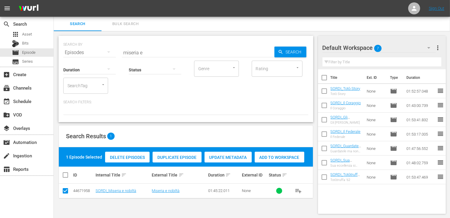
click at [280, 157] on span "Add to Workspace" at bounding box center [280, 157] width 50 height 5
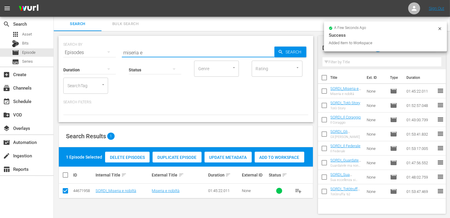
drag, startPoint x: 148, startPoint y: 53, endPoint x: 112, endPoint y: 46, distance: 36.6
click at [112, 46] on div "SEARCH BY Search By Episodes Search ID, Title, Description, Keywords, or Catego…" at bounding box center [185, 49] width 245 height 22
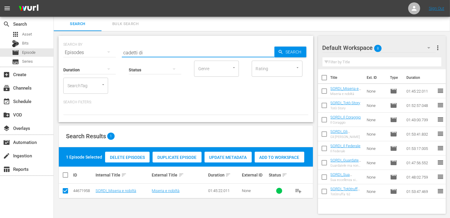
type input "cadetti di"
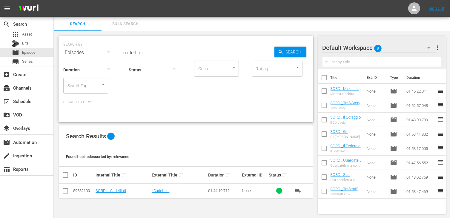
click at [65, 192] on input "checkbox" at bounding box center [65, 192] width 7 height 7
checkbox input "true"
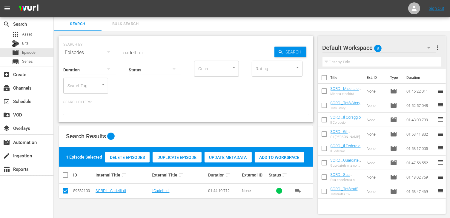
click at [279, 158] on span "Add to Workspace" at bounding box center [280, 157] width 50 height 5
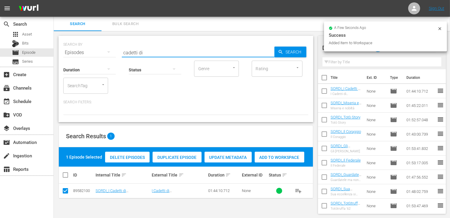
drag, startPoint x: 141, startPoint y: 52, endPoint x: 97, endPoint y: 47, distance: 44.5
click at [97, 47] on div "SEARCH BY Search By Episodes Search ID, Title, Description, Keywords, or Catego…" at bounding box center [185, 49] width 245 height 22
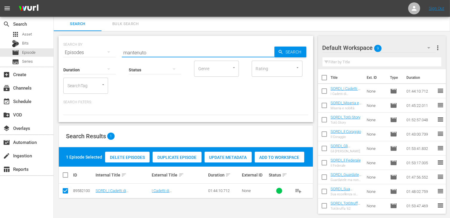
type input "mantenuto"
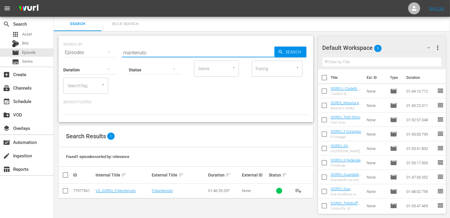
click at [66, 189] on input "checkbox" at bounding box center [65, 192] width 7 height 7
checkbox input "true"
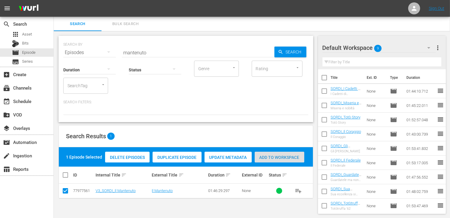
click at [283, 154] on div "Add to Workspace" at bounding box center [280, 157] width 50 height 11
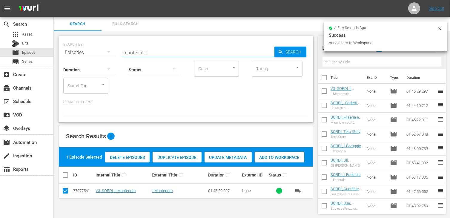
drag, startPoint x: 153, startPoint y: 55, endPoint x: 104, endPoint y: 46, distance: 49.8
click at [104, 46] on div "SEARCH BY Search By Episodes Search ID, Title, Description, Keywords, or Catego…" at bounding box center [185, 49] width 245 height 22
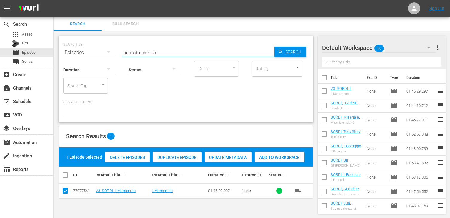
type input "peccato che sia"
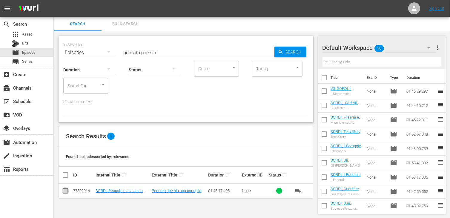
drag, startPoint x: 67, startPoint y: 190, endPoint x: 106, endPoint y: 186, distance: 39.1
click at [67, 190] on input "checkbox" at bounding box center [65, 192] width 7 height 7
checkbox input "true"
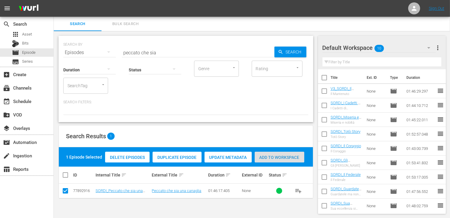
click at [280, 158] on span "Add to Workspace" at bounding box center [280, 157] width 50 height 5
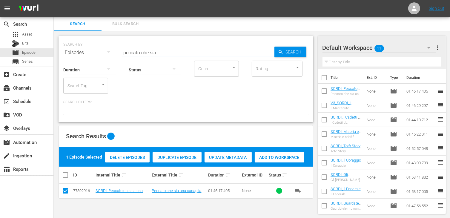
drag, startPoint x: 161, startPoint y: 54, endPoint x: 107, endPoint y: 46, distance: 55.3
click at [107, 46] on div "SEARCH BY Search By Episodes Search ID, Title, Description, Keywords, or Catego…" at bounding box center [185, 49] width 245 height 22
type input "miseria"
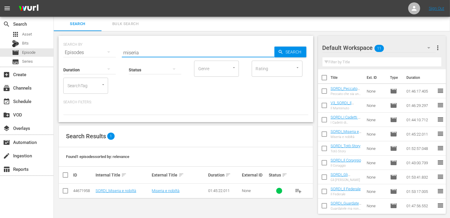
click at [68, 194] on input "checkbox" at bounding box center [65, 192] width 7 height 7
checkbox input "true"
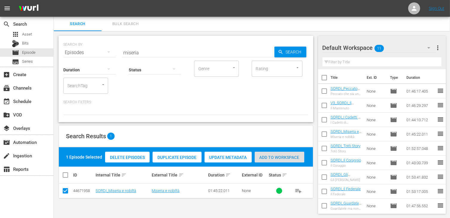
click at [285, 159] on span "Add to Workspace" at bounding box center [280, 157] width 50 height 5
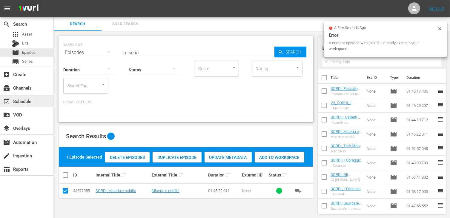
click at [29, 98] on div "event_available Schedule" at bounding box center [16, 100] width 33 height 5
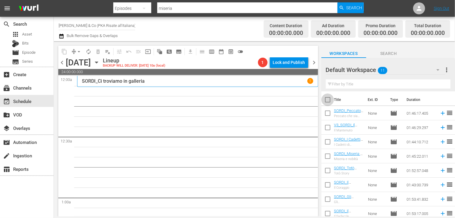
click at [323, 98] on input "checkbox" at bounding box center [327, 101] width 13 height 13
checkbox input "true"
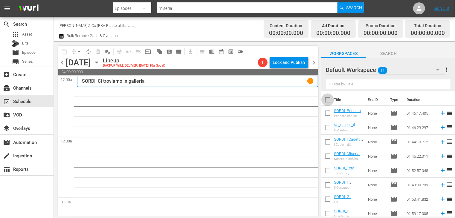
checkbox input "true"
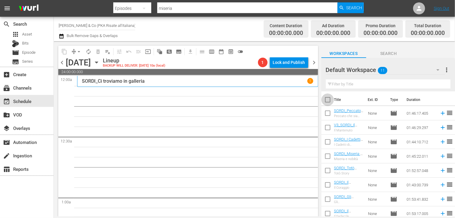
checkbox input "true"
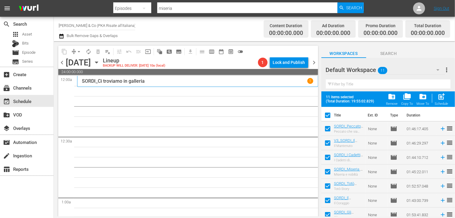
click at [442, 100] on span "post_add" at bounding box center [441, 97] width 8 height 8
checkbox input "false"
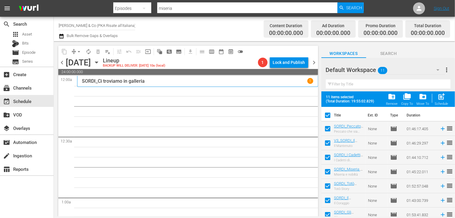
checkbox input "false"
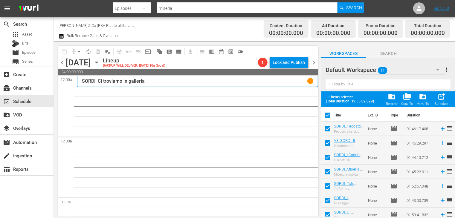
checkbox input "false"
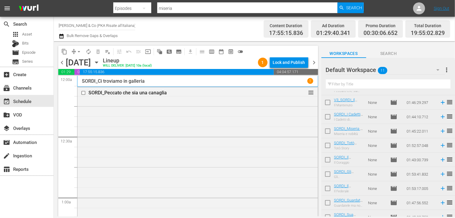
scroll to position [46, 0]
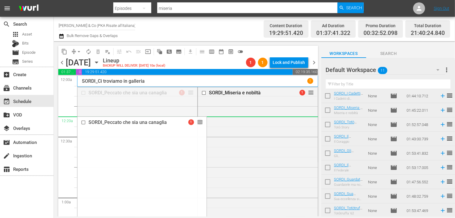
drag, startPoint x: 189, startPoint y: 93, endPoint x: 187, endPoint y: 120, distance: 26.9
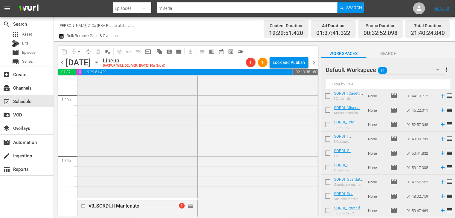
scroll to position [90, 0]
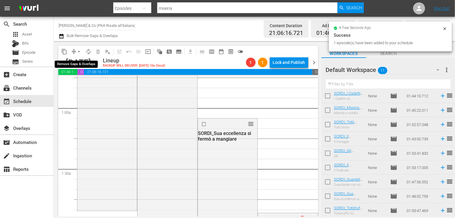
click at [79, 52] on span "arrow_drop_down" at bounding box center [79, 52] width 6 height 6
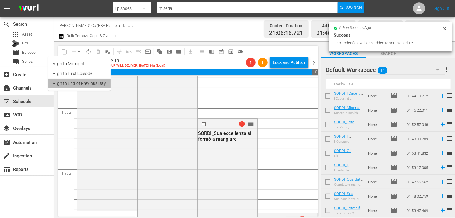
click at [91, 86] on li "Align to End of Previous Day" at bounding box center [79, 84] width 63 height 10
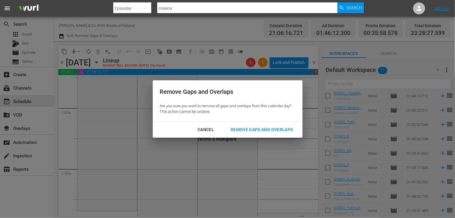
click at [256, 134] on button "Remove Gaps and Overlaps" at bounding box center [262, 129] width 76 height 11
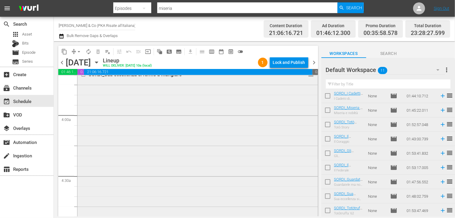
scroll to position [538, 0]
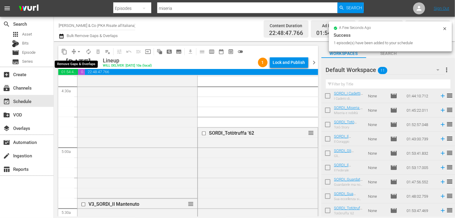
click at [79, 52] on span "arrow_drop_down" at bounding box center [79, 52] width 6 height 6
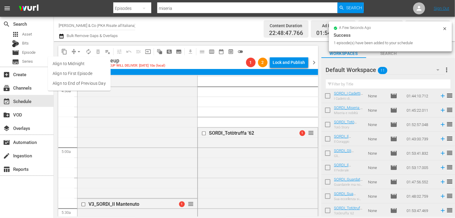
click at [80, 85] on li "Align to End of Previous Day" at bounding box center [79, 84] width 63 height 10
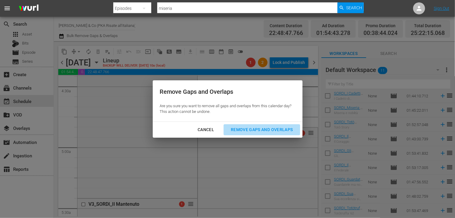
click at [268, 133] on div "Remove Gaps and Overlaps" at bounding box center [261, 129] width 71 height 7
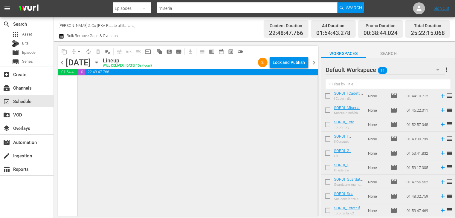
scroll to position [2814, 0]
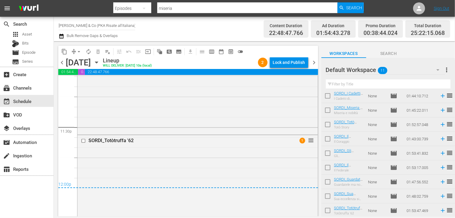
click at [78, 52] on span "arrow_drop_down" at bounding box center [79, 52] width 6 height 6
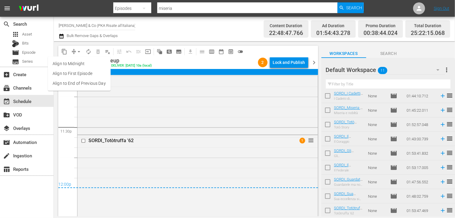
click at [85, 86] on li "Align to End of Previous Day" at bounding box center [79, 84] width 63 height 10
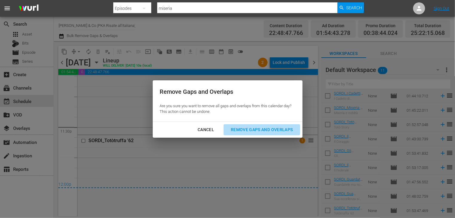
click at [249, 129] on div "Remove Gaps and Overlaps" at bounding box center [261, 129] width 71 height 7
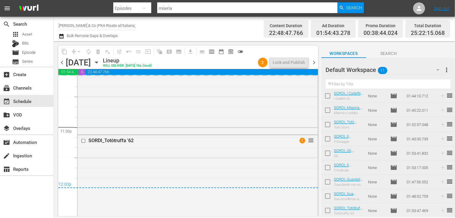
scroll to position [0, 0]
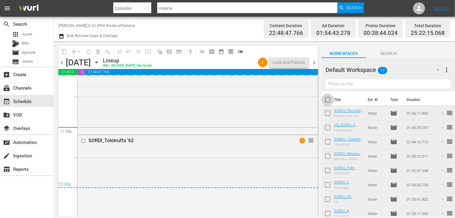
click at [329, 100] on input "checkbox" at bounding box center [327, 101] width 13 height 13
checkbox input "true"
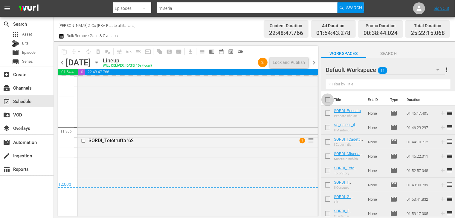
checkbox input "true"
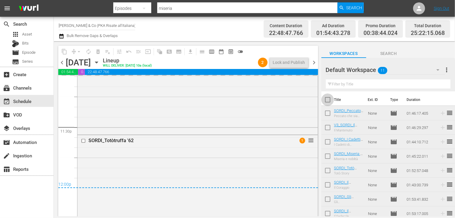
checkbox input "true"
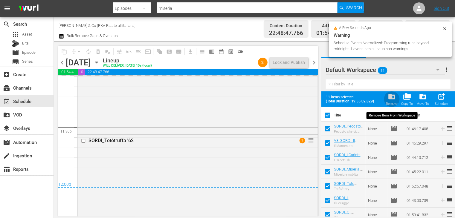
click at [395, 98] on span "folder_delete" at bounding box center [392, 97] width 8 height 8
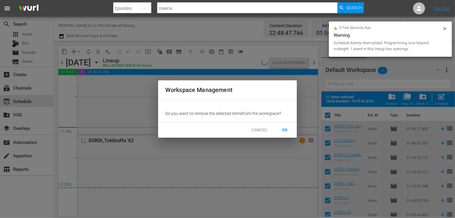
click at [283, 128] on span "OK" at bounding box center [285, 129] width 10 height 7
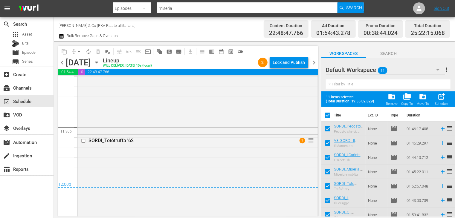
checkbox input "false"
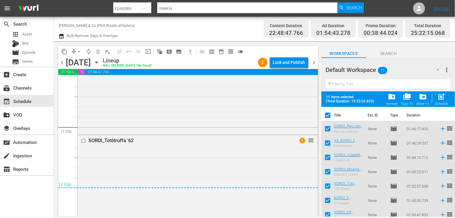
checkbox input "false"
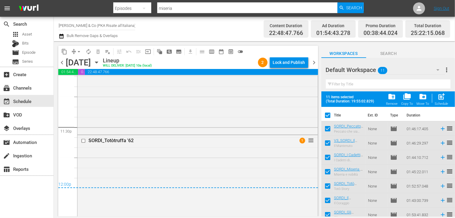
checkbox input "false"
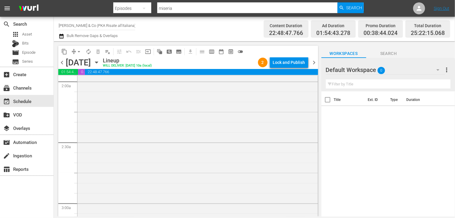
scroll to position [239, 0]
click at [79, 53] on span "arrow_drop_down" at bounding box center [79, 52] width 6 height 6
click at [81, 86] on li "Align to End of Previous Day" at bounding box center [79, 84] width 63 height 10
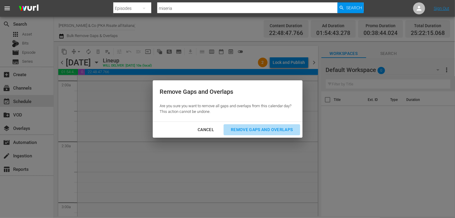
click at [266, 129] on div "Remove Gaps and Overlaps" at bounding box center [261, 129] width 71 height 7
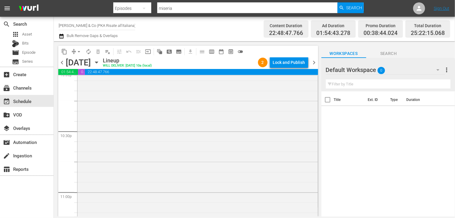
scroll to position [2814, 0]
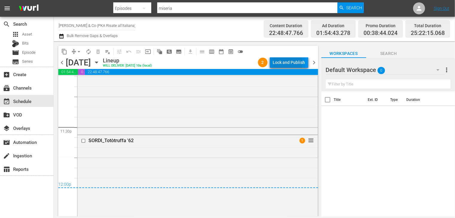
click at [280, 62] on div "Lock and Publish" at bounding box center [289, 62] width 32 height 11
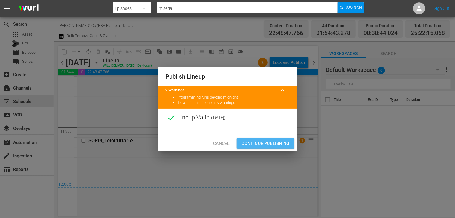
click at [258, 144] on span "Continue Publishing" at bounding box center [265, 143] width 48 height 7
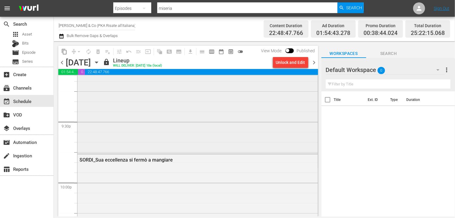
scroll to position [2575, 0]
click at [314, 62] on span "chevron_right" at bounding box center [313, 62] width 7 height 7
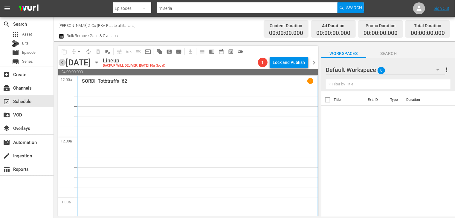
click at [63, 61] on span "chevron_left" at bounding box center [61, 62] width 7 height 7
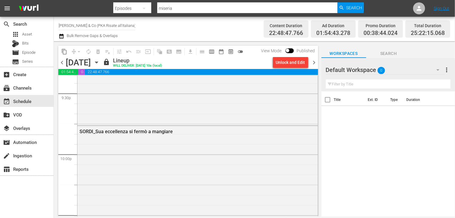
scroll to position [2575, 0]
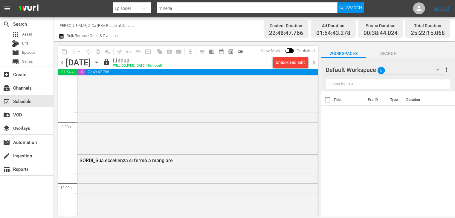
click at [313, 61] on span "chevron_right" at bounding box center [313, 62] width 7 height 7
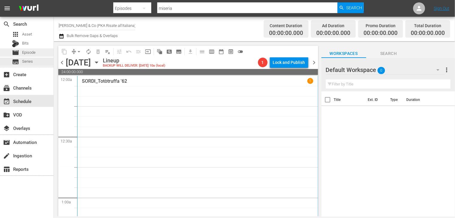
click at [28, 51] on span "Episode" at bounding box center [28, 53] width 13 height 6
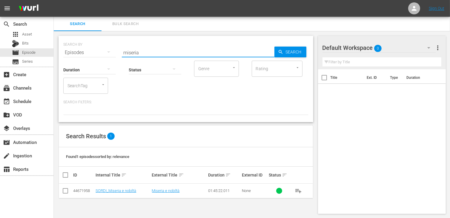
drag, startPoint x: 142, startPoint y: 53, endPoint x: 85, endPoint y: 43, distance: 57.3
click at [85, 43] on div "SEARCH BY Search By Episodes Search ID, Title, Description, Keywords, or Catego…" at bounding box center [185, 49] width 245 height 22
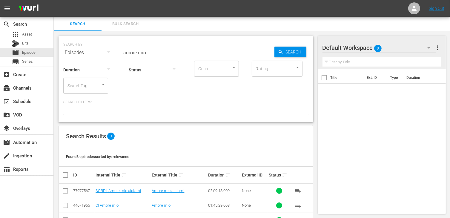
click at [65, 192] on input "checkbox" at bounding box center [65, 192] width 7 height 7
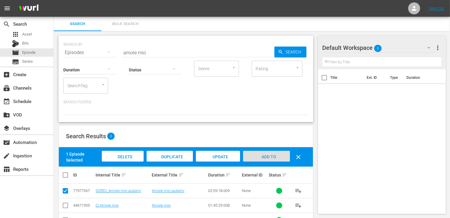
click at [265, 158] on span "Add to Workspace" at bounding box center [266, 162] width 29 height 16
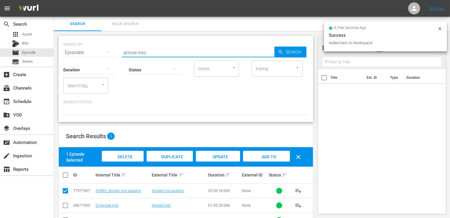
drag, startPoint x: 154, startPoint y: 52, endPoint x: 82, endPoint y: 44, distance: 71.9
click at [82, 44] on div "SEARCH BY Search By Episodes Search ID, Title, Description, Keywords, or Catego…" at bounding box center [185, 49] width 245 height 22
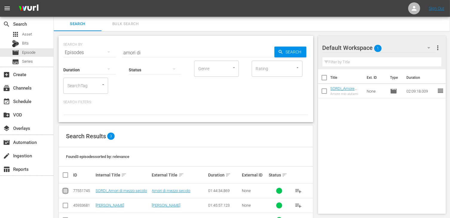
click at [65, 192] on input "checkbox" at bounding box center [65, 192] width 7 height 7
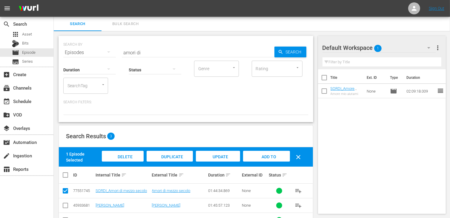
click at [265, 159] on span "Add to Workspace" at bounding box center [266, 162] width 29 height 16
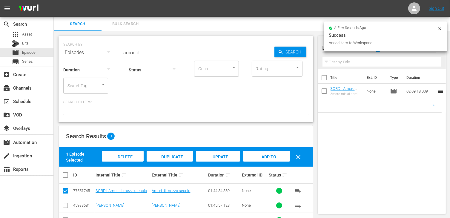
drag, startPoint x: 149, startPoint y: 53, endPoint x: 88, endPoint y: 51, distance: 61.3
click at [88, 51] on div "SEARCH BY Search By Episodes Search ID, Title, Description, Keywords, or Catego…" at bounding box center [185, 49] width 245 height 22
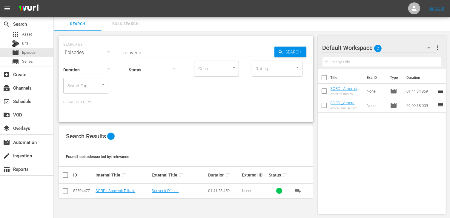
click at [67, 191] on input "checkbox" at bounding box center [65, 192] width 7 height 7
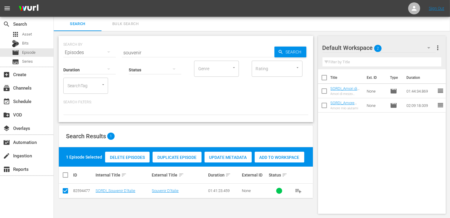
click at [276, 158] on span "Add to Workspace" at bounding box center [280, 157] width 50 height 5
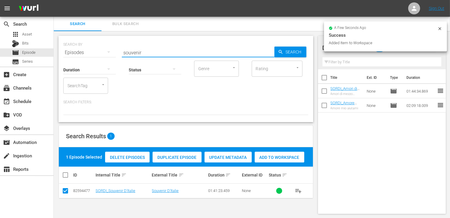
drag, startPoint x: 100, startPoint y: 50, endPoint x: 85, endPoint y: 50, distance: 15.5
click at [85, 50] on div "SEARCH BY Search By Episodes Search ID, Title, Description, Keywords, or Catego…" at bounding box center [185, 49] width 245 height 22
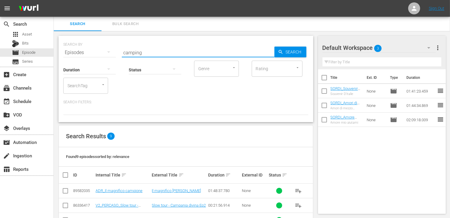
scroll to position [60, 0]
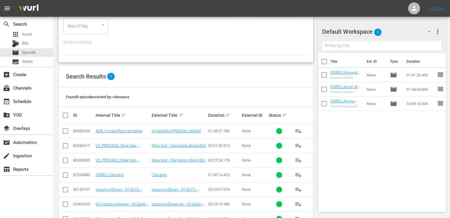
click at [59, 175] on td at bounding box center [65, 175] width 13 height 15
click at [67, 175] on input "checkbox" at bounding box center [65, 176] width 7 height 7
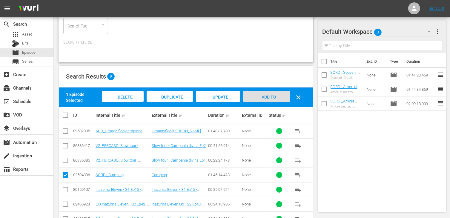
click at [273, 95] on span "Add to Workspace" at bounding box center [266, 103] width 29 height 16
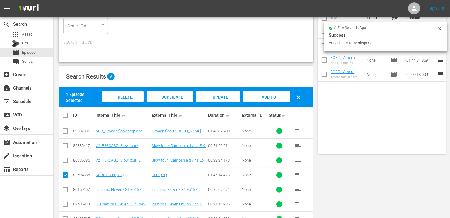
scroll to position [0, 0]
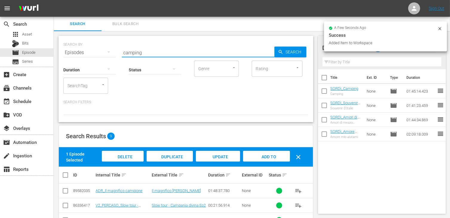
drag, startPoint x: 153, startPoint y: 50, endPoint x: 89, endPoint y: 53, distance: 64.3
click at [89, 53] on div "SEARCH BY Search By Episodes Search ID, Title, Description, Keywords, or Catego…" at bounding box center [185, 49] width 245 height 22
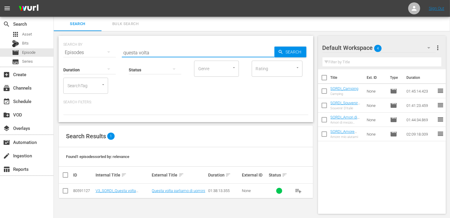
click at [67, 191] on input "checkbox" at bounding box center [65, 192] width 7 height 7
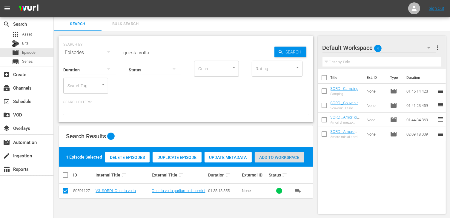
click at [290, 157] on span "Add to Workspace" at bounding box center [280, 157] width 50 height 5
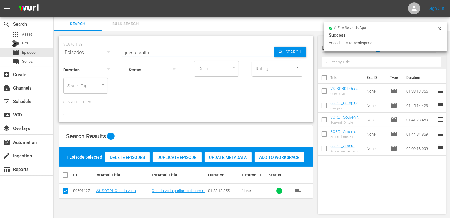
drag, startPoint x: 153, startPoint y: 54, endPoint x: 114, endPoint y: 53, distance: 38.9
click at [114, 53] on div "SEARCH BY Search By Episodes Search ID, Title, Description, Keywords, or Catego…" at bounding box center [185, 49] width 245 height 22
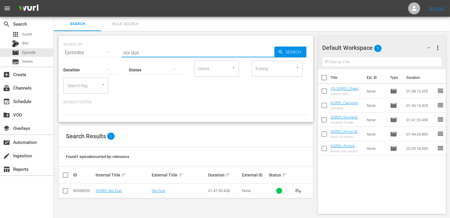
click at [68, 189] on input "checkbox" at bounding box center [65, 192] width 7 height 7
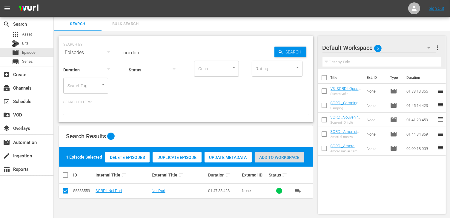
click at [280, 152] on div "Add to Workspace" at bounding box center [280, 157] width 50 height 11
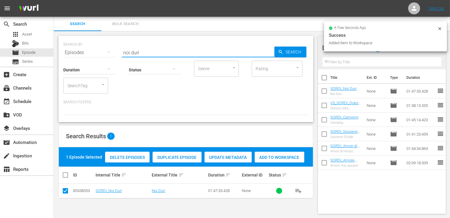
drag, startPoint x: 142, startPoint y: 54, endPoint x: 116, endPoint y: 53, distance: 26.4
click at [116, 53] on div "SEARCH BY Search By Episodes Search ID, Title, Description, Keywords, or Catego…" at bounding box center [185, 49] width 245 height 22
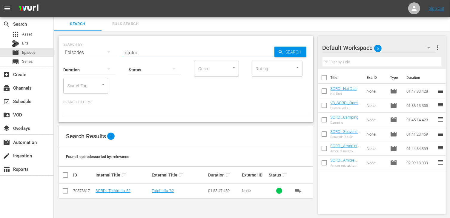
click at [71, 190] on td at bounding box center [65, 191] width 13 height 15
click at [66, 190] on input "checkbox" at bounding box center [65, 192] width 7 height 7
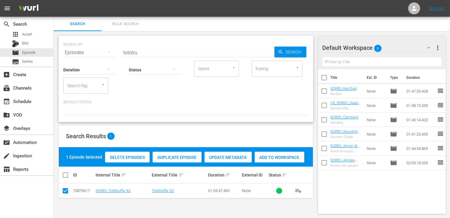
click at [294, 157] on span "Add to Workspace" at bounding box center [280, 157] width 50 height 5
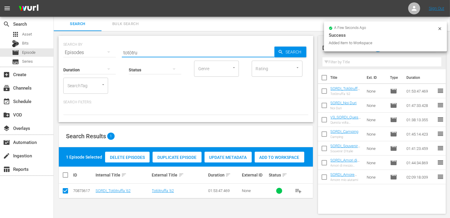
drag, startPoint x: 140, startPoint y: 53, endPoint x: 106, endPoint y: 50, distance: 33.8
click at [106, 50] on div "SEARCH BY Search By Episodes Search ID, Title, Description, Keywords, or Catego…" at bounding box center [185, 49] width 245 height 22
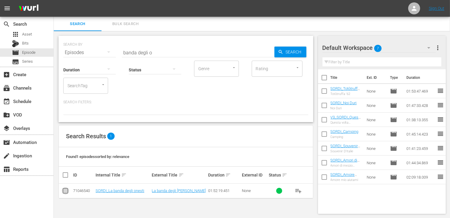
click at [67, 189] on input "checkbox" at bounding box center [65, 192] width 7 height 7
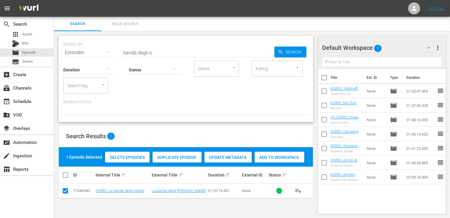
click at [289, 156] on span "Add to Workspace" at bounding box center [280, 157] width 50 height 5
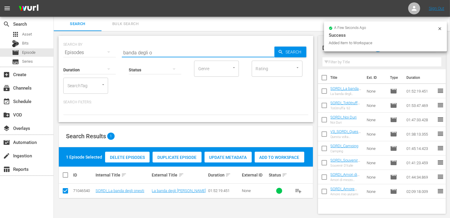
drag, startPoint x: 157, startPoint y: 50, endPoint x: 109, endPoint y: 53, distance: 48.2
click at [109, 53] on div "SEARCH BY Search By Episodes Search ID, Title, Description, Keywords, or Catego…" at bounding box center [185, 49] width 245 height 22
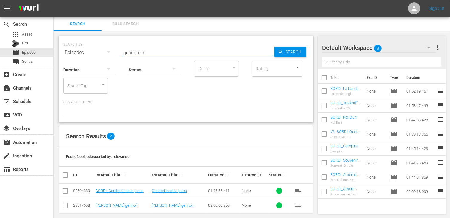
click at [66, 190] on input "checkbox" at bounding box center [65, 192] width 7 height 7
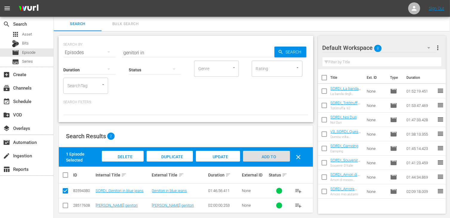
click at [269, 156] on span "Add to Workspace" at bounding box center [266, 162] width 29 height 16
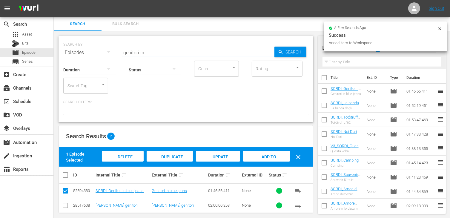
drag, startPoint x: 150, startPoint y: 53, endPoint x: 102, endPoint y: 50, distance: 47.6
click at [102, 50] on div "SEARCH BY Search By Episodes Search ID, Title, Description, Keywords, or Catego…" at bounding box center [185, 49] width 245 height 22
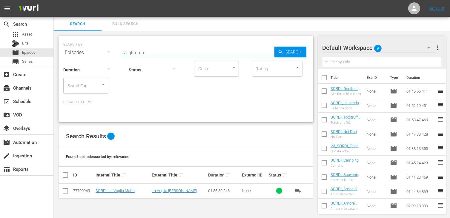
click at [67, 192] on input "checkbox" at bounding box center [65, 192] width 7 height 7
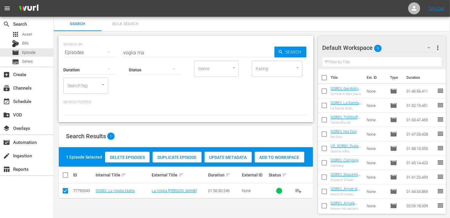
click at [291, 157] on span "Add to Workspace" at bounding box center [280, 157] width 50 height 5
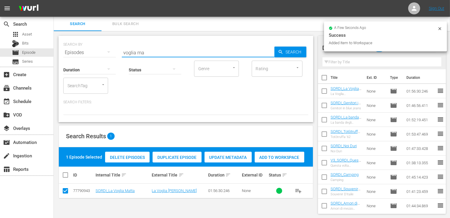
drag, startPoint x: 152, startPoint y: 54, endPoint x: 77, endPoint y: 56, distance: 75.0
click at [77, 56] on div "SEARCH BY Search By Episodes Search ID, Title, Description, Keywords, or Catego…" at bounding box center [186, 79] width 255 height 86
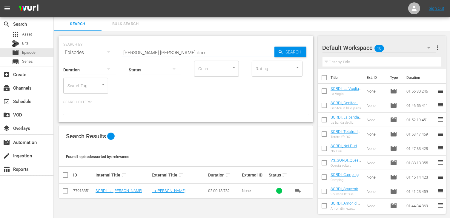
click at [68, 192] on input "checkbox" at bounding box center [65, 192] width 7 height 7
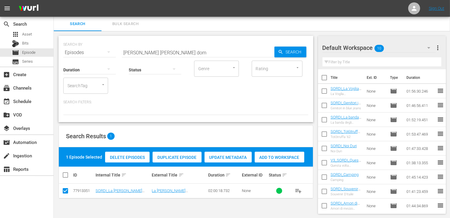
click at [272, 156] on span "Add to Workspace" at bounding box center [280, 157] width 50 height 5
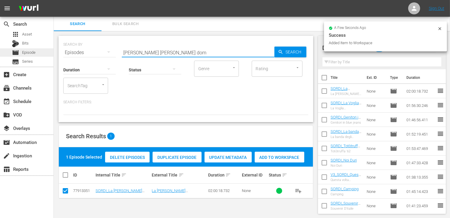
drag, startPoint x: 160, startPoint y: 50, endPoint x: 40, endPoint y: 51, distance: 120.1
click at [54, 0] on div "search Search apps Asset Bits movie Episode subtitles Series add_box Create sub…" at bounding box center [252, 0] width 397 height 0
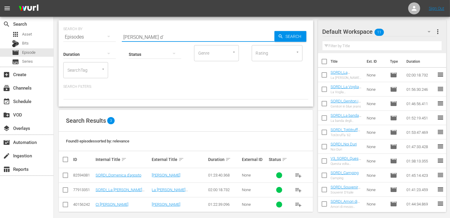
scroll to position [20, 0]
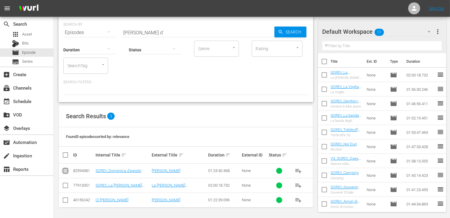
click at [65, 169] on input "checkbox" at bounding box center [65, 172] width 7 height 7
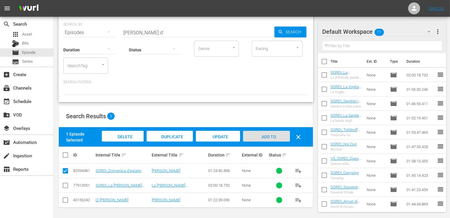
click at [270, 134] on span "Add to Workspace" at bounding box center [266, 142] width 29 height 16
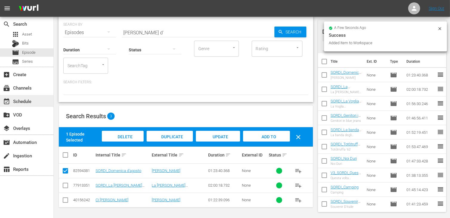
click at [27, 100] on div "event_available Schedule" at bounding box center [16, 100] width 33 height 5
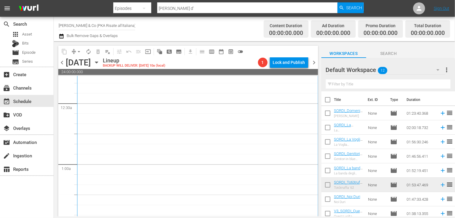
scroll to position [60, 0]
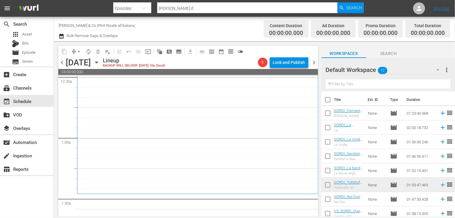
click at [327, 100] on input "checkbox" at bounding box center [327, 101] width 13 height 13
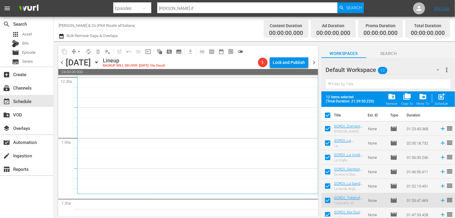
click at [442, 101] on div "post_add Schedule" at bounding box center [441, 99] width 13 height 13
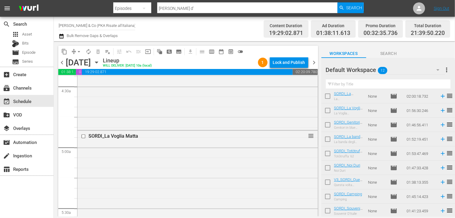
scroll to position [60, 0]
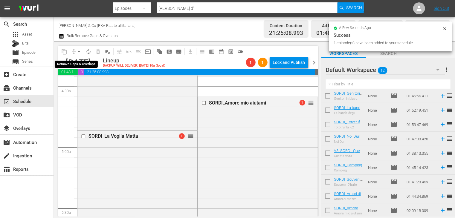
click at [79, 51] on span "arrow_drop_down" at bounding box center [79, 52] width 6 height 6
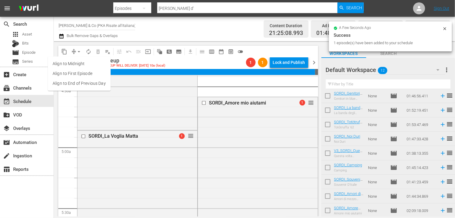
click at [78, 83] on li "Align to End of Previous Day" at bounding box center [79, 84] width 63 height 10
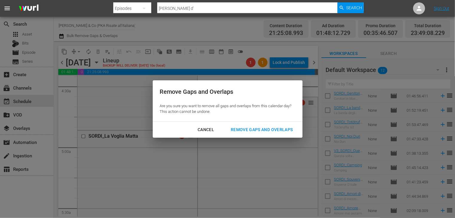
click at [263, 129] on div "Remove Gaps and Overlaps" at bounding box center [261, 129] width 71 height 7
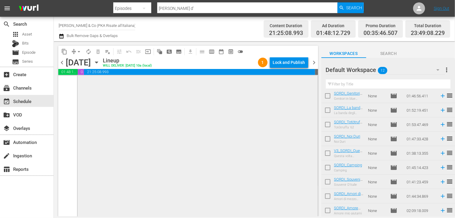
scroll to position [2941, 0]
click at [78, 52] on span "arrow_drop_down" at bounding box center [79, 52] width 6 height 6
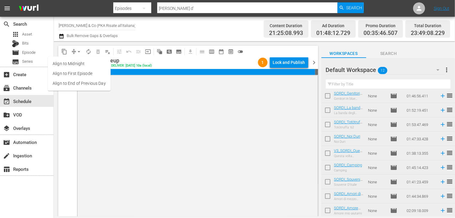
click at [82, 86] on li "Align to End of Previous Day" at bounding box center [79, 84] width 63 height 10
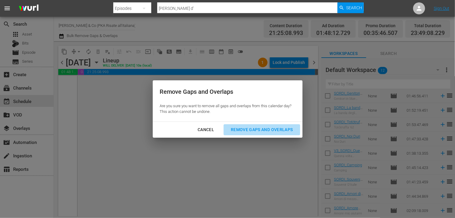
click at [255, 134] on button "Remove Gaps and Overlaps" at bounding box center [262, 129] width 76 height 11
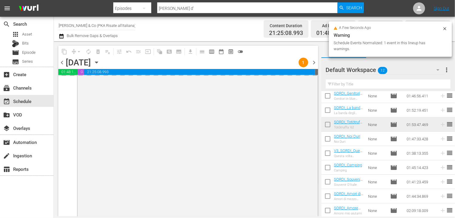
scroll to position [0, 0]
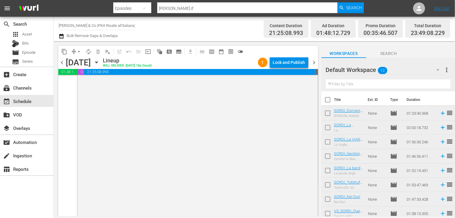
click at [312, 63] on span "chevron_right" at bounding box center [313, 62] width 7 height 7
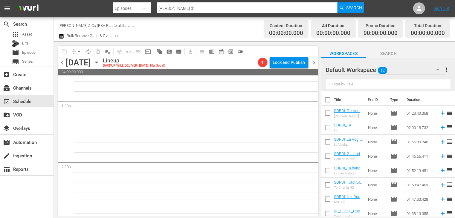
scroll to position [179, 0]
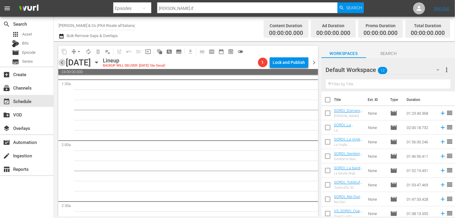
click at [62, 62] on span "chevron_left" at bounding box center [61, 62] width 7 height 7
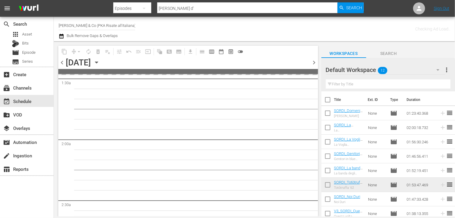
scroll to position [189, 0]
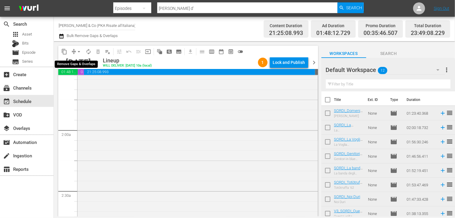
click at [79, 55] on button "arrow_drop_down" at bounding box center [79, 52] width 10 height 10
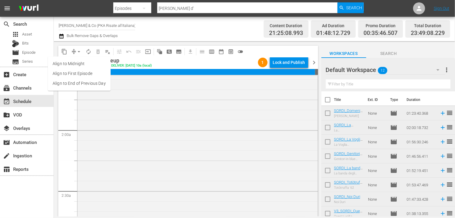
click at [82, 85] on li "Align to End of Previous Day" at bounding box center [79, 84] width 63 height 10
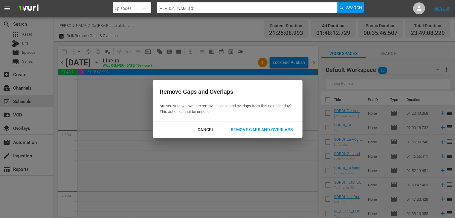
click at [270, 130] on div "Remove Gaps and Overlaps" at bounding box center [261, 129] width 71 height 7
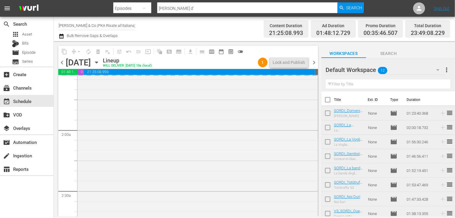
click at [326, 98] on input "checkbox" at bounding box center [327, 101] width 13 height 13
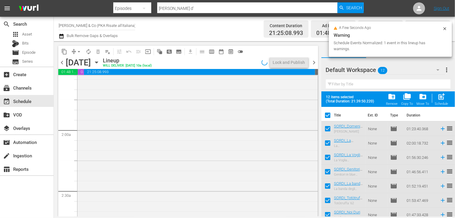
click at [394, 104] on div "Remove" at bounding box center [392, 104] width 12 height 4
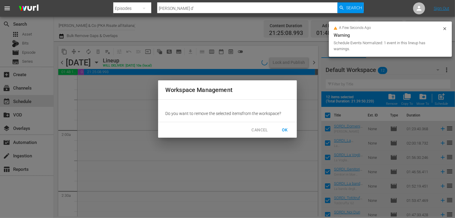
click at [285, 133] on span "OK" at bounding box center [285, 129] width 10 height 7
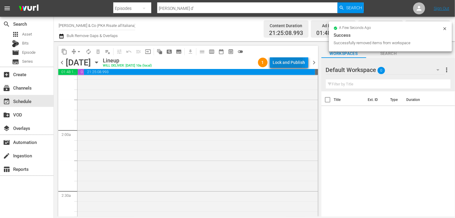
click at [288, 61] on div "Lock and Publish" at bounding box center [289, 62] width 32 height 11
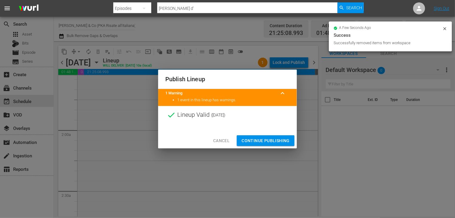
click at [261, 143] on span "Continue Publishing" at bounding box center [265, 140] width 48 height 7
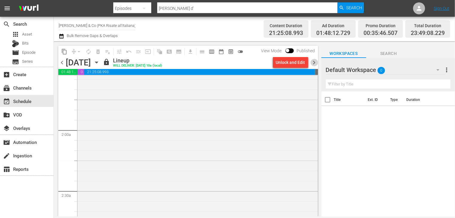
click at [314, 63] on span "chevron_right" at bounding box center [313, 62] width 7 height 7
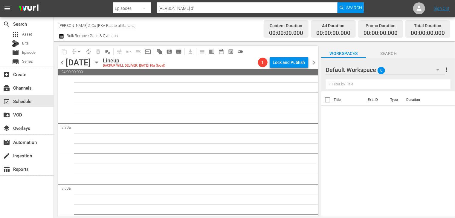
scroll to position [299, 0]
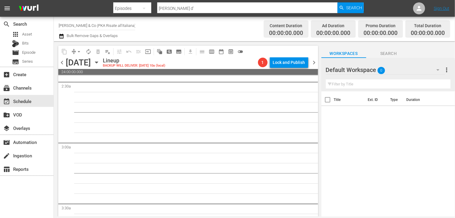
click at [62, 36] on icon "button" at bounding box center [61, 36] width 4 height 5
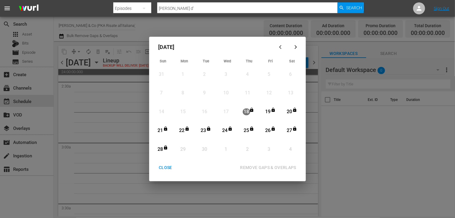
click at [164, 170] on div "CLOSE" at bounding box center [165, 167] width 23 height 7
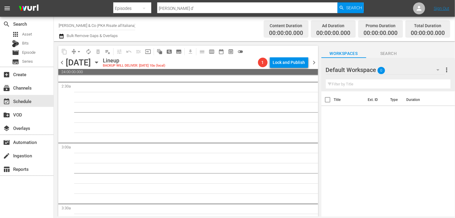
click at [102, 25] on input "[PERSON_NAME] & Co (PKA Risate all'italiana)" at bounding box center [97, 25] width 76 height 14
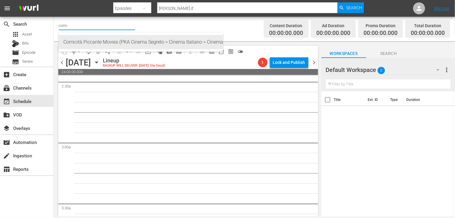
click at [101, 43] on div "Comicità Piccante Movies (PKA Cinema Segreto > Cinema Italiano > Cinema Polizio…" at bounding box center [140, 42] width 155 height 14
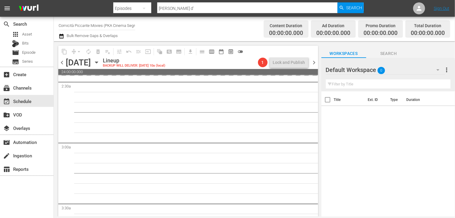
scroll to position [309, 0]
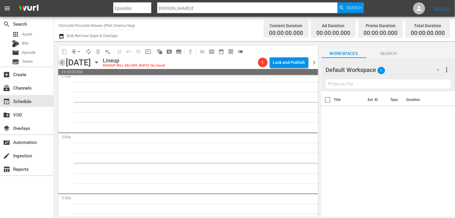
click at [62, 62] on span "chevron_left" at bounding box center [61, 62] width 7 height 7
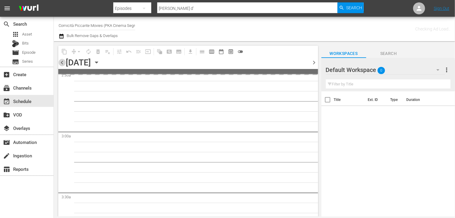
click at [62, 62] on span "chevron_left" at bounding box center [61, 62] width 7 height 7
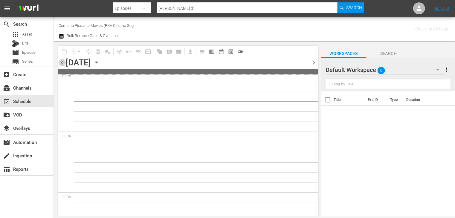
click at [62, 62] on span "chevron_left" at bounding box center [61, 62] width 7 height 7
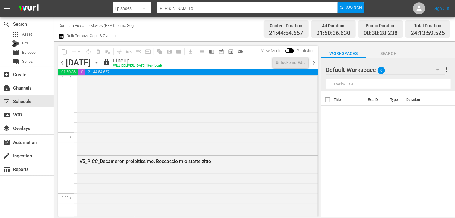
click at [62, 62] on span "chevron_left" at bounding box center [61, 62] width 7 height 7
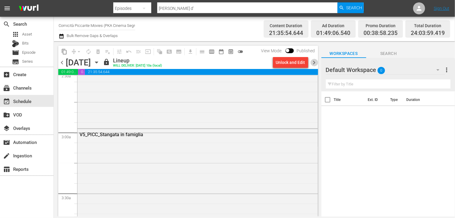
click at [316, 65] on span "chevron_right" at bounding box center [313, 62] width 7 height 7
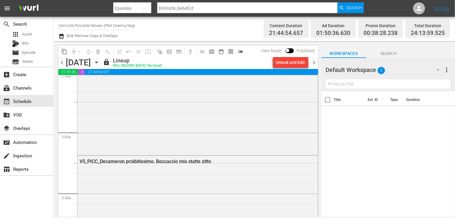
click at [315, 65] on span "chevron_right" at bounding box center [313, 62] width 7 height 7
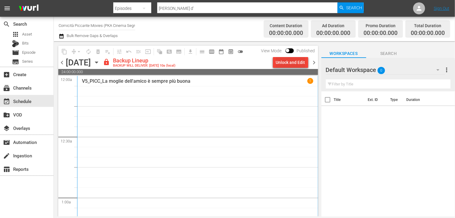
click at [294, 63] on div "Unlock and Edit" at bounding box center [290, 62] width 29 height 11
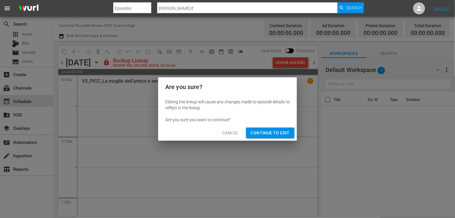
click at [269, 133] on span "Continue to Edit" at bounding box center [270, 132] width 39 height 7
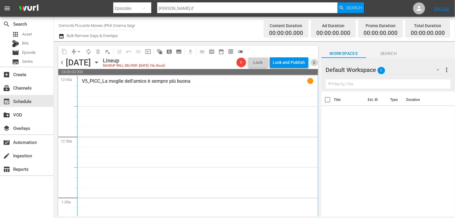
click at [314, 62] on span "chevron_right" at bounding box center [313, 62] width 7 height 7
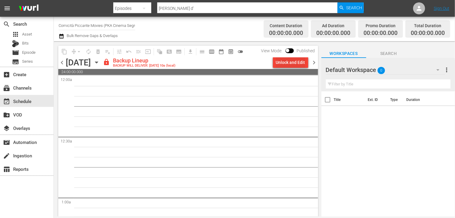
click at [286, 64] on div "Unlock and Edit" at bounding box center [290, 62] width 29 height 11
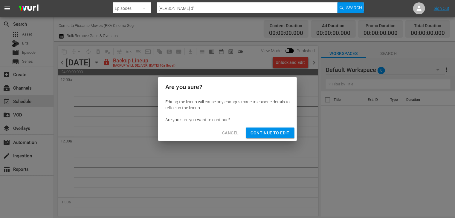
click at [273, 127] on div "Cancel Continue to Edit" at bounding box center [227, 133] width 139 height 16
click at [269, 132] on span "Continue to Edit" at bounding box center [270, 132] width 39 height 7
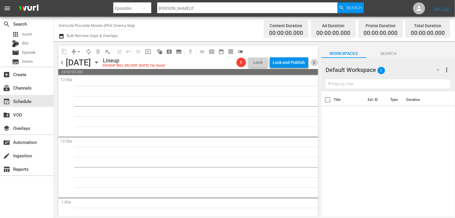
click at [313, 64] on span "chevron_right" at bounding box center [313, 62] width 7 height 7
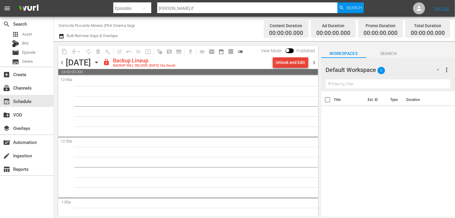
click at [288, 66] on div "Unlock and Edit" at bounding box center [290, 62] width 29 height 11
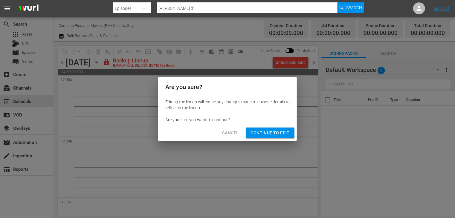
click at [275, 138] on button "Continue to Edit" at bounding box center [270, 133] width 48 height 11
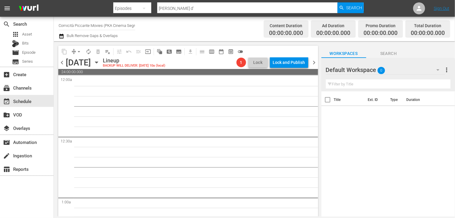
click at [313, 62] on span "chevron_right" at bounding box center [313, 62] width 7 height 7
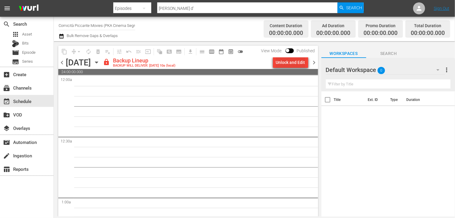
click at [287, 65] on div "Unlock and Edit" at bounding box center [290, 62] width 29 height 11
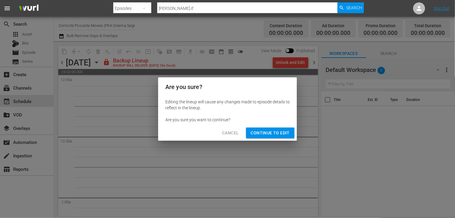
click at [273, 132] on span "Continue to Edit" at bounding box center [270, 132] width 39 height 7
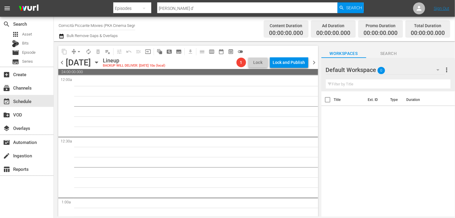
click at [313, 63] on span "chevron_right" at bounding box center [313, 62] width 7 height 7
click at [316, 62] on span "chevron_right" at bounding box center [313, 62] width 7 height 7
click at [63, 63] on span "chevron_left" at bounding box center [61, 62] width 7 height 7
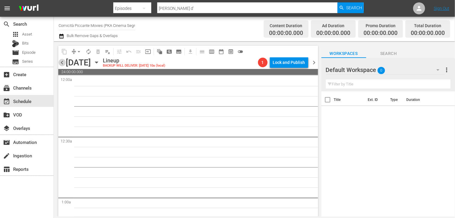
click at [63, 63] on span "chevron_left" at bounding box center [61, 62] width 7 height 7
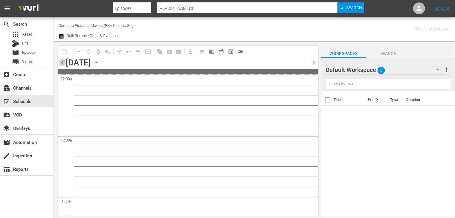
click at [63, 63] on span "chevron_left" at bounding box center [61, 62] width 7 height 7
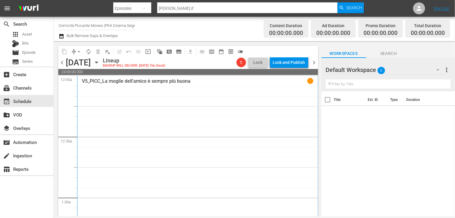
click at [64, 64] on span "chevron_left" at bounding box center [61, 62] width 7 height 7
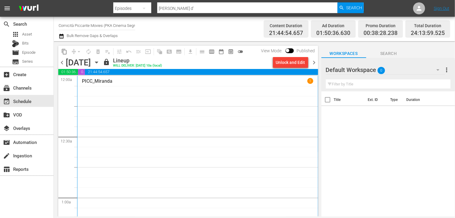
click at [313, 63] on span "chevron_right" at bounding box center [313, 62] width 7 height 7
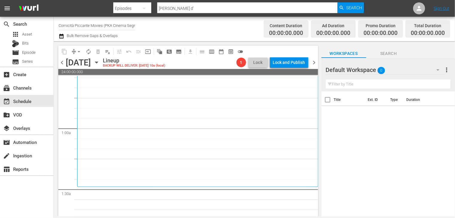
scroll to position [60, 0]
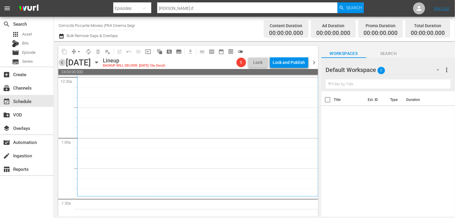
click at [62, 62] on span "chevron_left" at bounding box center [61, 62] width 7 height 7
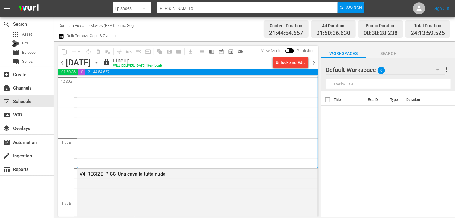
click at [313, 63] on span "chevron_right" at bounding box center [313, 62] width 7 height 7
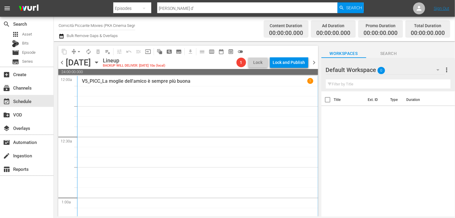
click at [62, 36] on icon "button" at bounding box center [62, 36] width 6 height 7
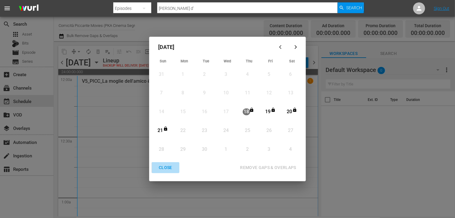
click at [163, 168] on div "CLOSE" at bounding box center [165, 167] width 23 height 7
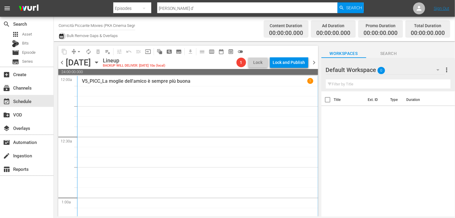
click at [62, 37] on icon "button" at bounding box center [61, 36] width 4 height 5
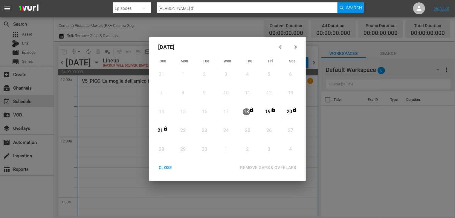
click at [168, 168] on div "CLOSE" at bounding box center [165, 167] width 23 height 7
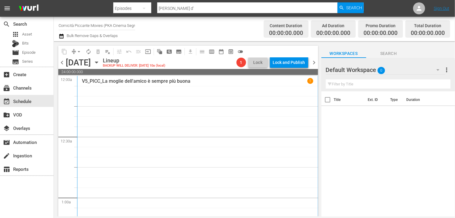
click at [61, 35] on icon "button" at bounding box center [61, 36] width 4 height 5
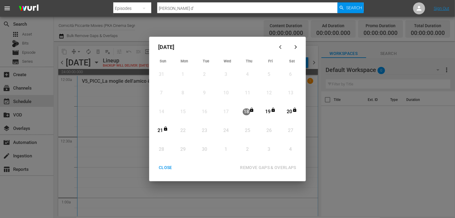
click at [164, 166] on div "CLOSE" at bounding box center [165, 167] width 23 height 7
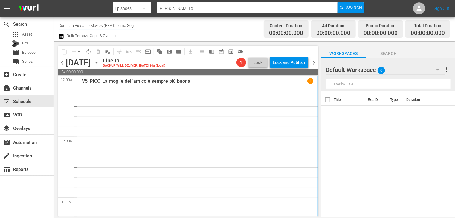
click at [61, 32] on input "Comicità Piccante Movies (PKA Cinema Segreto > Cinema Italiano > Cinema Polizio…" at bounding box center [97, 25] width 76 height 14
click at [62, 35] on icon "button" at bounding box center [61, 36] width 4 height 5
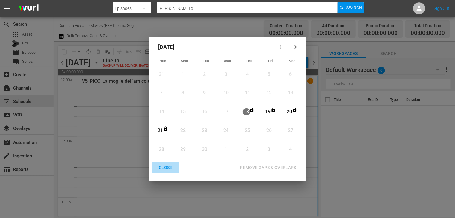
click at [166, 171] on div "CLOSE" at bounding box center [165, 167] width 23 height 7
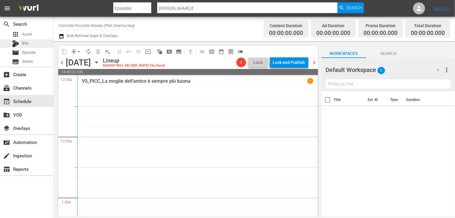
click at [31, 47] on div "Bits" at bounding box center [26, 43] width 53 height 8
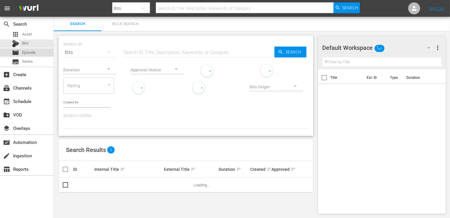
click at [30, 51] on span "Episode" at bounding box center [28, 53] width 13 height 6
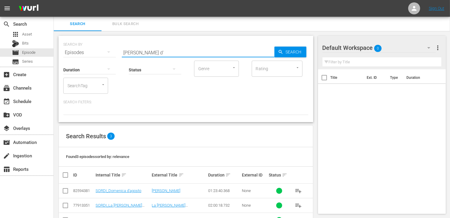
drag, startPoint x: 161, startPoint y: 52, endPoint x: 116, endPoint y: 52, distance: 44.8
click at [116, 52] on div "SEARCH BY Search By Episodes Search ID, Title, Description, Keywords, or Catego…" at bounding box center [185, 49] width 245 height 22
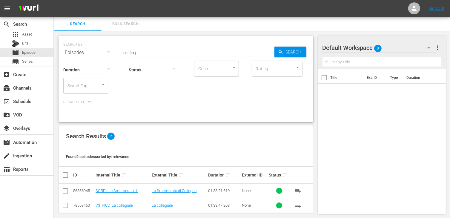
scroll to position [5, 0]
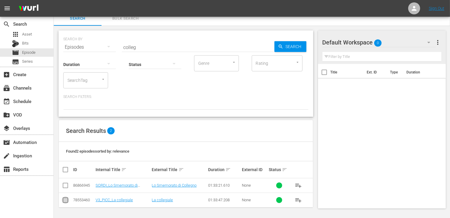
click at [66, 203] on input "checkbox" at bounding box center [65, 201] width 7 height 7
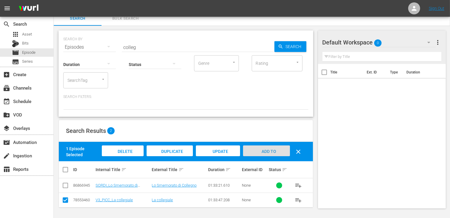
click at [283, 151] on div "Add to Workspace" at bounding box center [266, 157] width 47 height 22
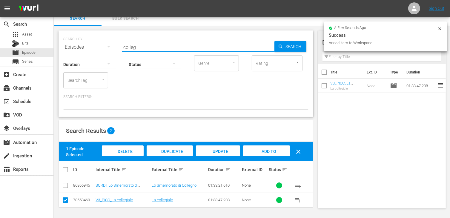
drag, startPoint x: 128, startPoint y: 45, endPoint x: 103, endPoint y: 42, distance: 25.2
click at [103, 42] on div "SEARCH BY Search By Episodes Search ID, Title, Description, Keywords, or Catego…" at bounding box center [185, 44] width 245 height 22
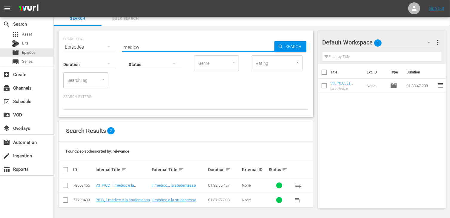
click at [64, 186] on input "checkbox" at bounding box center [65, 186] width 7 height 7
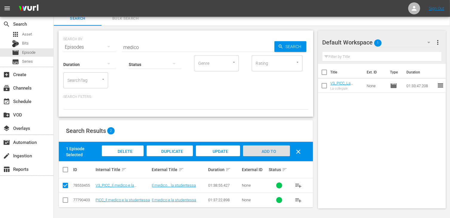
click at [269, 149] on span "Add to Workspace" at bounding box center [266, 157] width 29 height 16
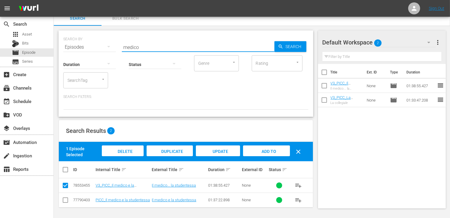
drag, startPoint x: 164, startPoint y: 49, endPoint x: 123, endPoint y: 41, distance: 42.4
click at [123, 41] on input "medico" at bounding box center [198, 47] width 153 height 14
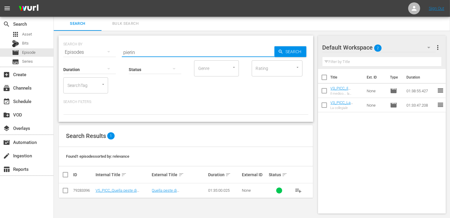
click at [66, 191] on input "checkbox" at bounding box center [65, 191] width 7 height 7
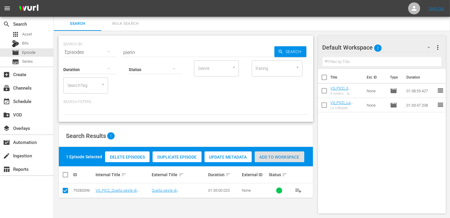
click at [283, 158] on span "Add to Workspace" at bounding box center [280, 157] width 50 height 5
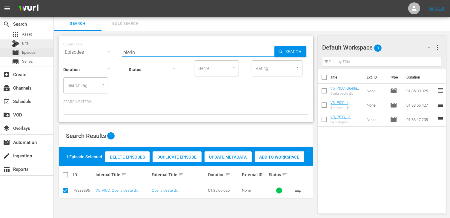
drag, startPoint x: 139, startPoint y: 48, endPoint x: 50, endPoint y: 41, distance: 89.6
click at [54, 0] on div "search Search apps Asset Bits movie Episode subtitles Series add_box Create sub…" at bounding box center [252, 0] width 397 height 0
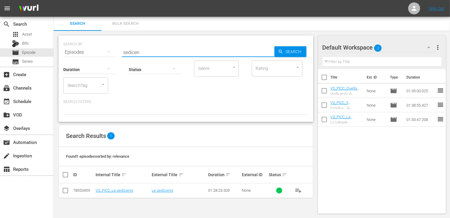
drag, startPoint x: 66, startPoint y: 189, endPoint x: 78, endPoint y: 190, distance: 12.3
click at [66, 189] on input "checkbox" at bounding box center [65, 191] width 7 height 7
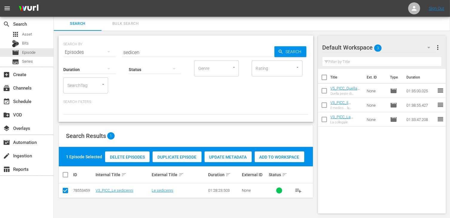
click at [287, 155] on span "Add to Workspace" at bounding box center [280, 157] width 50 height 5
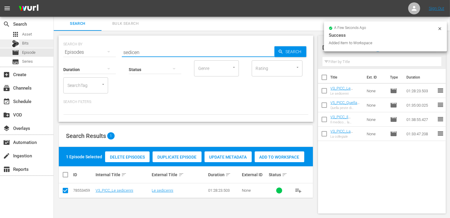
drag, startPoint x: 158, startPoint y: 48, endPoint x: 23, endPoint y: 44, distance: 135.1
click at [54, 0] on div "search Search apps Asset Bits movie Episode subtitles Series add_box Create sub…" at bounding box center [252, 0] width 397 height 0
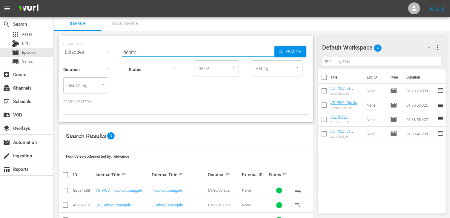
drag, startPoint x: 140, startPoint y: 52, endPoint x: 453, endPoint y: 154, distance: 329.0
click at [108, 55] on div "SEARCH BY Search By Episodes Search ID, Title, Description, Keywords, or Catego…" at bounding box center [186, 79] width 255 height 86
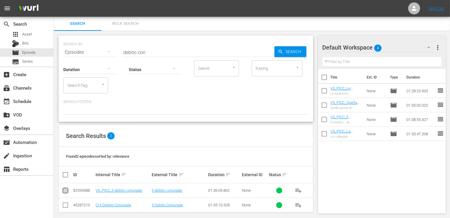
click at [65, 193] on input "checkbox" at bounding box center [65, 191] width 7 height 7
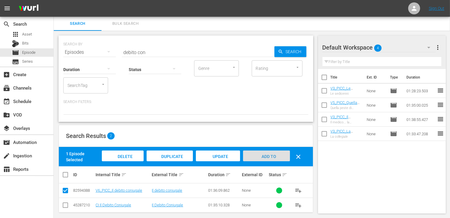
click at [270, 160] on div "Add to Workspace" at bounding box center [266, 162] width 47 height 22
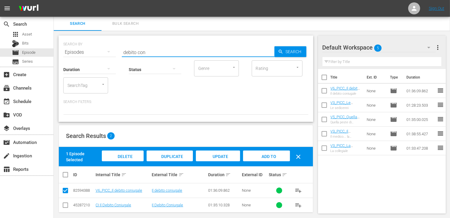
drag, startPoint x: 143, startPoint y: 49, endPoint x: 269, endPoint y: 198, distance: 194.9
click at [110, 50] on div "SEARCH BY Search By Episodes Search ID, Title, Description, Keywords, or Catego…" at bounding box center [185, 49] width 245 height 22
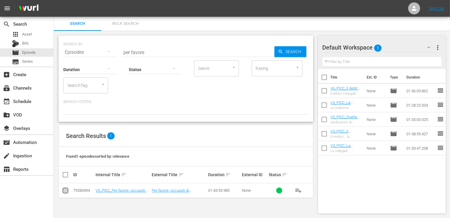
click at [68, 189] on input "checkbox" at bounding box center [65, 191] width 7 height 7
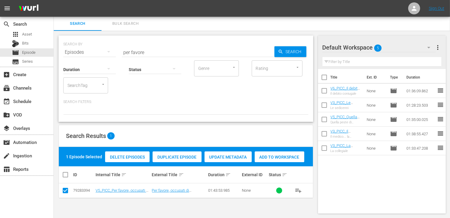
click at [276, 158] on span "Add to Workspace" at bounding box center [280, 157] width 50 height 5
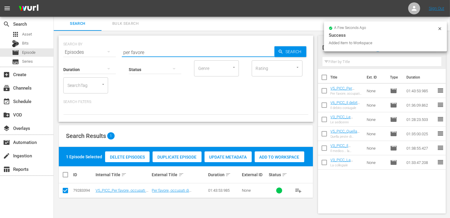
drag, startPoint x: 127, startPoint y: 42, endPoint x: 88, endPoint y: 37, distance: 38.8
click at [88, 37] on div "SEARCH BY Search By Episodes Search ID, Title, Description, Keywords, or Catego…" at bounding box center [186, 79] width 255 height 86
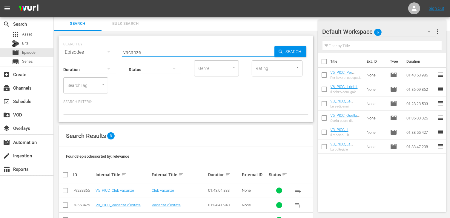
scroll to position [93, 0]
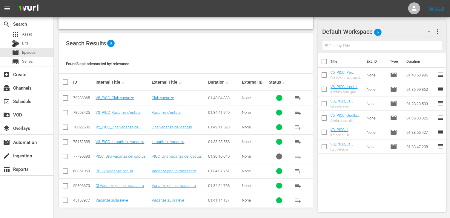
click at [66, 111] on input "checkbox" at bounding box center [65, 113] width 7 height 7
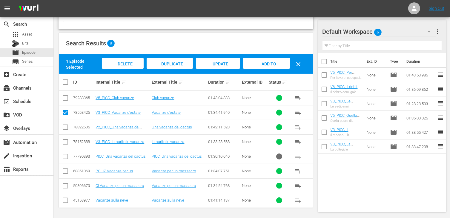
scroll to position [3, 0]
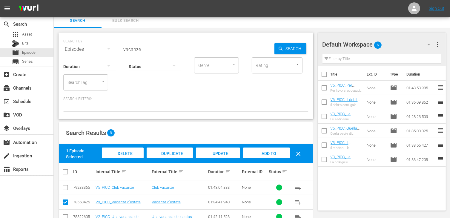
click at [272, 153] on span "Add to Workspace" at bounding box center [266, 159] width 29 height 16
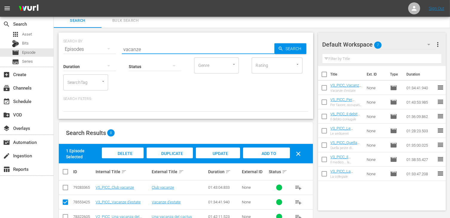
drag, startPoint x: 141, startPoint y: 47, endPoint x: 110, endPoint y: 47, distance: 31.1
click at [110, 47] on div "SEARCH BY Search By Episodes Search ID, Title, Description, Keywords, or Catego…" at bounding box center [185, 46] width 245 height 22
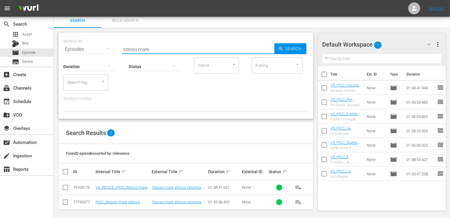
click at [68, 188] on input "checkbox" at bounding box center [65, 188] width 7 height 7
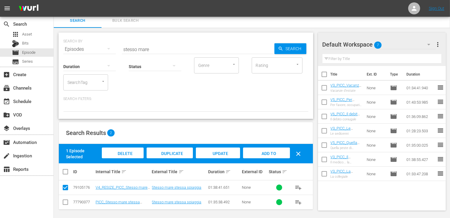
click at [277, 155] on div "Add to Workspace" at bounding box center [266, 159] width 47 height 22
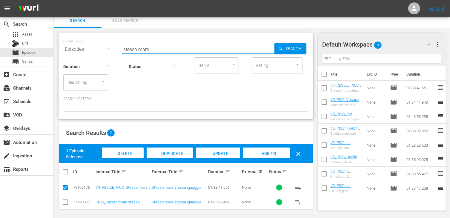
drag, startPoint x: 153, startPoint y: 50, endPoint x: 104, endPoint y: 43, distance: 49.6
click at [104, 43] on div "SEARCH BY Search By Episodes Search ID, Title, Description, Keywords, or Catego…" at bounding box center [185, 46] width 245 height 22
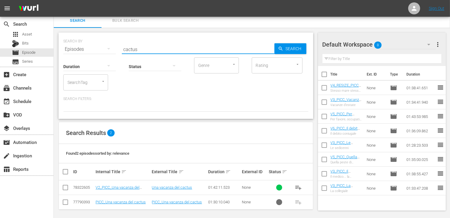
click at [67, 188] on input "checkbox" at bounding box center [65, 188] width 7 height 7
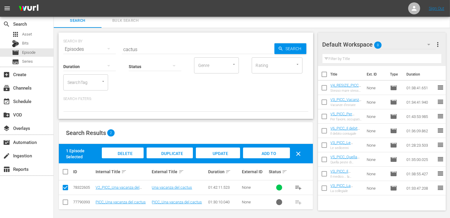
click at [263, 158] on div "Add to Workspace" at bounding box center [266, 159] width 47 height 22
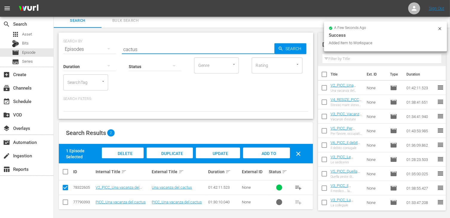
drag, startPoint x: 142, startPoint y: 50, endPoint x: 105, endPoint y: 50, distance: 37.4
click at [105, 50] on div "SEARCH BY Search By Episodes Search ID, Title, Description, Keywords, or Catego…" at bounding box center [185, 46] width 245 height 22
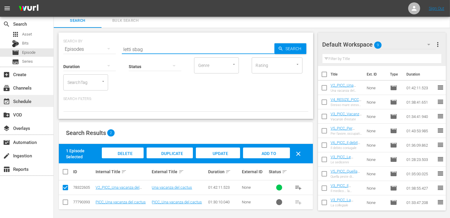
scroll to position [0, 0]
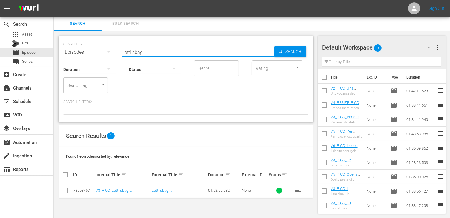
click at [65, 191] on input "checkbox" at bounding box center [65, 191] width 7 height 7
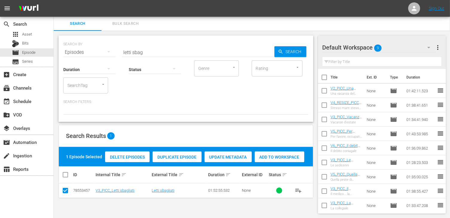
click at [281, 157] on span "Add to Workspace" at bounding box center [280, 157] width 50 height 5
drag, startPoint x: 155, startPoint y: 53, endPoint x: 42, endPoint y: 39, distance: 113.3
click at [54, 0] on div "search Search apps Asset Bits movie Episode subtitles Series add_box Create sub…" at bounding box center [252, 0] width 397 height 0
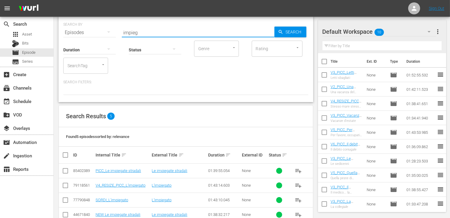
scroll to position [30, 0]
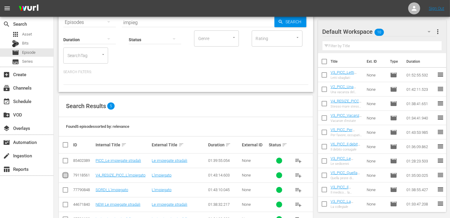
click at [64, 176] on input "checkbox" at bounding box center [65, 176] width 7 height 7
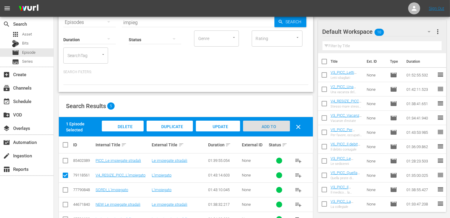
click at [267, 123] on div "Add to Workspace" at bounding box center [266, 132] width 47 height 22
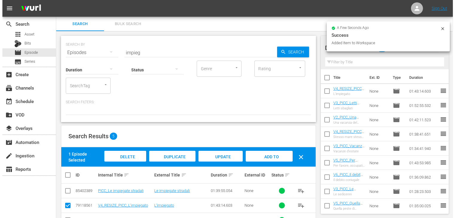
scroll to position [0, 0]
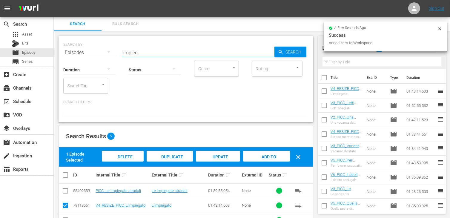
drag, startPoint x: 144, startPoint y: 50, endPoint x: 86, endPoint y: 46, distance: 57.9
click at [86, 46] on div "SEARCH BY Search By Episodes Search ID, Title, Description, Keywords, or Catego…" at bounding box center [185, 49] width 245 height 22
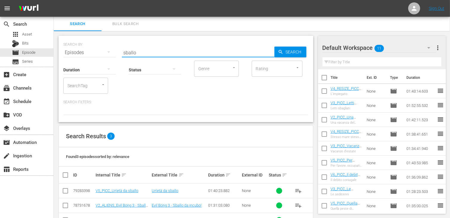
click at [66, 191] on input "checkbox" at bounding box center [65, 192] width 7 height 7
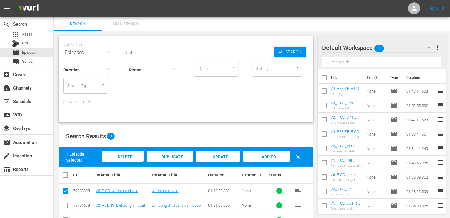
click at [275, 157] on span "Add to Workspace" at bounding box center [266, 162] width 29 height 16
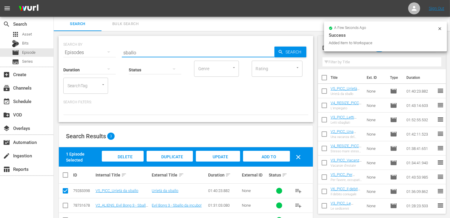
drag, startPoint x: 139, startPoint y: 52, endPoint x: 109, endPoint y: 46, distance: 30.5
click at [109, 46] on div "SEARCH BY Search By Episodes Search ID, Title, Description, Keywords, or Catego…" at bounding box center [185, 49] width 245 height 22
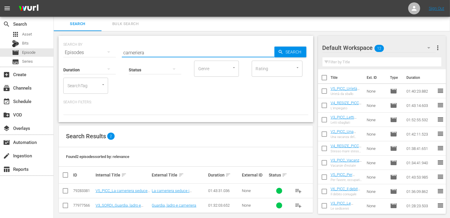
click at [64, 192] on input "checkbox" at bounding box center [65, 192] width 7 height 7
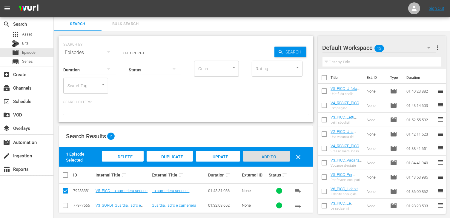
click at [269, 156] on span "Add to Workspace" at bounding box center [266, 162] width 29 height 16
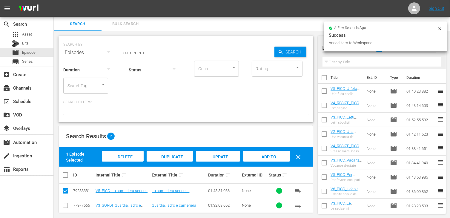
drag, startPoint x: 150, startPoint y: 55, endPoint x: 73, endPoint y: 47, distance: 77.8
click at [73, 47] on div "SEARCH BY Search By Episodes Search ID, Title, Description, Keywords, or Catego…" at bounding box center [185, 49] width 245 height 22
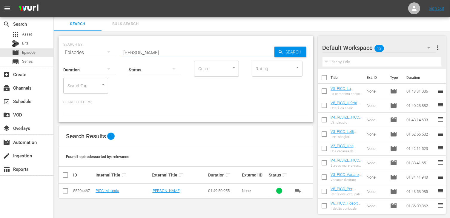
click at [67, 190] on input "checkbox" at bounding box center [65, 192] width 7 height 7
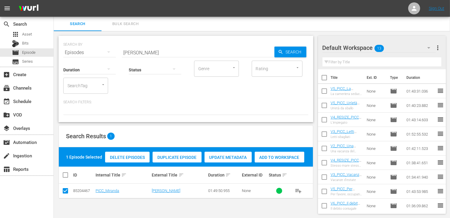
click at [269, 152] on div "Add to Workspace" at bounding box center [280, 157] width 50 height 11
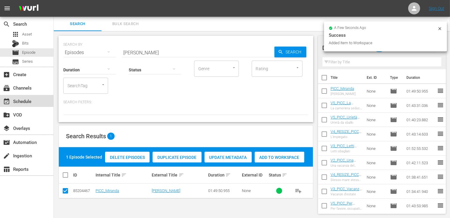
click at [30, 102] on div "event_available Schedule" at bounding box center [16, 100] width 33 height 5
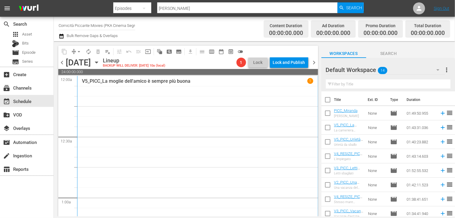
click at [326, 101] on input "checkbox" at bounding box center [327, 101] width 13 height 13
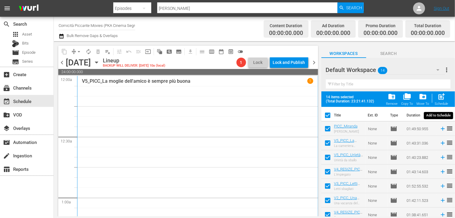
click at [441, 99] on span "post_add" at bounding box center [441, 97] width 8 height 8
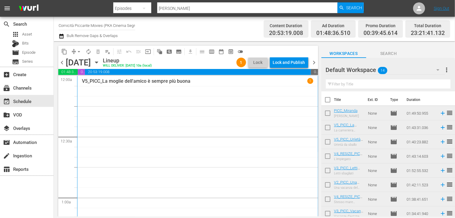
click at [328, 100] on input "checkbox" at bounding box center [327, 101] width 13 height 13
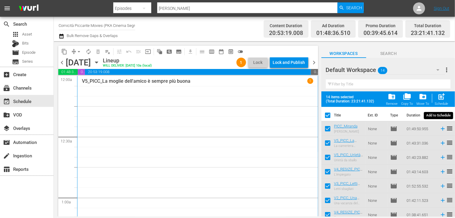
click at [440, 98] on span "post_add" at bounding box center [441, 97] width 8 height 8
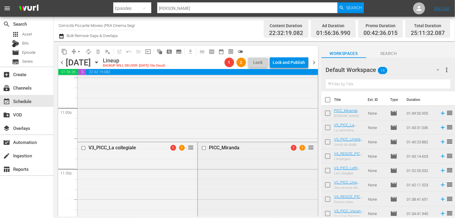
scroll to position [2771, 0]
click at [248, 184] on div "Delete Event" at bounding box center [252, 182] width 47 height 8
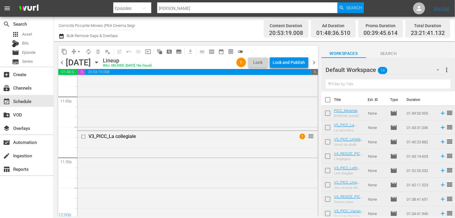
scroll to position [2741, 0]
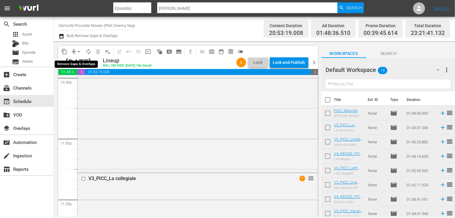
click at [79, 52] on span "arrow_drop_down" at bounding box center [79, 52] width 6 height 6
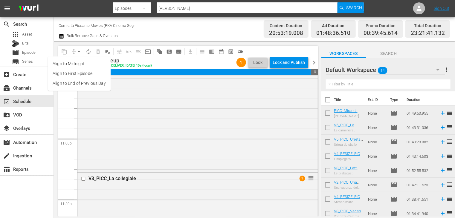
click at [83, 88] on li "Align to End of Previous Day" at bounding box center [79, 84] width 63 height 10
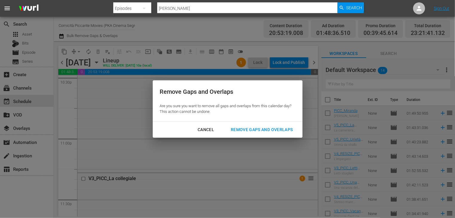
click at [266, 134] on button "Remove Gaps and Overlaps" at bounding box center [262, 129] width 76 height 11
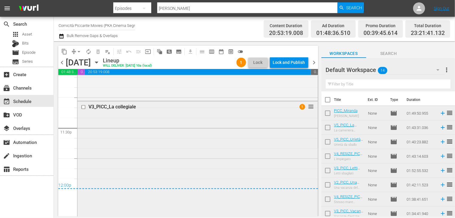
scroll to position [2762, 0]
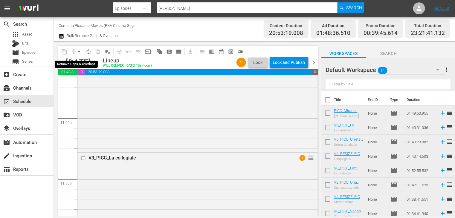
click at [78, 52] on span "arrow_drop_down" at bounding box center [79, 52] width 6 height 6
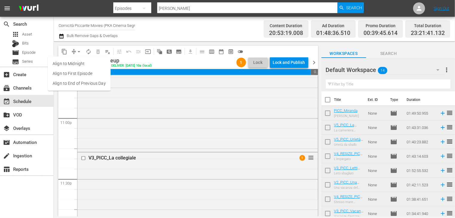
click at [79, 84] on li "Align to End of Previous Day" at bounding box center [79, 84] width 63 height 10
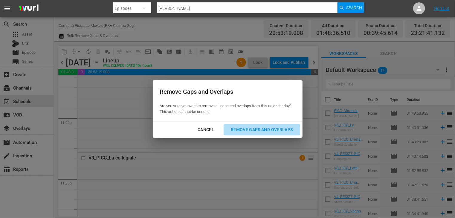
click at [259, 131] on div "Remove Gaps and Overlaps" at bounding box center [261, 129] width 71 height 7
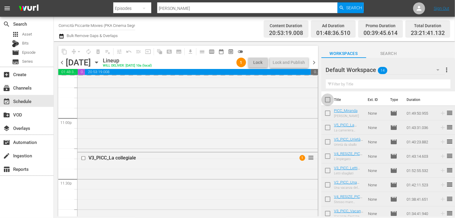
click at [329, 101] on input "checkbox" at bounding box center [327, 101] width 13 height 13
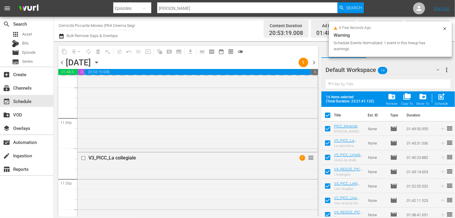
click at [394, 101] on span "folder_delete" at bounding box center [392, 97] width 8 height 8
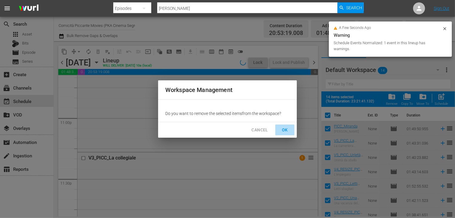
click at [284, 130] on span "OK" at bounding box center [285, 129] width 10 height 7
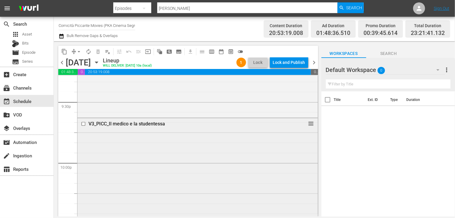
scroll to position [2589, 0]
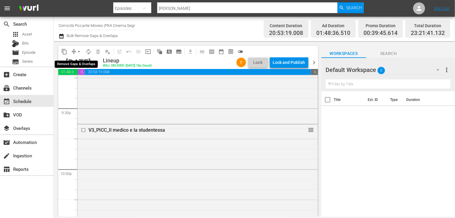
click at [78, 52] on span "arrow_drop_down" at bounding box center [79, 52] width 6 height 6
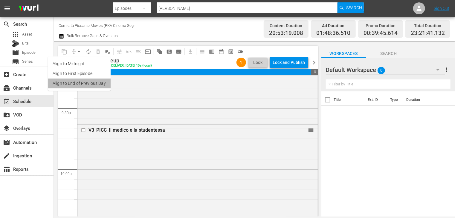
click at [80, 84] on li "Align to End of Previous Day" at bounding box center [79, 84] width 63 height 10
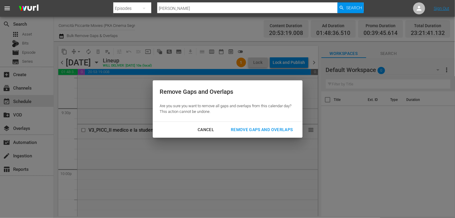
click at [273, 129] on div "Remove Gaps and Overlaps" at bounding box center [261, 129] width 71 height 7
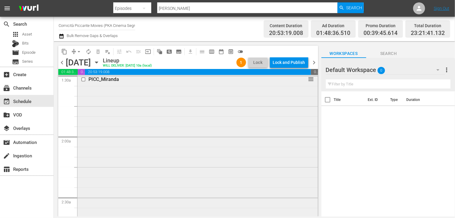
scroll to position [179, 0]
click at [284, 62] on div "Lock and Publish" at bounding box center [289, 62] width 32 height 11
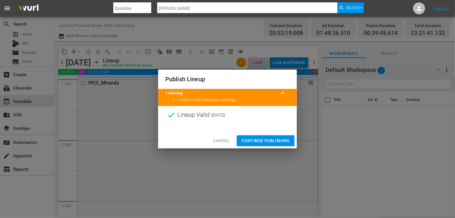
click at [263, 140] on span "Continue Publishing" at bounding box center [265, 140] width 48 height 7
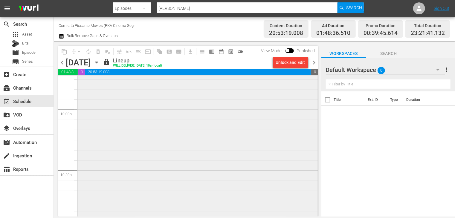
scroll to position [2589, 0]
click at [313, 64] on span "chevron_right" at bounding box center [313, 62] width 7 height 7
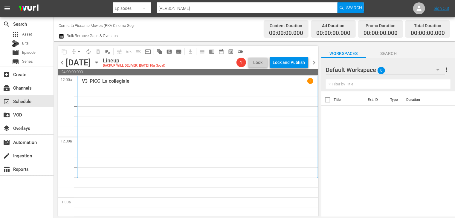
click at [62, 36] on icon "button" at bounding box center [62, 36] width 6 height 7
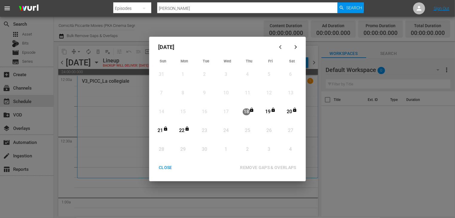
click at [165, 170] on div "CLOSE" at bounding box center [165, 167] width 23 height 7
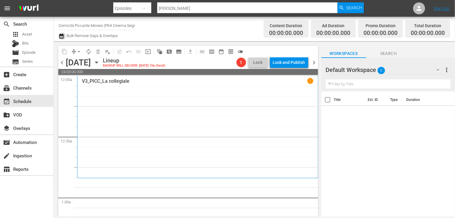
click at [62, 36] on icon "button" at bounding box center [62, 36] width 6 height 7
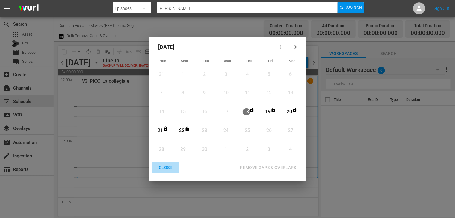
click at [164, 171] on div "CLOSE" at bounding box center [165, 167] width 23 height 7
